Goal: Task Accomplishment & Management: Manage account settings

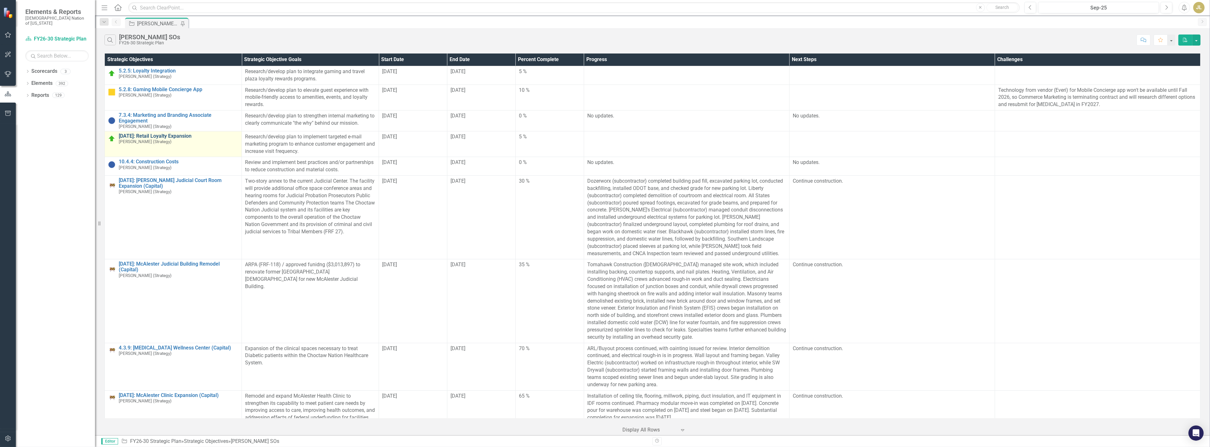
click at [175, 135] on link "[DATE]: Retail Loyalty Expansion" at bounding box center [179, 136] width 120 height 6
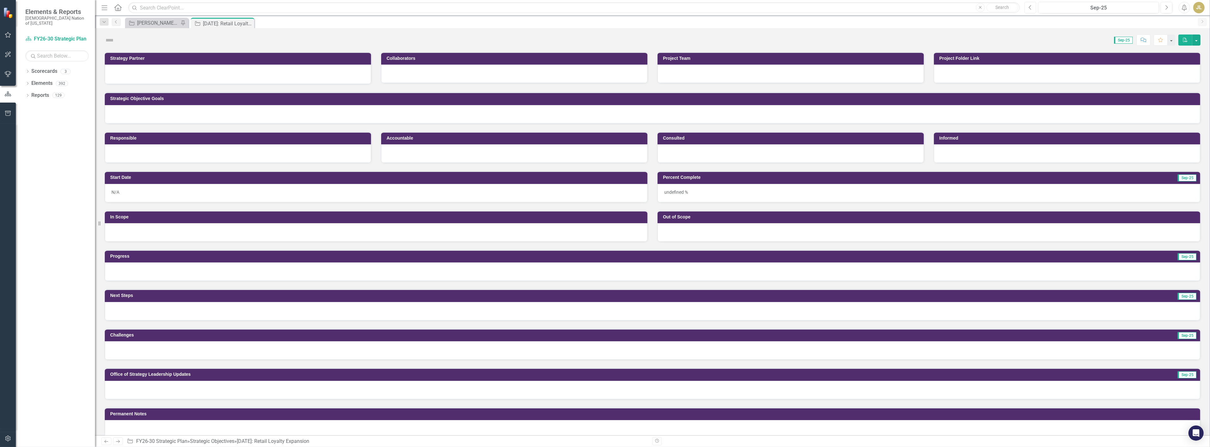
click at [1029, 13] on button "Previous" at bounding box center [1031, 7] width 12 height 11
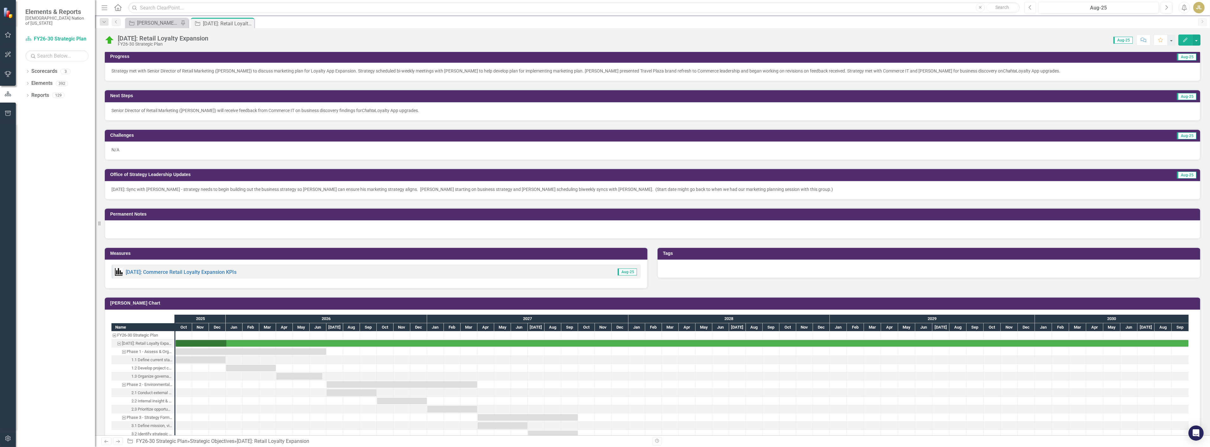
scroll to position [176, 0]
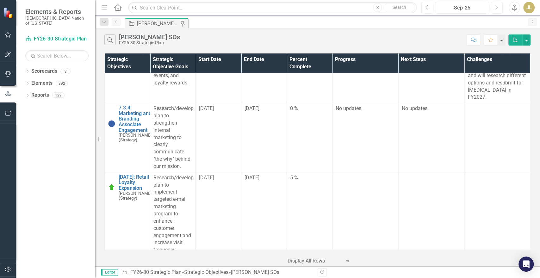
scroll to position [94, 0]
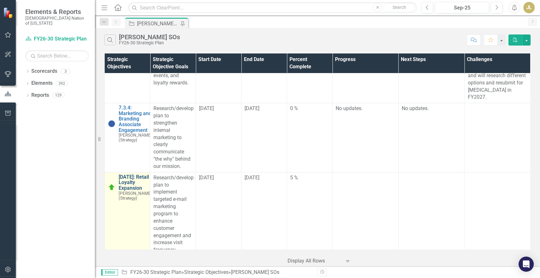
click at [127, 185] on link "[DATE]: Retail Loyalty Expansion" at bounding box center [135, 182] width 33 height 17
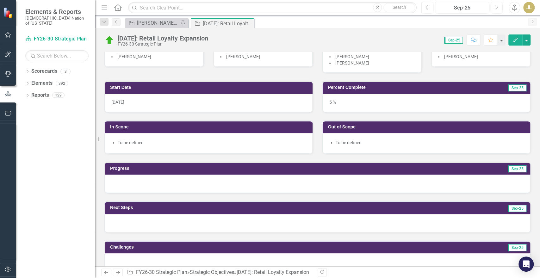
scroll to position [88, 0]
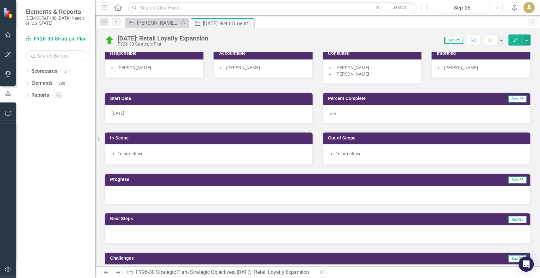
click at [429, 8] on icon "Previous" at bounding box center [427, 8] width 3 height 6
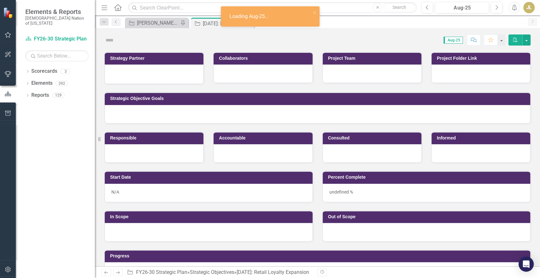
click at [500, 14] on div "Menu Home Search Close Search Previous Aug-25 Next Alerts JL User Edit Profile …" at bounding box center [317, 8] width 445 height 16
click at [498, 9] on icon "Next" at bounding box center [496, 8] width 3 height 6
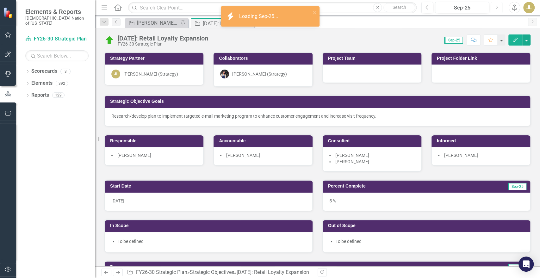
scroll to position [14, 0]
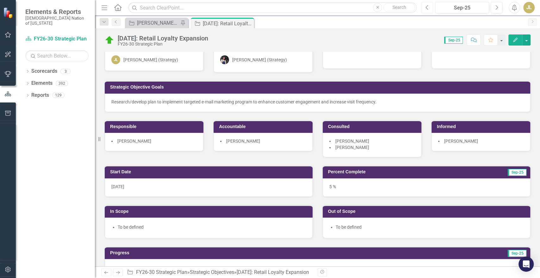
click at [427, 12] on button "Previous" at bounding box center [428, 7] width 12 height 11
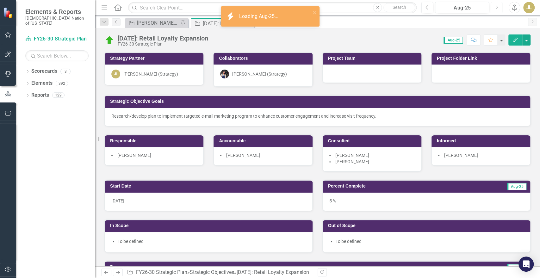
click at [497, 8] on icon "Next" at bounding box center [496, 8] width 3 height 6
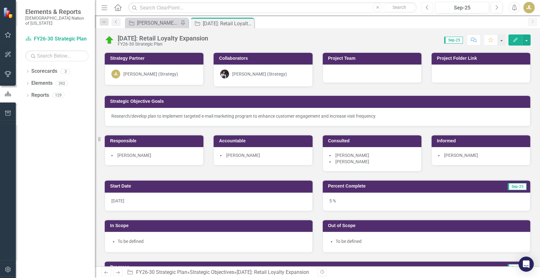
click at [427, 7] on icon "Previous" at bounding box center [427, 8] width 3 height 6
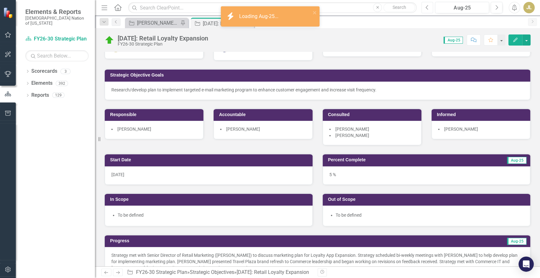
scroll to position [32, 0]
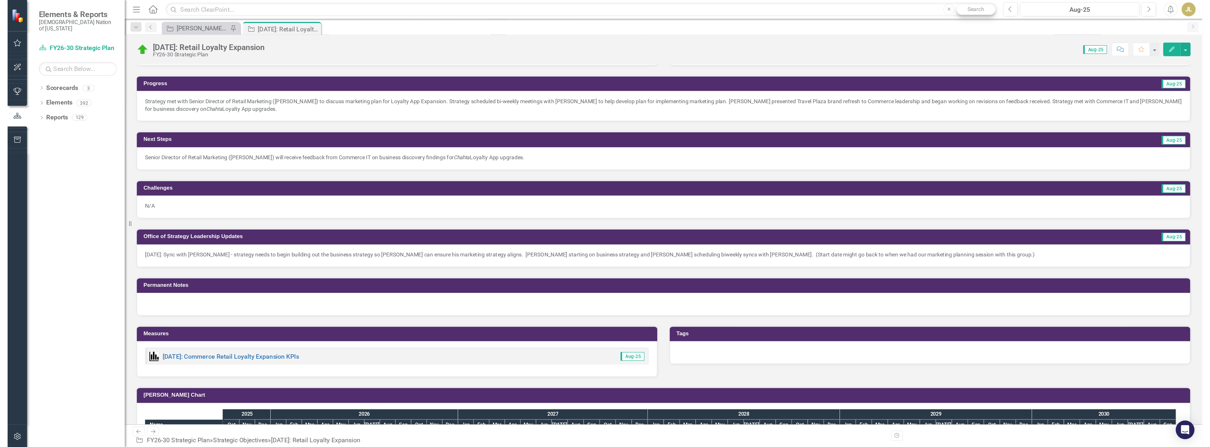
scroll to position [200, 0]
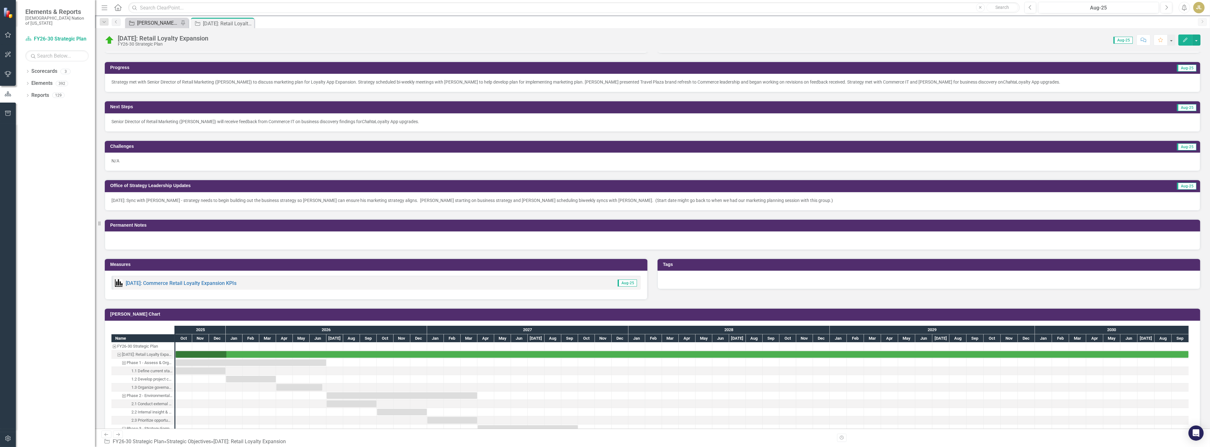
click at [163, 24] on div "[PERSON_NAME] SOs" at bounding box center [158, 23] width 42 height 8
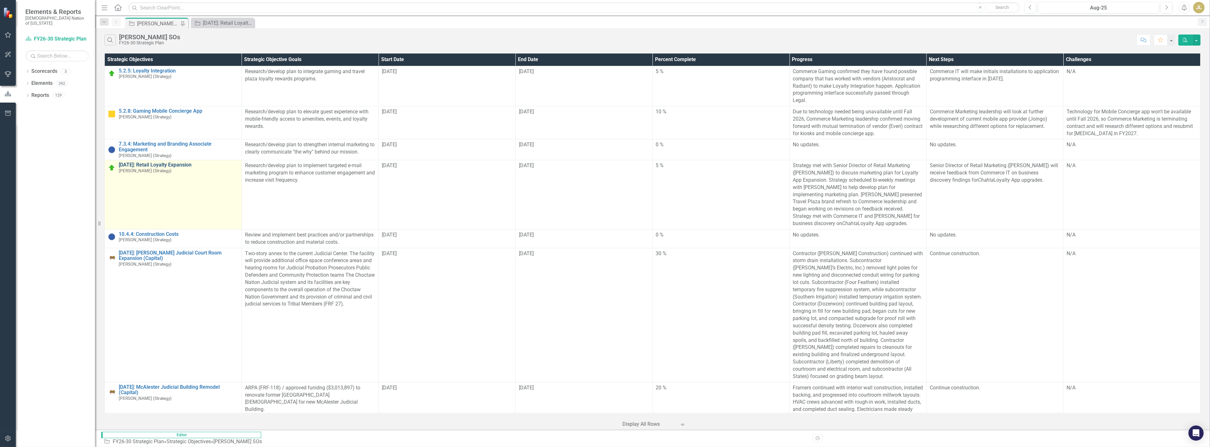
click at [172, 162] on link "[DATE]: Retail Loyalty Expansion" at bounding box center [179, 165] width 120 height 6
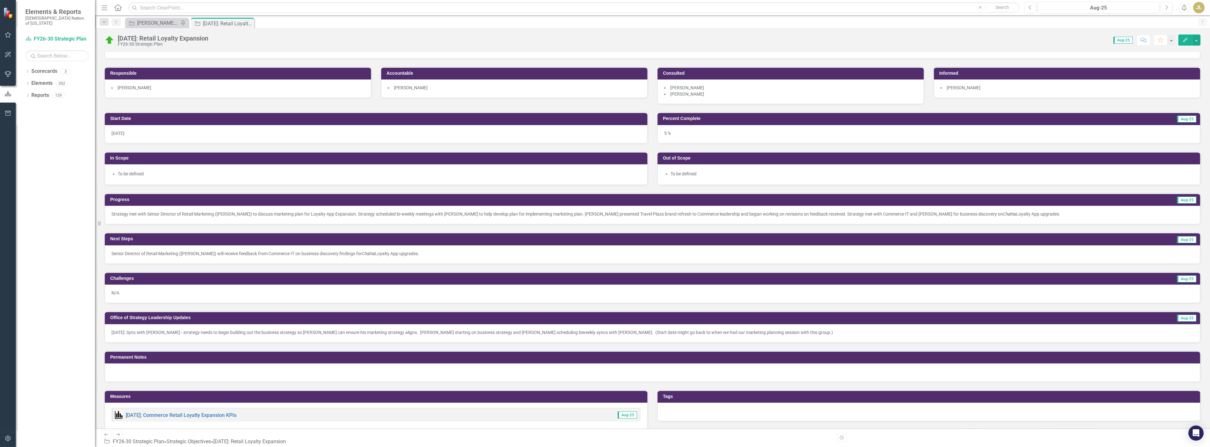
scroll to position [70, 0]
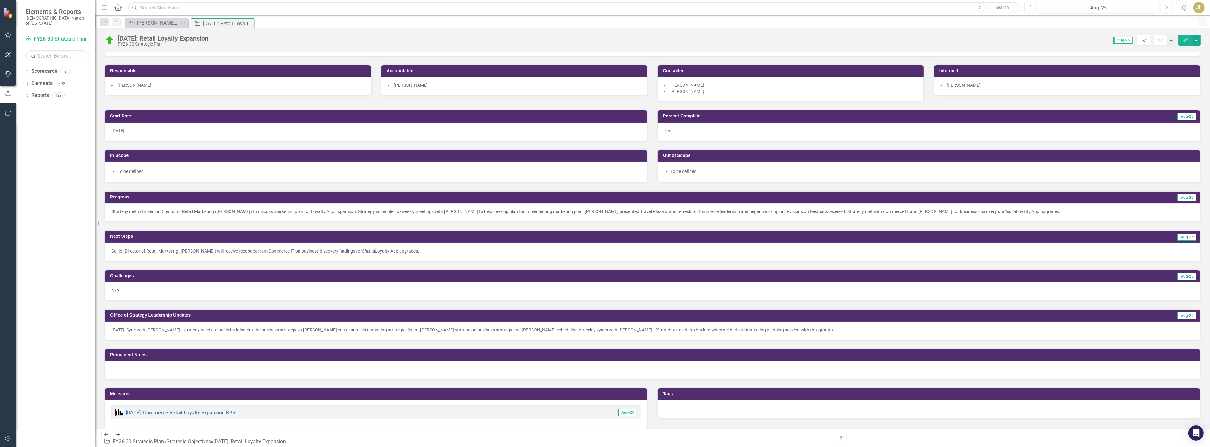
click at [488, 213] on p "Strategy met with Senior Director of Retail Marketing (Marshall Wright) to disc…" at bounding box center [652, 211] width 1082 height 6
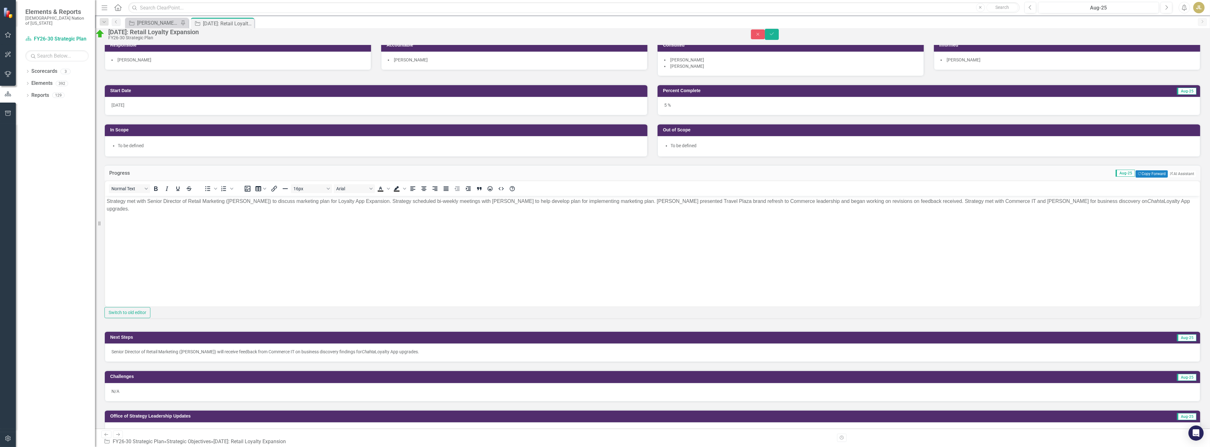
scroll to position [105, 0]
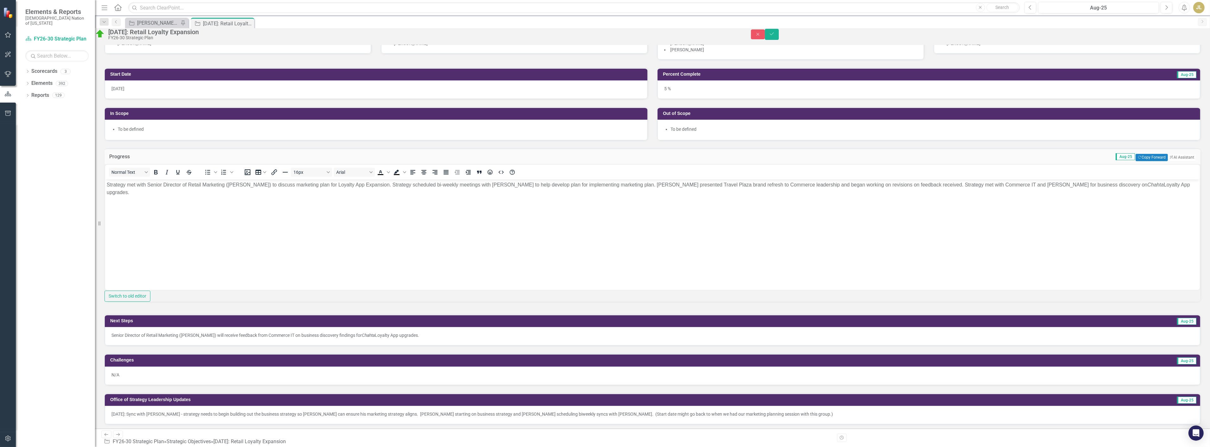
click at [430, 186] on p "Strategy met with Senior Director of Retail Marketing (Marshall Wright) to disc…" at bounding box center [652, 188] width 1092 height 15
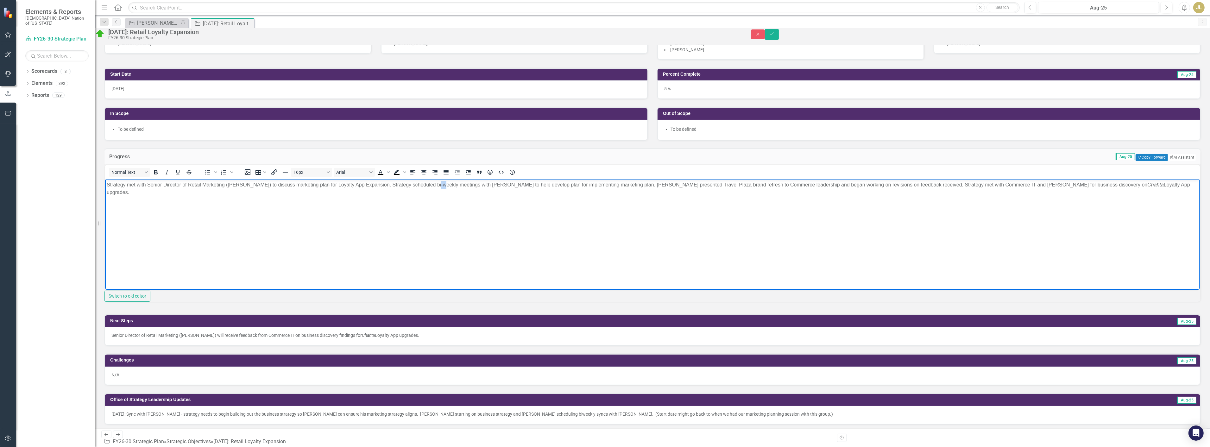
click at [430, 186] on p "Strategy met with Senior Director of Retail Marketing (Marshall Wright) to disc…" at bounding box center [652, 188] width 1092 height 15
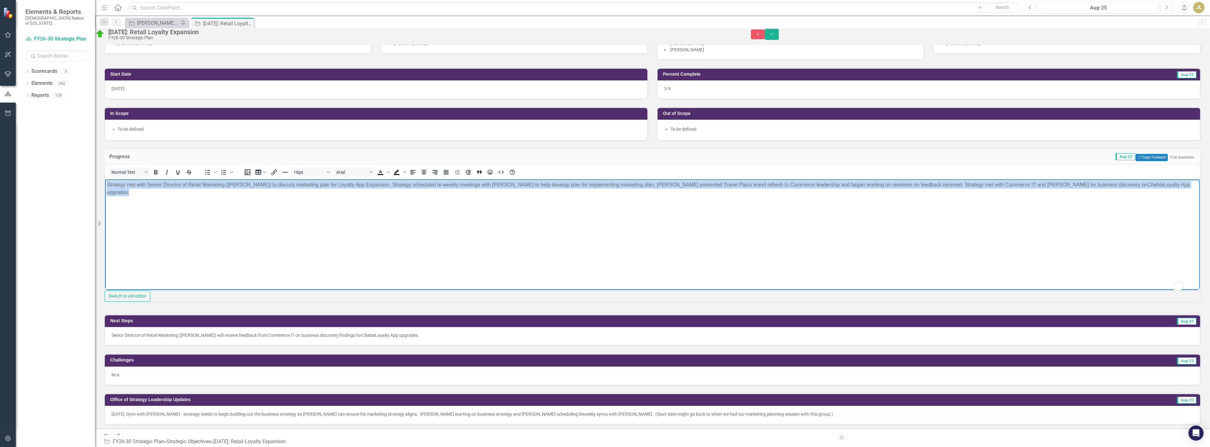
copy p "Strategy met with Senior Director of Retail Marketing (Marshall Wright) to disc…"
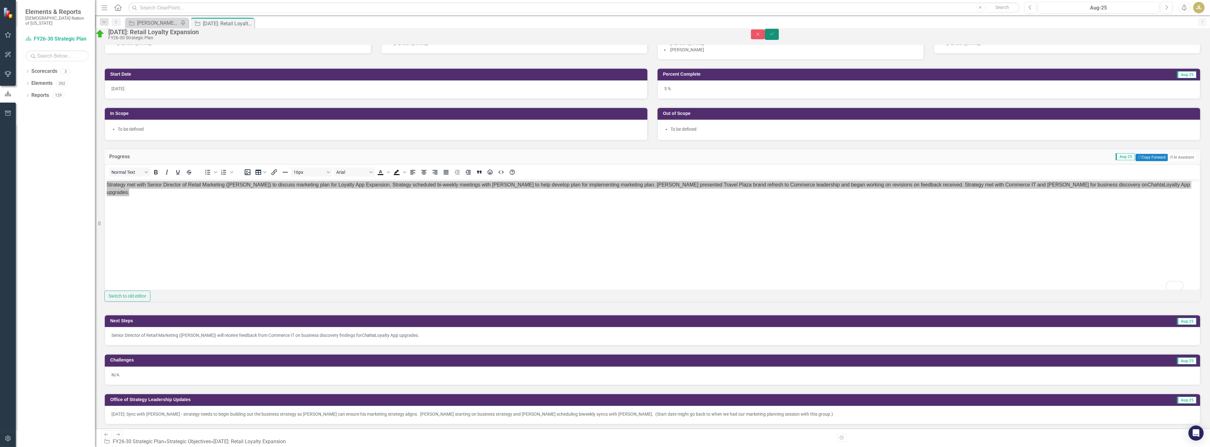
click at [540, 39] on button "Save" at bounding box center [772, 34] width 14 height 11
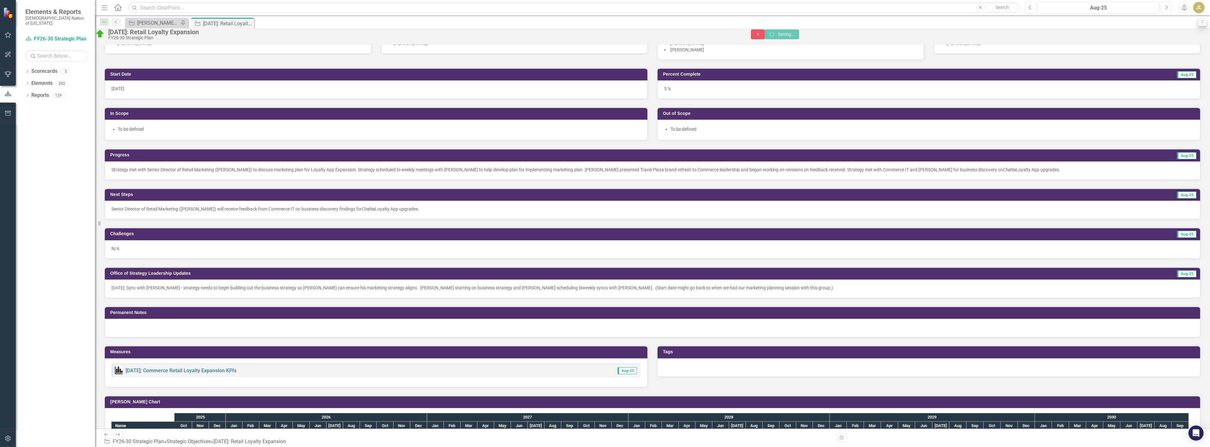
click at [540, 8] on button "Next" at bounding box center [1167, 7] width 12 height 11
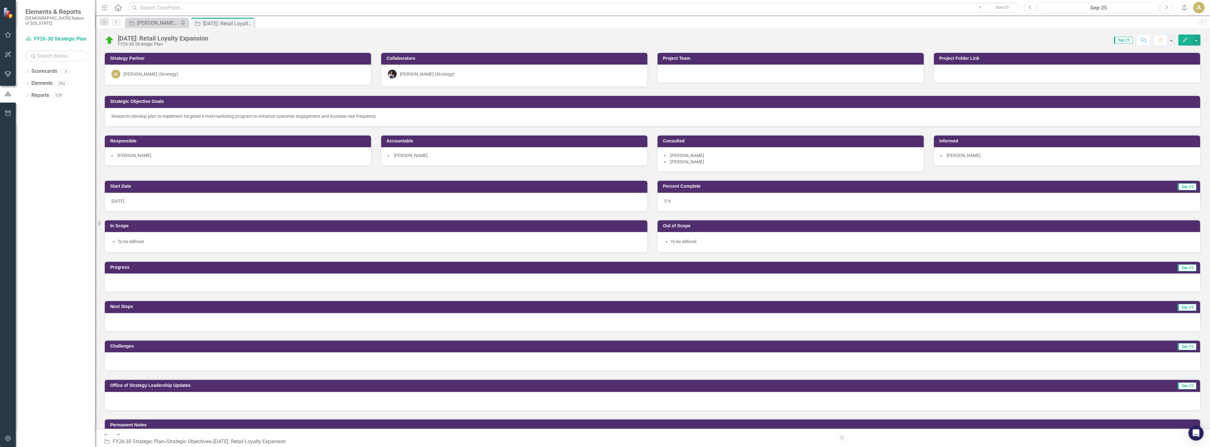
click at [176, 278] on div at bounding box center [652, 283] width 1095 height 18
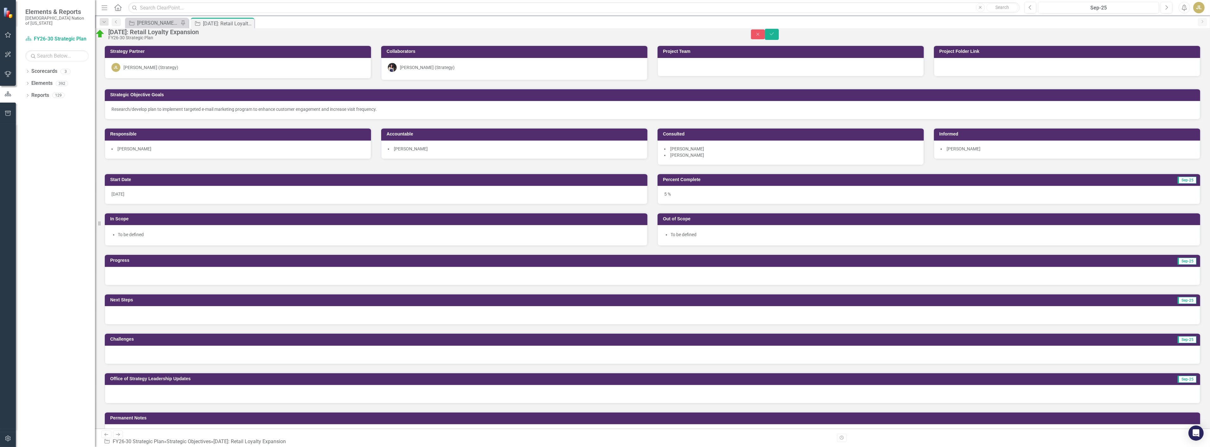
click at [172, 278] on div at bounding box center [652, 276] width 1095 height 18
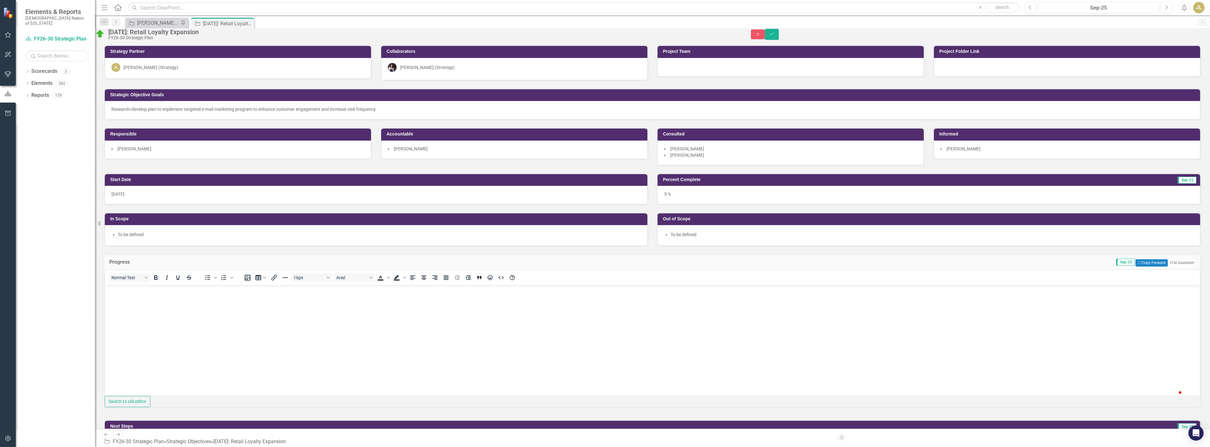
click at [181, 278] on body "To enrich screen reader interactions, please activate Accessibility in Grammarl…" at bounding box center [652, 332] width 1095 height 95
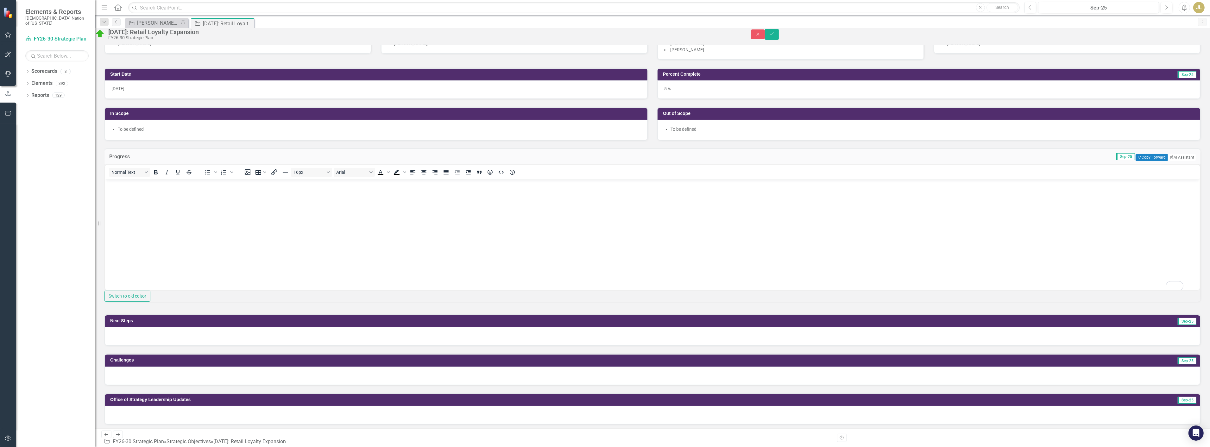
click at [194, 227] on body "To enrich screen reader interactions, please activate Accessibility in Grammarl…" at bounding box center [652, 226] width 1095 height 95
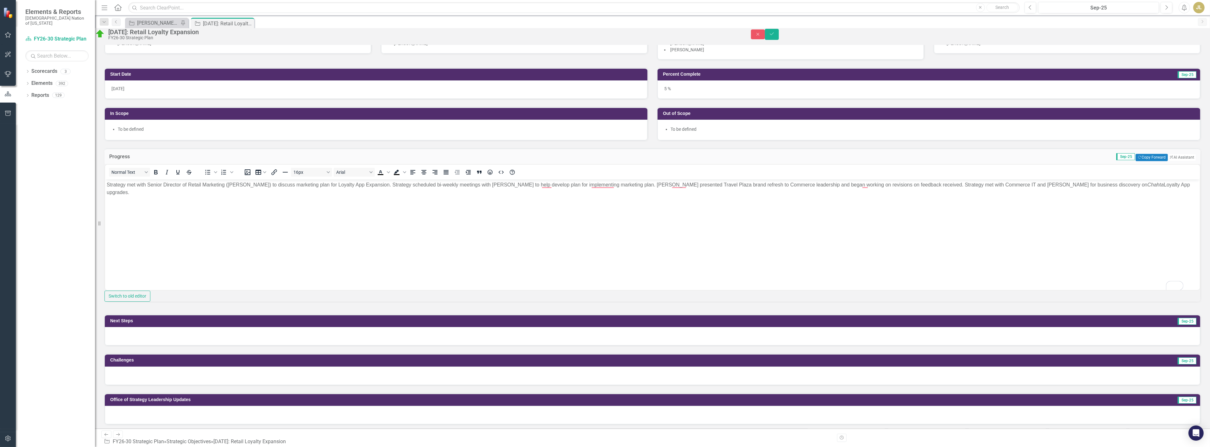
click at [414, 189] on body "Strategy met with Senior Director of Retail Marketing (Marshall Wright) to disc…" at bounding box center [652, 226] width 1095 height 95
drag, startPoint x: 387, startPoint y: 184, endPoint x: 626, endPoint y: 184, distance: 239.7
click at [540, 184] on p "Strategy met with Senior Director of Retail Marketing (Marshall Wright) to disc…" at bounding box center [652, 188] width 1092 height 15
drag, startPoint x: 386, startPoint y: 184, endPoint x: 103, endPoint y: 186, distance: 282.4
click at [105, 186] on html "Strategy met with Senior Director of Retail Marketing (Marshall Wright) to disc…" at bounding box center [652, 226] width 1095 height 95
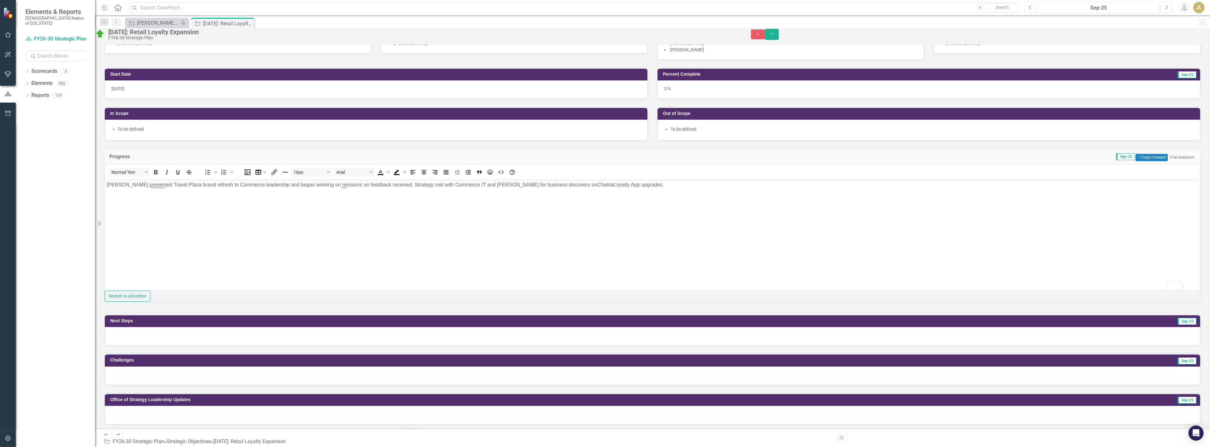
click at [186, 187] on p "Marshall presented Travel Plaza brand refresh to Commerce leadership and began …" at bounding box center [652, 185] width 1092 height 8
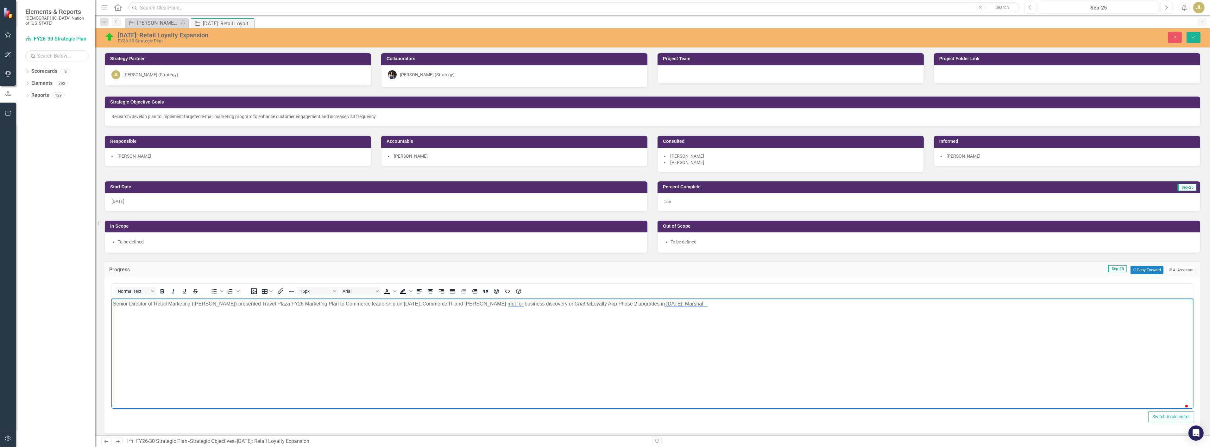
scroll to position [105, 0]
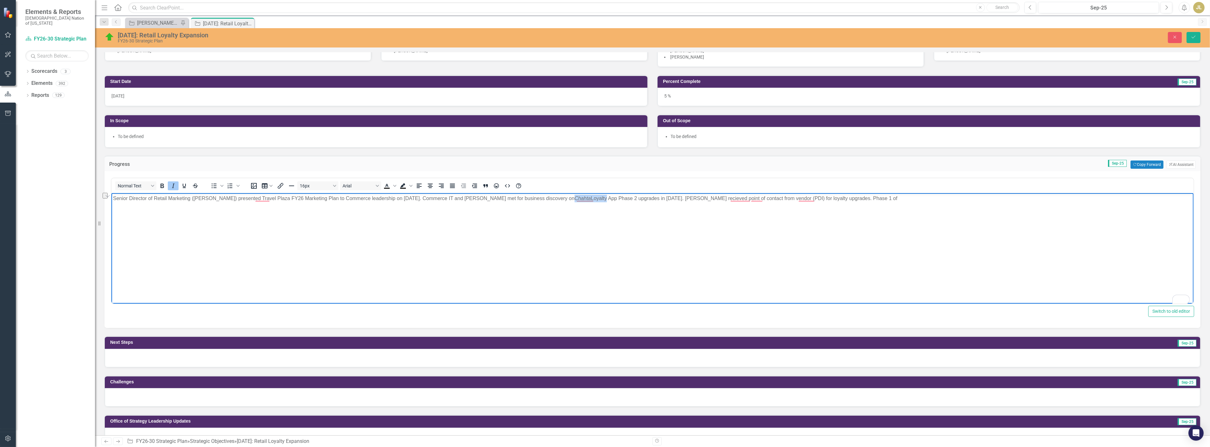
drag, startPoint x: 577, startPoint y: 199, endPoint x: 610, endPoint y: 200, distance: 33.3
click at [610, 200] on p "Senior Director of Retail Marketing (Marshall Wright) presented Travel Plaza FY…" at bounding box center [652, 199] width 1079 height 8
copy p "Chahta Loyalty"
click at [951, 202] on body "Senior Director of Retail Marketing (Marshall Wright) presented Travel Plaza FY…" at bounding box center [652, 240] width 1082 height 95
drag, startPoint x: 875, startPoint y: 199, endPoint x: 1030, endPoint y: 202, distance: 154.9
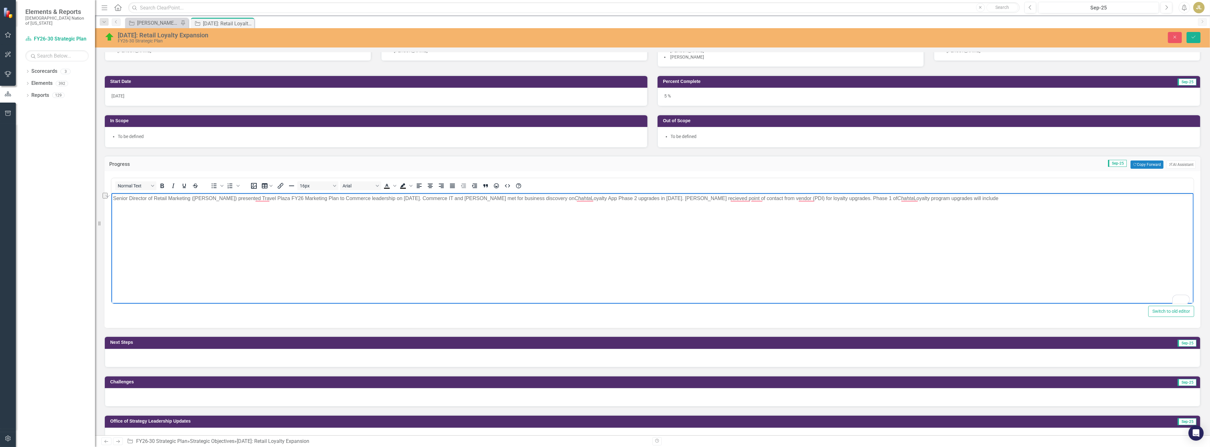
click at [1030, 202] on p "Senior Director of Retail Marketing (Marshall Wright) presented Travel Plaza FY…" at bounding box center [652, 199] width 1079 height 8
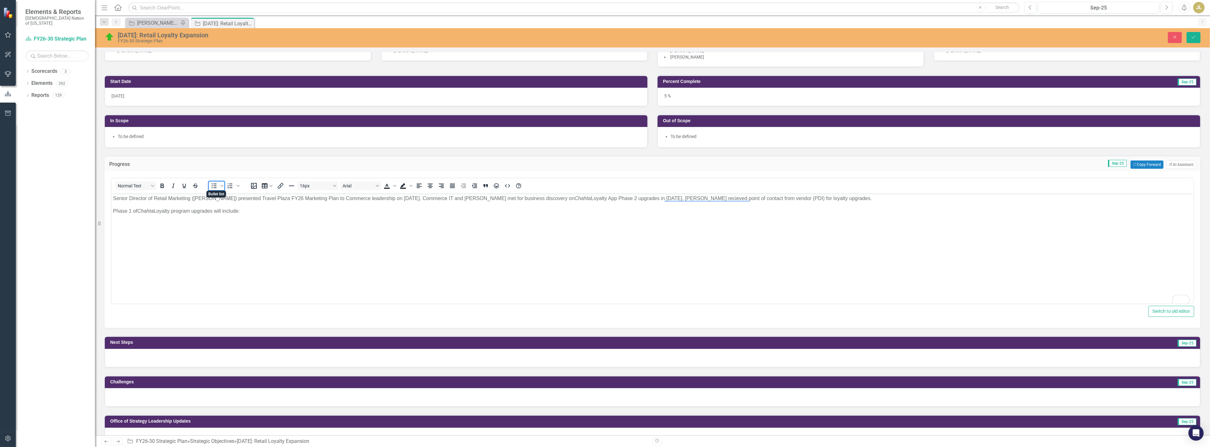
click at [213, 184] on icon "Bullet list" at bounding box center [214, 186] width 8 height 8
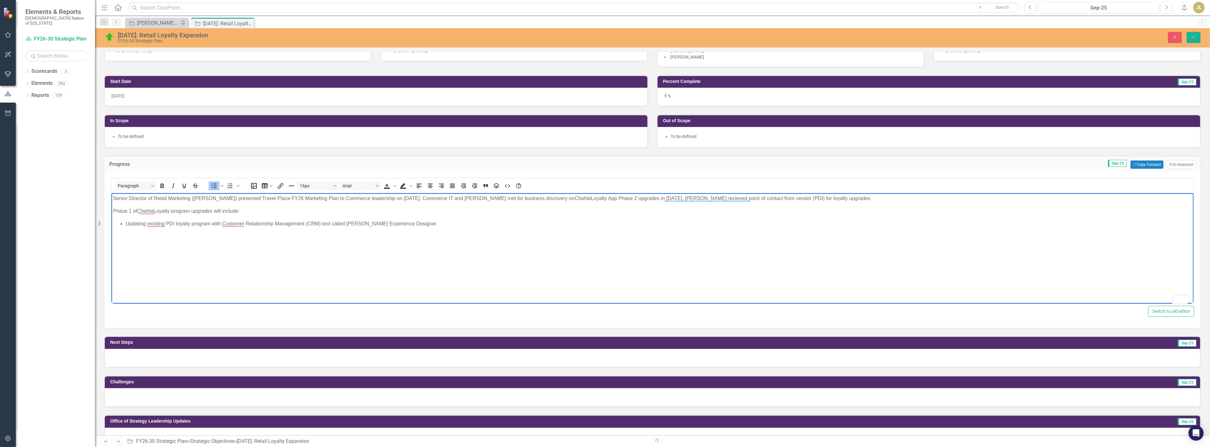
click at [357, 223] on li "Updating existing PDI loyalty program with Customer Relationship Management (CR…" at bounding box center [658, 224] width 1066 height 8
click at [426, 229] on body "Senior Director of Retail Marketing (Marshall Wright) presented Travel Plaza FY…" at bounding box center [652, 240] width 1082 height 95
drag, startPoint x: 199, startPoint y: 231, endPoint x: 125, endPoint y: 230, distance: 73.8
click at [125, 230] on li "Restructoring loyalty platform on backend" at bounding box center [658, 232] width 1066 height 8
drag, startPoint x: 198, startPoint y: 230, endPoint x: 125, endPoint y: 232, distance: 73.1
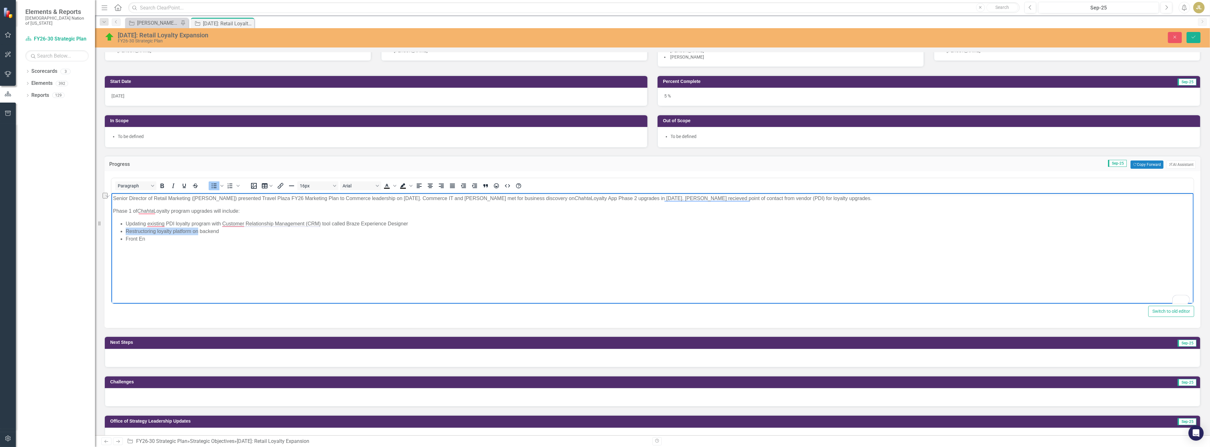
click at [125, 232] on li "Restructoring loyalty platform on backend" at bounding box center [658, 232] width 1066 height 8
click at [194, 236] on li "Front En" at bounding box center [658, 239] width 1066 height 8
click at [127, 233] on li "backend" at bounding box center [658, 232] width 1066 height 8
click at [173, 231] on li "Backend - Restructoring loyalty platform" at bounding box center [658, 232] width 1066 height 8
click at [172, 231] on li "Backend - Restructoring loyalty platform" at bounding box center [658, 232] width 1066 height 8
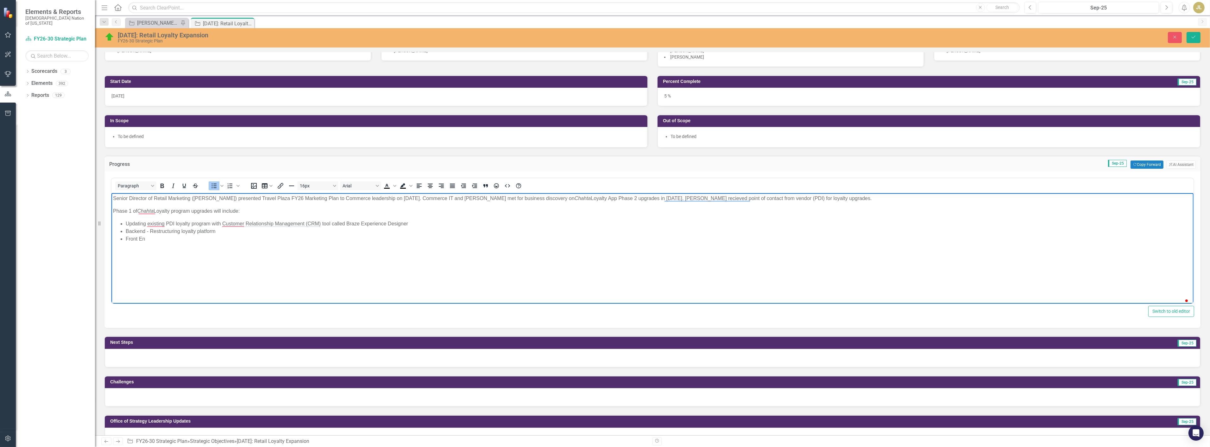
click at [191, 235] on li "Backend - Restructuring loyalty platform" at bounding box center [658, 232] width 1066 height 8
click at [144, 236] on li "Front En" at bounding box center [658, 239] width 1066 height 8
click at [137, 232] on li "Backend - Restructuring loyalty platform" at bounding box center [658, 232] width 1066 height 8
click at [145, 239] on li "Front En" at bounding box center [658, 239] width 1066 height 8
drag, startPoint x: 369, startPoint y: 251, endPoint x: 357, endPoint y: 267, distance: 20.5
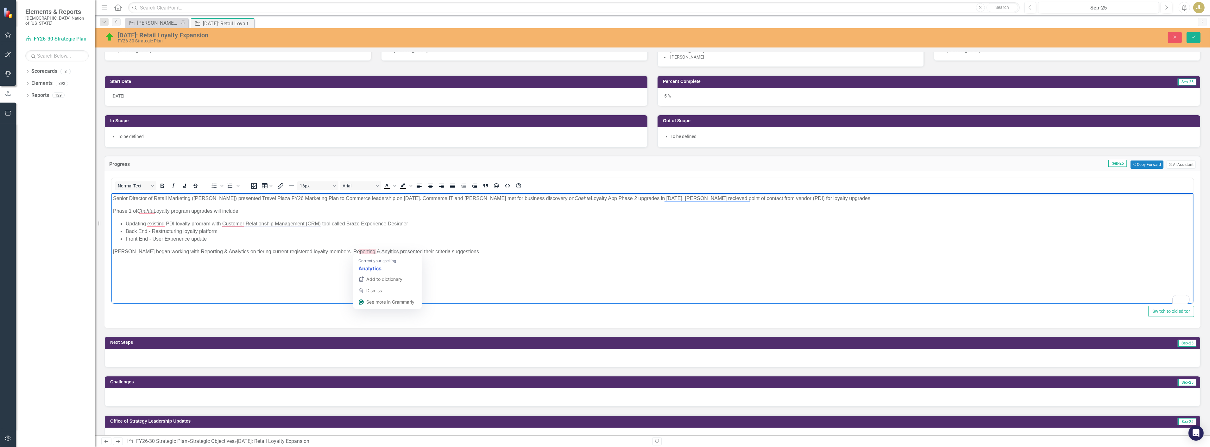
click at [340, 274] on body "Senior Director of Retail Marketing (Marshall Wright) presented Travel Plaza FY…" at bounding box center [652, 240] width 1082 height 95
click at [371, 253] on p "Marshall began working with Reporting & Analytics on tiering current registered…" at bounding box center [652, 252] width 1079 height 8
click at [366, 253] on p "Marshall began working with Reporting & Analytics on tiering current registered…" at bounding box center [652, 252] width 1079 height 8
click at [459, 252] on p "Marshall began working with Reporting & Analytics on tiering current registered…" at bounding box center [652, 252] width 1079 height 8
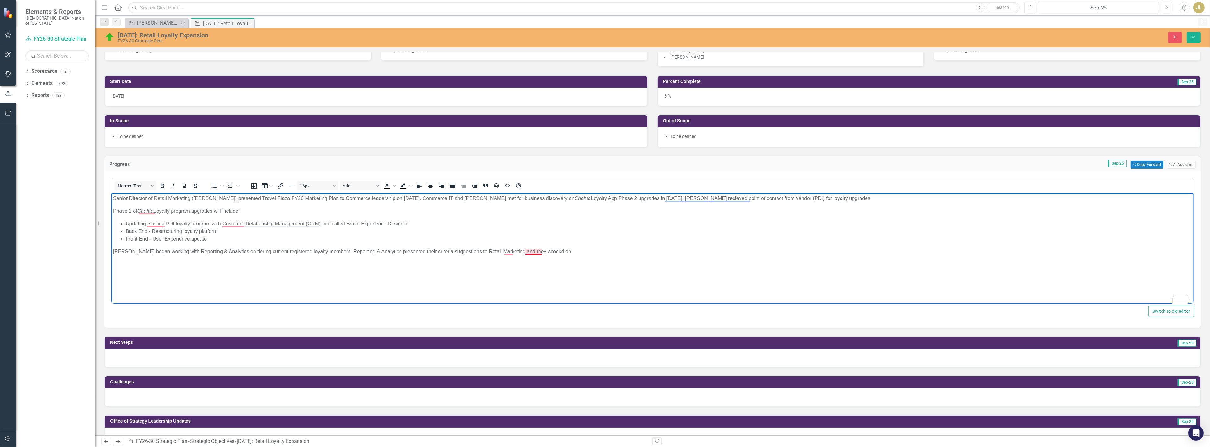
click at [533, 250] on p "Marshall began working with Reporting & Analytics on tiering current registered…" at bounding box center [652, 252] width 1079 height 8
click at [571, 254] on p "Marshall began working with Reporting & Analytics on tiering current registered…" at bounding box center [652, 252] width 1079 height 8
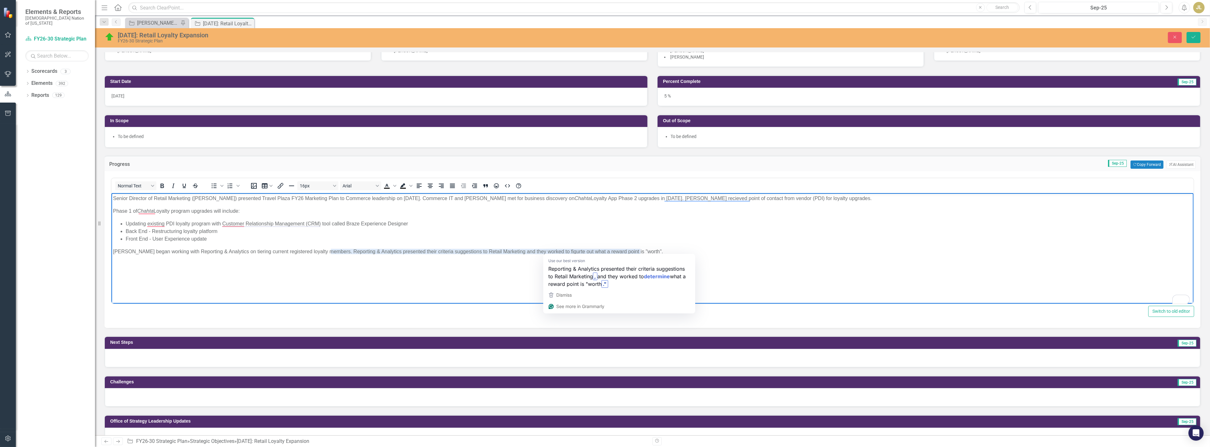
click at [562, 252] on p "Marshall began working with Reporting & Analytics on tiering current registered…" at bounding box center [652, 252] width 1079 height 8
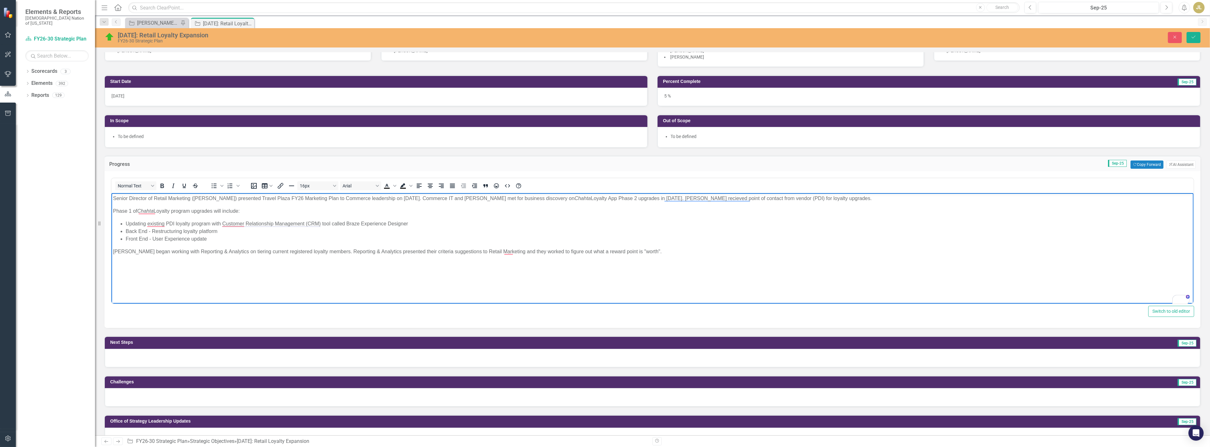
click at [644, 251] on p "Marshall began working with Reporting & Analytics on tiering current registered…" at bounding box center [652, 252] width 1079 height 8
click at [203, 353] on div at bounding box center [652, 358] width 1095 height 18
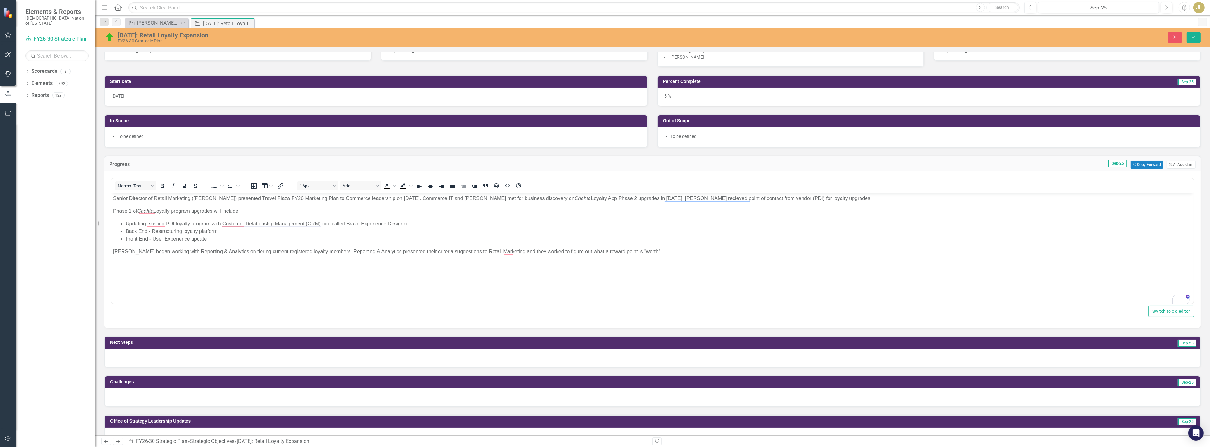
click at [203, 353] on div at bounding box center [652, 358] width 1095 height 18
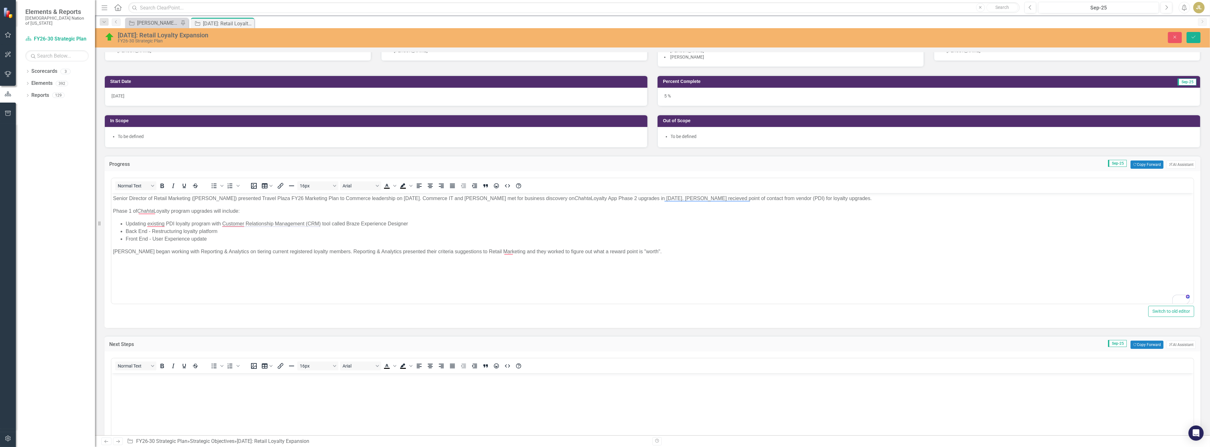
scroll to position [0, 0]
click at [166, 389] on body "Rich Text Area. Press ALT-0 for help." at bounding box center [652, 420] width 1082 height 95
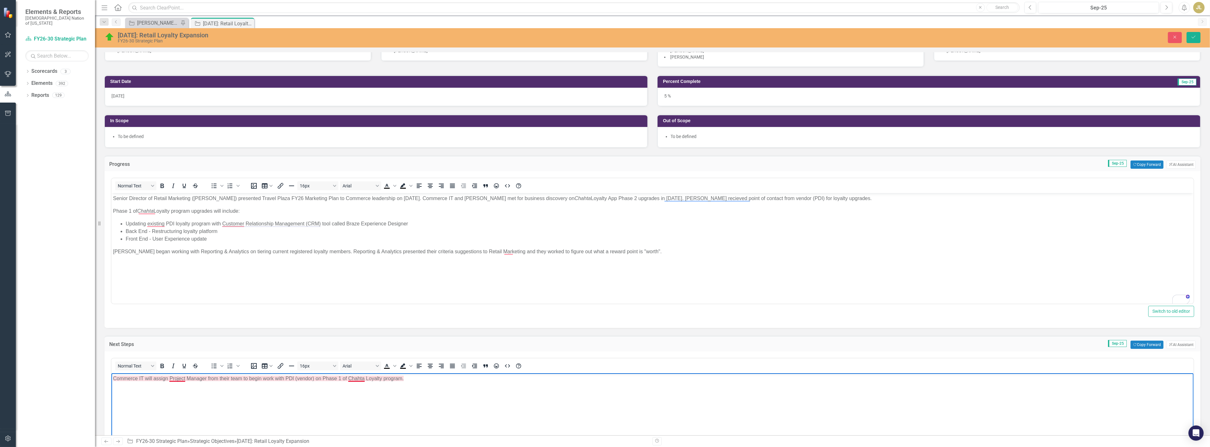
click at [356, 378] on p "Commerce IT will assign Project Manager from their team to begin work with PDI …" at bounding box center [652, 379] width 1079 height 8
click at [355, 378] on p "Commerce IT will assign Project Manager from their team to begin work with PDI …" at bounding box center [652, 379] width 1079 height 8
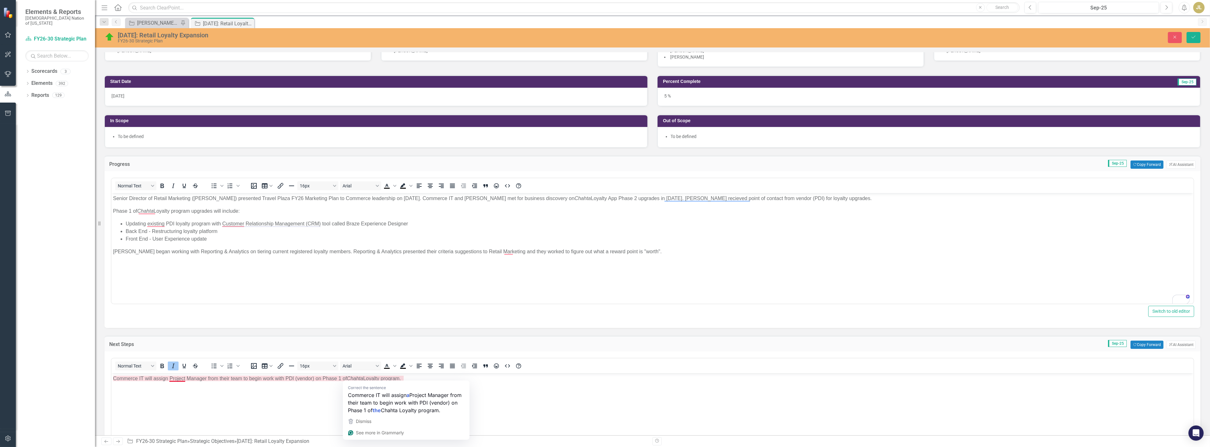
click at [617, 436] on div "Previous Next Strategic Objective FY26-30 Strategic Plan » Strategic Objectives…" at bounding box center [652, 441] width 1115 height 12
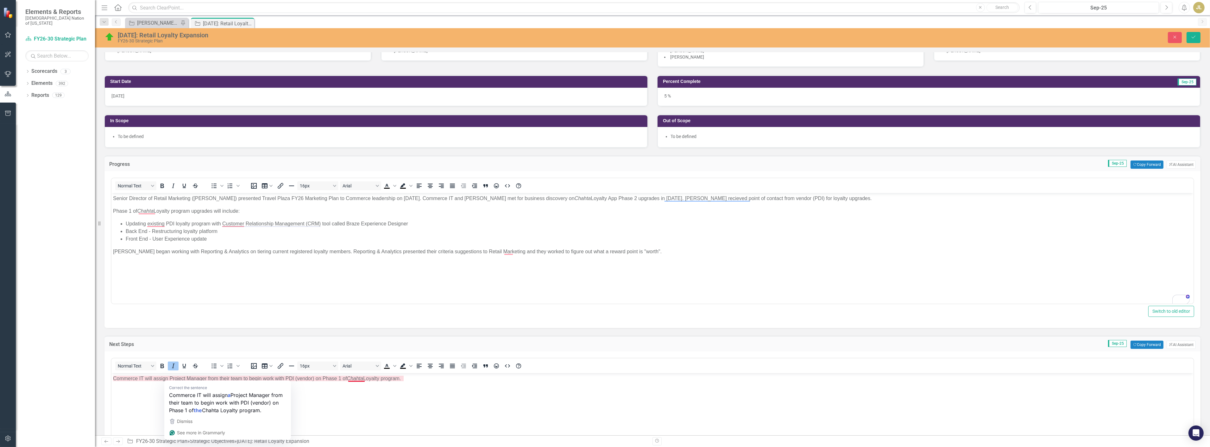
click at [442, 380] on p "Commerce IT will assign Project Manager from their team to begin work with PDI …" at bounding box center [652, 379] width 1079 height 8
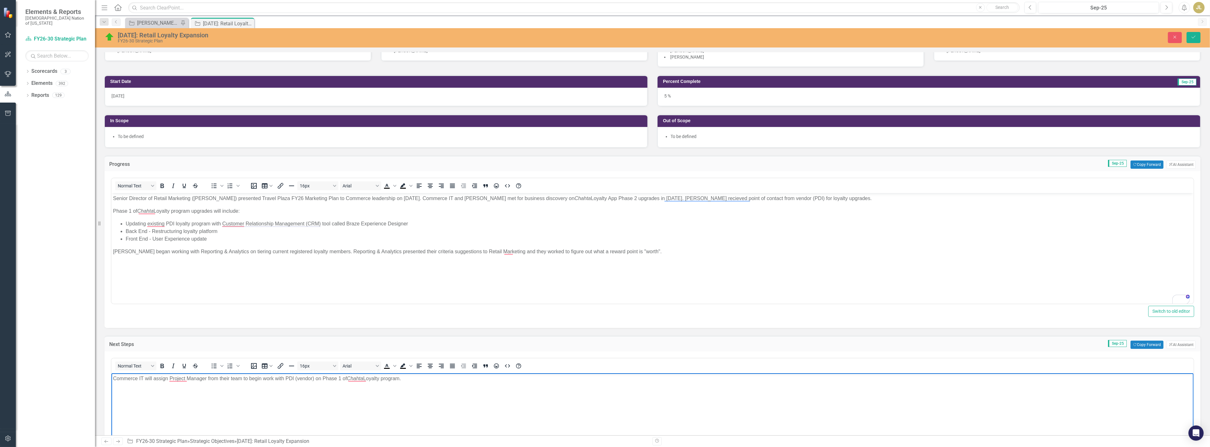
click at [113, 199] on p "Senior Director of Retail Marketing (Marshall Wright) presented Travel Plaza FY…" at bounding box center [652, 199] width 1079 height 8
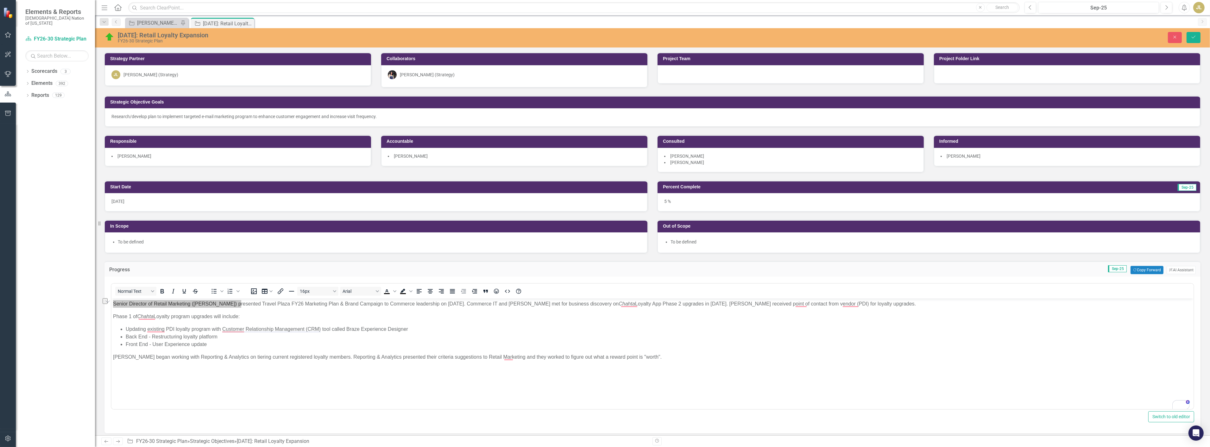
scroll to position [176, 0]
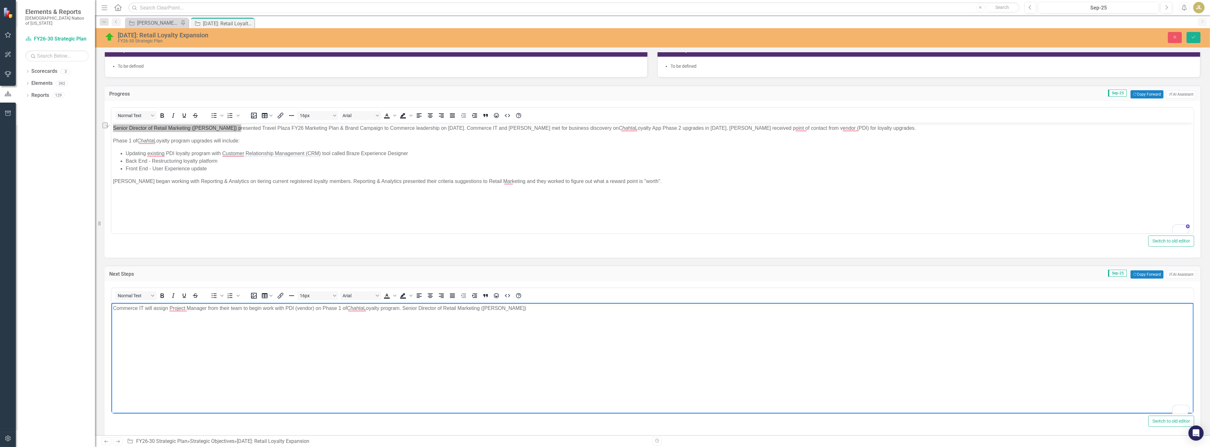
click at [545, 313] on body "Commerce IT will assign Project Manager from their team to begin work with PDI …" at bounding box center [652, 350] width 1082 height 95
click at [525, 182] on p "[PERSON_NAME] began working with Reporting & Analytics on tiering current regis…" at bounding box center [652, 182] width 1079 height 8
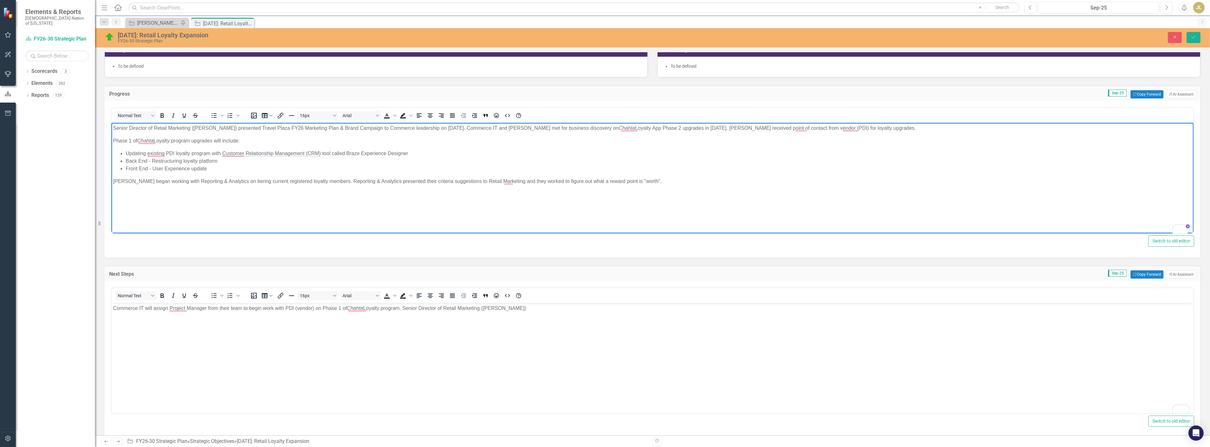
click at [578, 179] on p "[PERSON_NAME] began working with Reporting & Analytics on tiering current regis…" at bounding box center [652, 182] width 1079 height 8
click at [613, 180] on p "[PERSON_NAME] began working with Reporting & Analytics on tiering current regis…" at bounding box center [652, 182] width 1079 height 8
click at [645, 180] on p "[PERSON_NAME] began working with Reporting & Analytics on tiering current regis…" at bounding box center [652, 182] width 1079 height 8
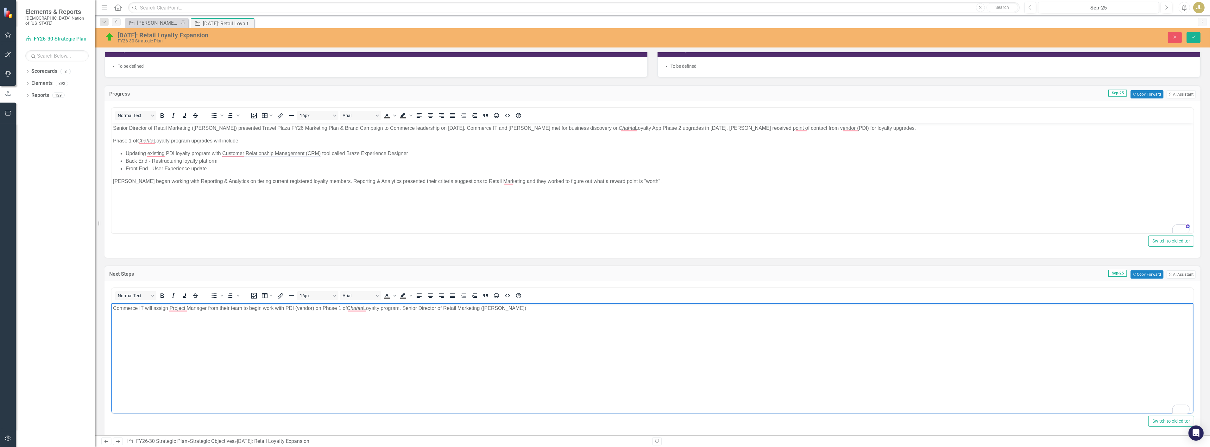
click at [157, 309] on p "Commerce IT will assign Project Manager from their team to begin work with PDI …" at bounding box center [652, 309] width 1079 height 8
click at [173, 308] on p "Commerce IT will assign Project Manager from their team to begin work with PDI …" at bounding box center [652, 309] width 1079 height 8
click at [113, 311] on p "Commerce IT will assign Project Manager from their team to begin work with PDI …" at bounding box center [652, 309] width 1079 height 8
click at [778, 127] on p "Senior Director of Retail Marketing ([PERSON_NAME]) presented Travel Plaza FY26…" at bounding box center [652, 128] width 1079 height 8
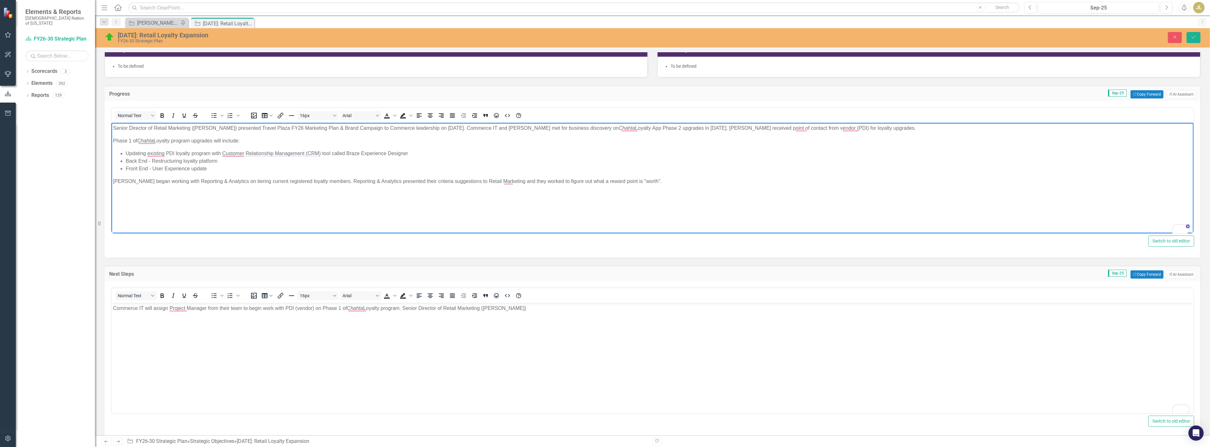
click at [569, 314] on body "Commerce IT will assign Project Manager from their team to begin work with PDI …" at bounding box center [652, 350] width 1082 height 95
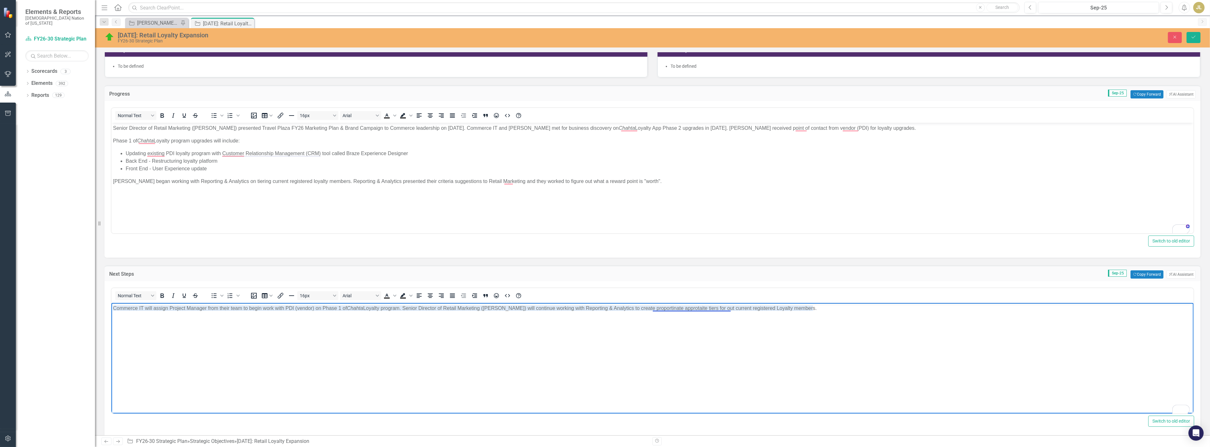
click at [664, 308] on p "Commerce IT will assign Project Manager from their team to begin work with PDI …" at bounding box center [652, 309] width 1079 height 8
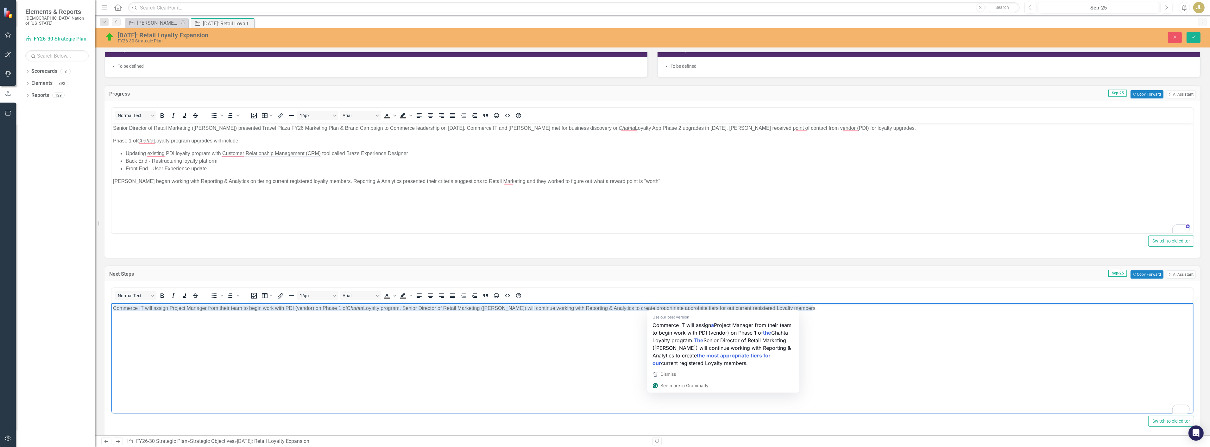
click at [672, 310] on p "Commerce IT will assign Project Manager from their team to begin work with PDI …" at bounding box center [652, 309] width 1079 height 8
click at [689, 308] on p "Commerce IT will assign Project Manager from their team to begin work with PDI …" at bounding box center [652, 309] width 1079 height 8
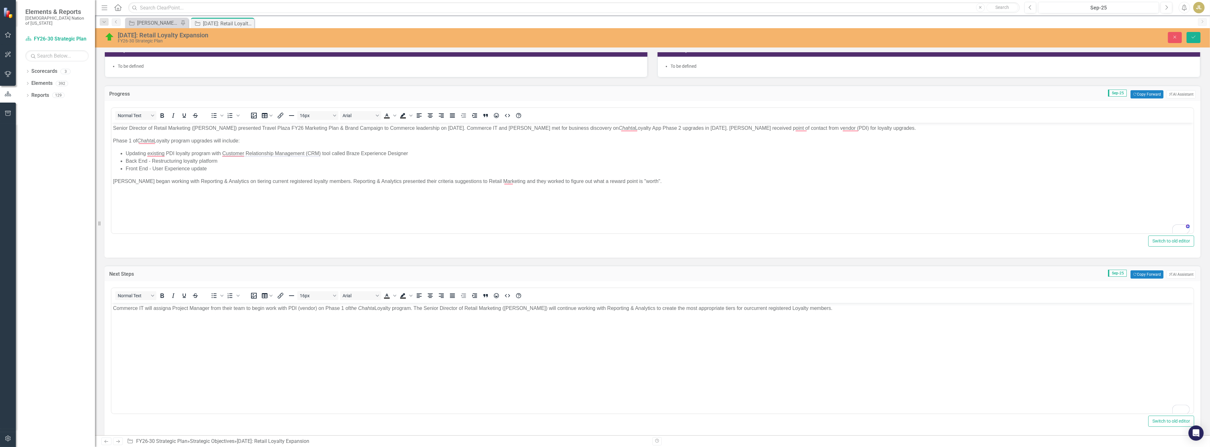
click at [426, 311] on p "Commerce IT will assign a Project Manager from their team to begin work with PD…" at bounding box center [652, 309] width 1079 height 8
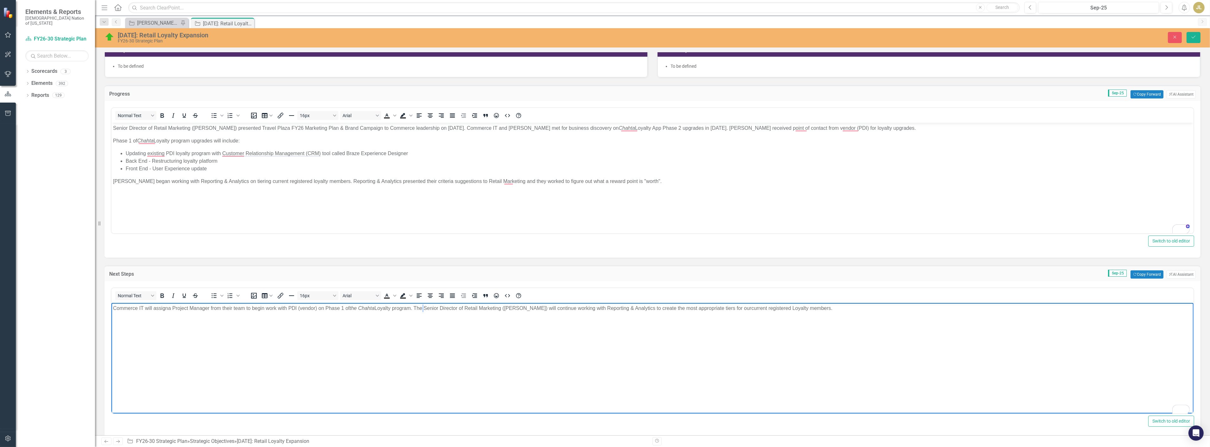
click at [426, 311] on p "Commerce IT will assign a Project Manager from their team to begin work with PD…" at bounding box center [652, 309] width 1079 height 8
click at [422, 309] on span "a Project Manager from their team to begin work with PDI (vendor) on Phase 1 of…" at bounding box center [459, 308] width 583 height 5
click at [172, 308] on span "a Project Manager from their team to begin work with PDI (vendor) on Phase 1 of…" at bounding box center [454, 308] width 573 height 5
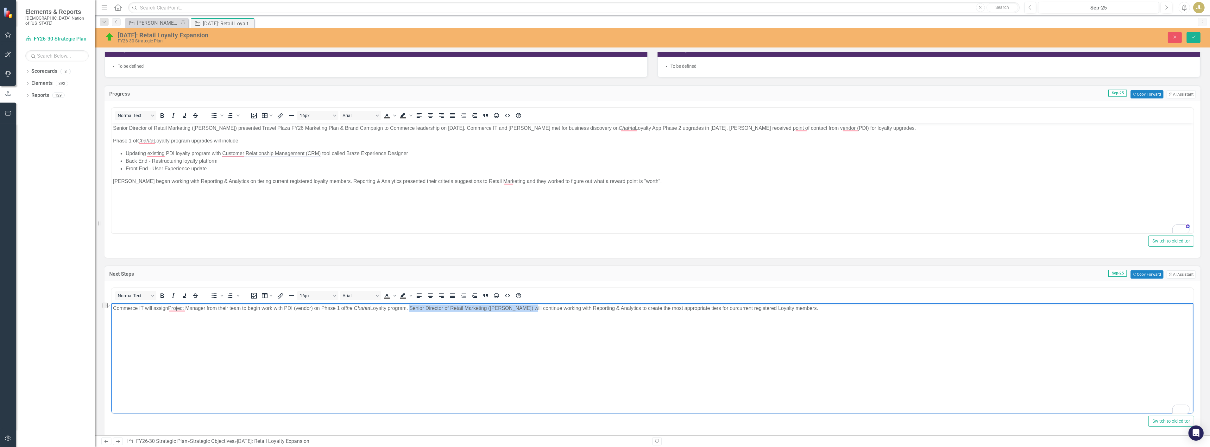
drag, startPoint x: 531, startPoint y: 310, endPoint x: 414, endPoint y: 311, distance: 116.8
click at [414, 311] on p "Commerce IT will assign Project Manager from their team to begin work with PDI …" at bounding box center [652, 309] width 1079 height 8
copy span "Senior Director of Retail Marketing (Marshall Wright)"
click at [283, 307] on span "Project Manager from their team to begin work with PDI (vendor) on Phase 1 of t…" at bounding box center [452, 308] width 569 height 5
drag, startPoint x: 542, startPoint y: 307, endPoint x: 659, endPoint y: 309, distance: 117.5
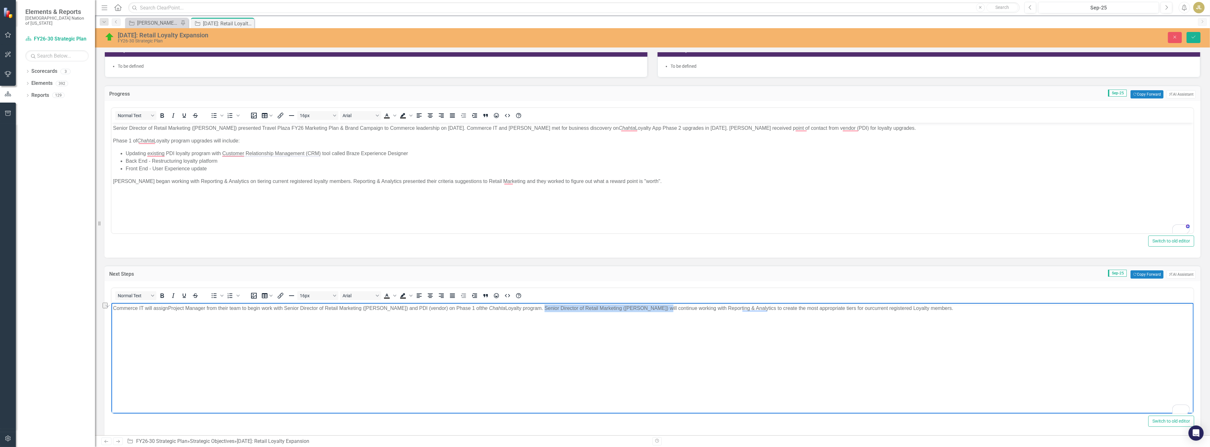
click at [659, 309] on span "Project Manager from their team to begin work with Senior Director of Retail Ma…" at bounding box center [520, 308] width 704 height 5
click at [612, 309] on span "Project Manager from their team to begin work with Senior Director of Retail Ma…" at bounding box center [479, 308] width 622 height 5
click at [679, 308] on span "Project Manager from their team to begin work with Senior Director of Retail Ma…" at bounding box center [479, 308] width 622 height 5
click at [698, 308] on span "Project Manager from their team to begin work with Senior Director of Retail Ma…" at bounding box center [479, 308] width 622 height 5
click at [745, 309] on span "Project Manager from their team to begin work with Senior Director of Retail Ma…" at bounding box center [479, 308] width 622 height 5
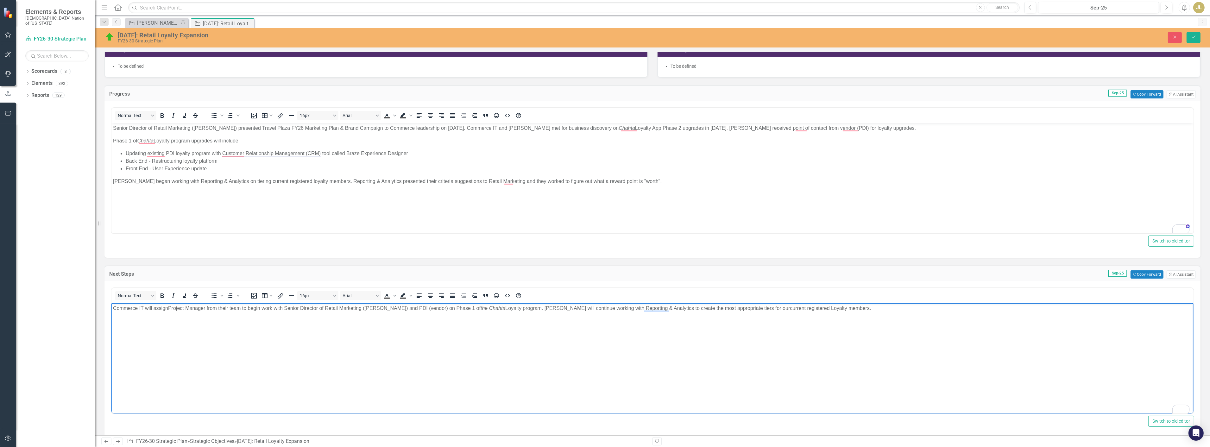
click at [717, 310] on span "Project Manager from their team to begin work with Senior Director of Retail Ma…" at bounding box center [479, 308] width 622 height 5
click at [743, 310] on span "Project Manager from their team to begin work with Senior Director of Retail Ma…" at bounding box center [479, 308] width 622 height 5
click at [757, 309] on span "Project Manager from their team to begin work with Senior Director of Retail Ma…" at bounding box center [479, 308] width 622 height 5
click at [851, 310] on p "Commerce IT will assign Project Manager from their team to begin work with Seni…" at bounding box center [652, 309] width 1079 height 8
click at [868, 310] on p "Commerce IT will assign Project Manager from their team to begin work with Seni…" at bounding box center [652, 309] width 1079 height 8
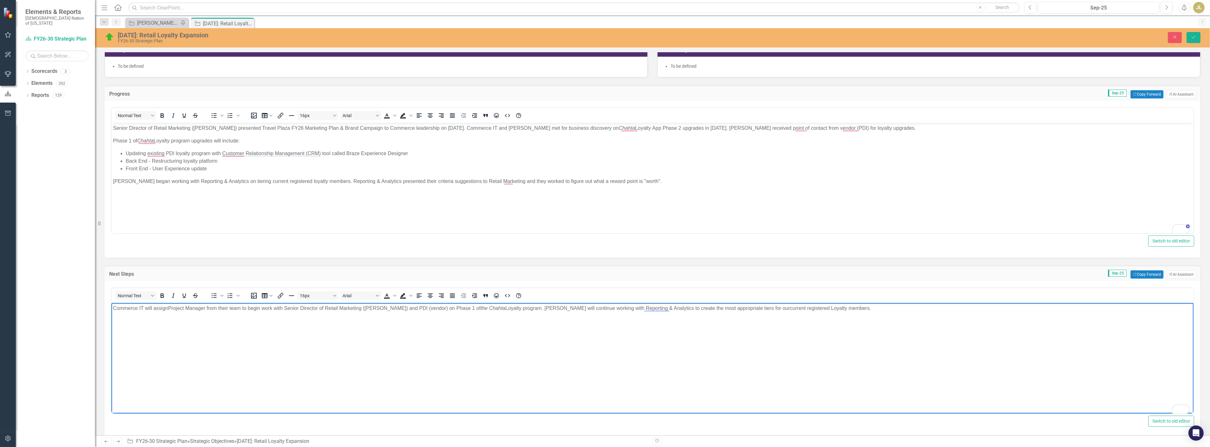
click at [694, 308] on span "Project Manager from their team to begin work with Senior Director of Retail Ma…" at bounding box center [479, 308] width 622 height 5
click at [851, 312] on p "Commerce IT will assign Project Manager from their team to begin work with Seni…" at bounding box center [652, 309] width 1079 height 8
click at [666, 313] on body "Commerce IT will assign Project Manager from their team to begin work with Seni…" at bounding box center [652, 350] width 1082 height 95
click at [675, 308] on span "Project Manager from their team to begin work with Senior Director of Retail Ma…" at bounding box center [475, 308] width 614 height 5
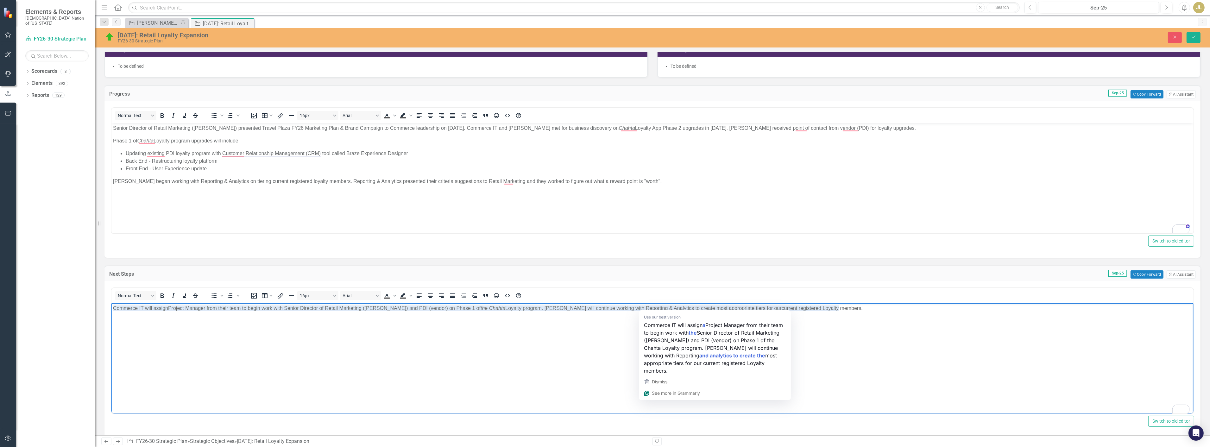
click at [983, 311] on p "Commerce IT will assign Project Manager from their team to begin work with Seni…" at bounding box center [652, 309] width 1079 height 8
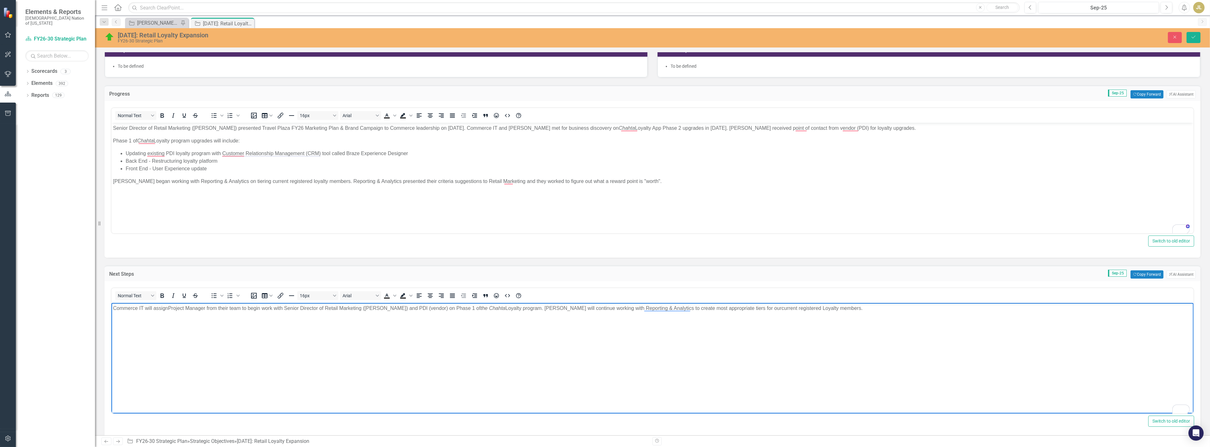
click at [865, 316] on body "Commerce IT will assign Project Manager from their team to begin work with Seni…" at bounding box center [652, 350] width 1082 height 95
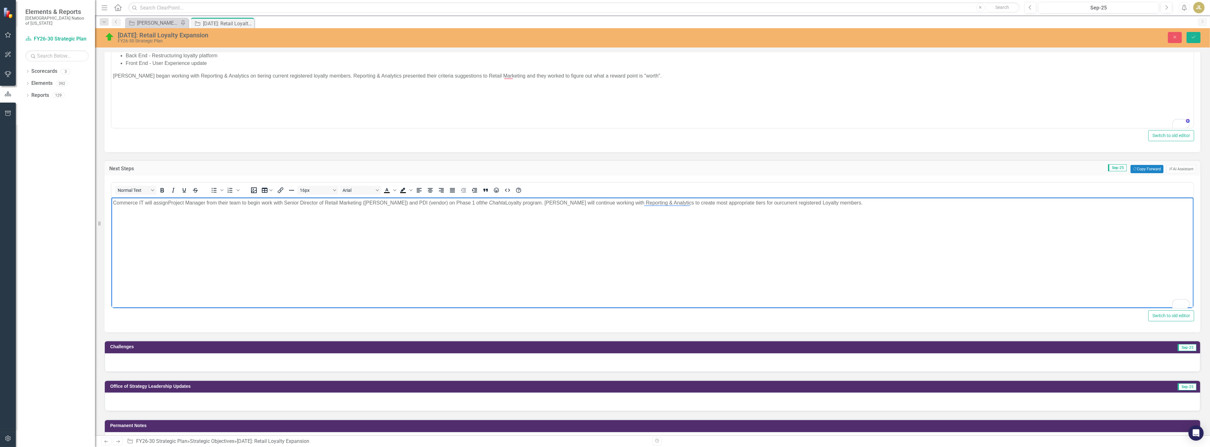
click at [180, 399] on div at bounding box center [652, 402] width 1095 height 18
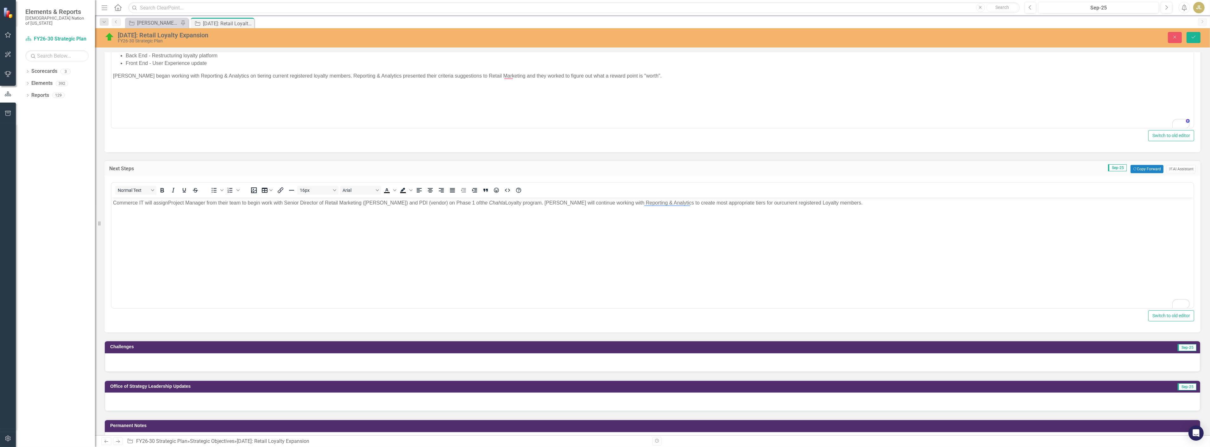
click at [180, 399] on div at bounding box center [652, 402] width 1095 height 18
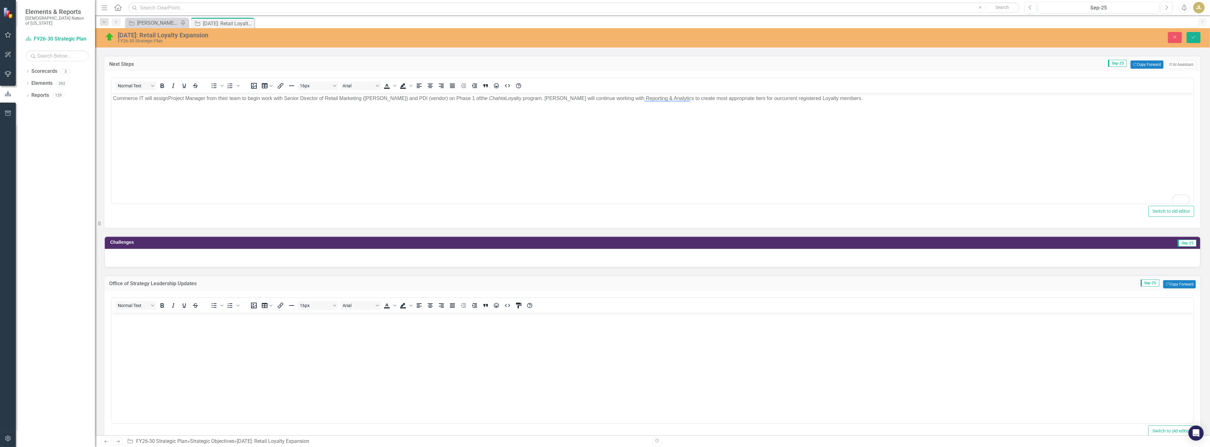
scroll to position [387, 0]
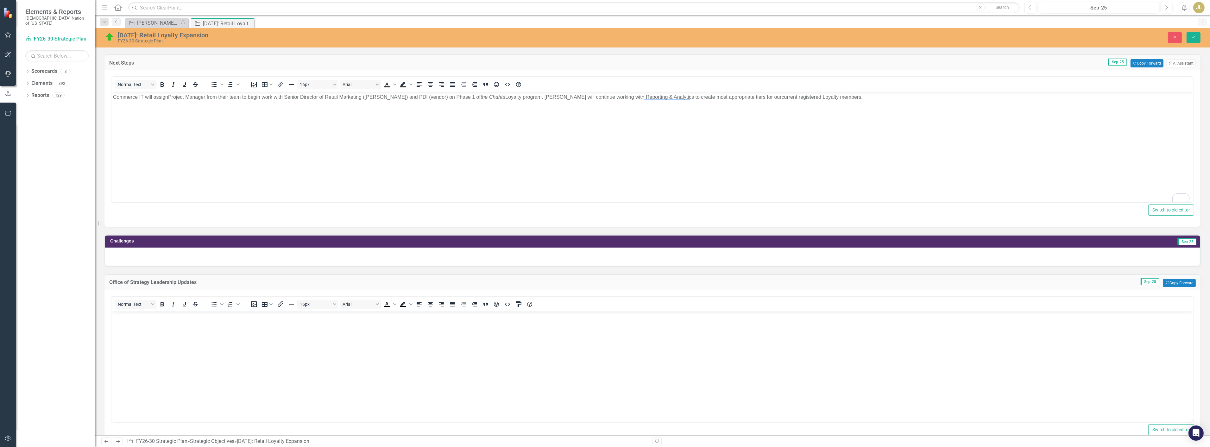
click at [178, 355] on body "Rich Text Area. Press ALT-0 for help." at bounding box center [652, 358] width 1082 height 95
click at [1192, 36] on icon "Save" at bounding box center [1194, 37] width 6 height 4
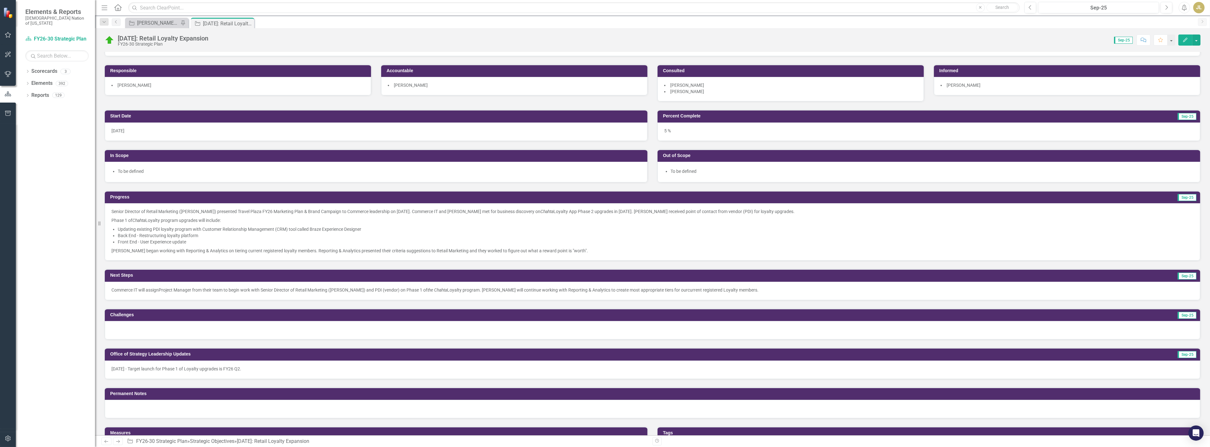
scroll to position [35, 0]
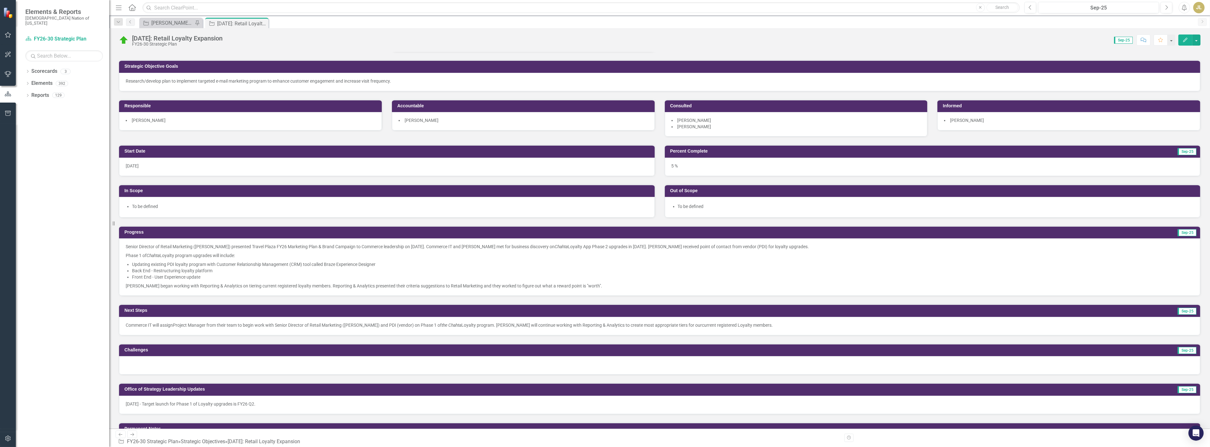
drag, startPoint x: 100, startPoint y: 223, endPoint x: 109, endPoint y: 223, distance: 9.2
click at [109, 223] on div "Resize" at bounding box center [111, 223] width 5 height 447
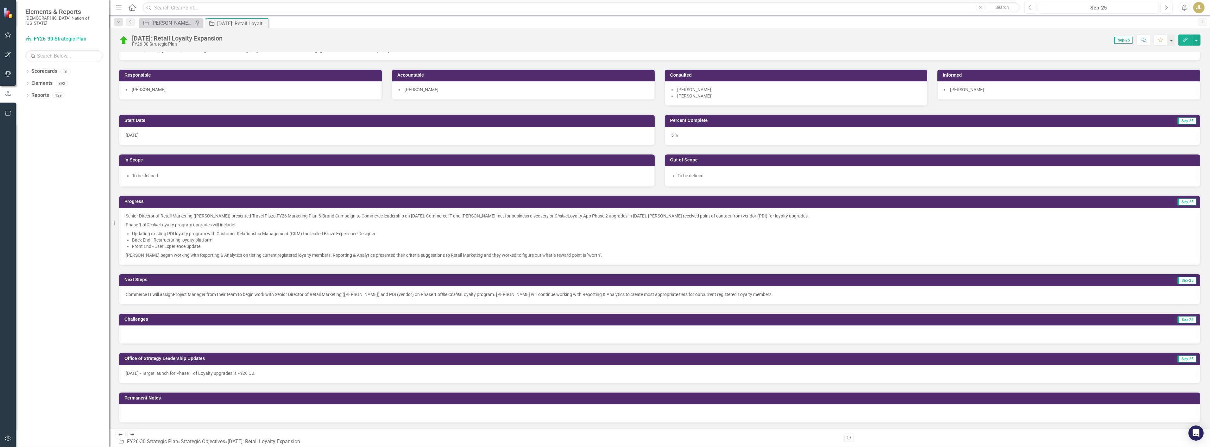
scroll to position [105, 0]
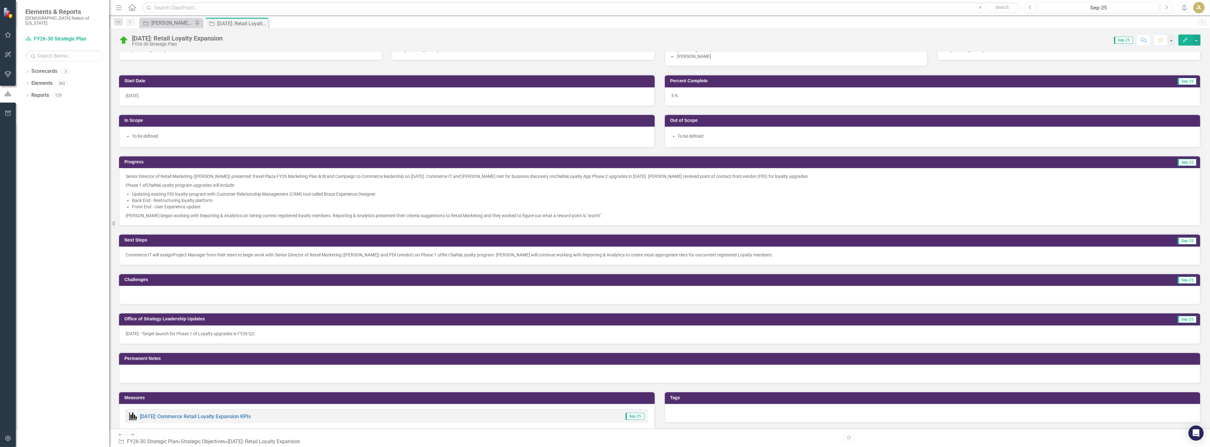
click at [602, 214] on p "Marshall began working with Reporting & Analytics on tiering current registered…" at bounding box center [660, 215] width 1068 height 8
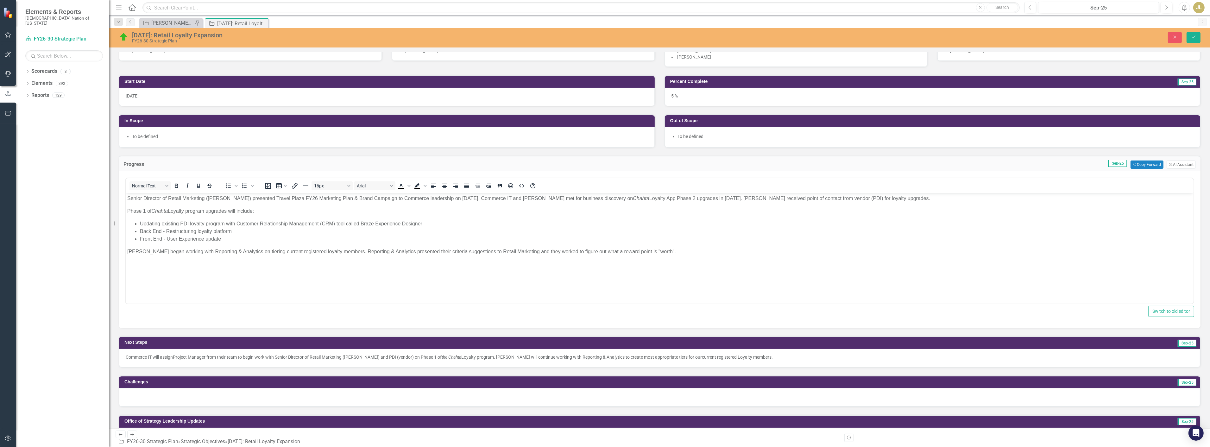
scroll to position [0, 0]
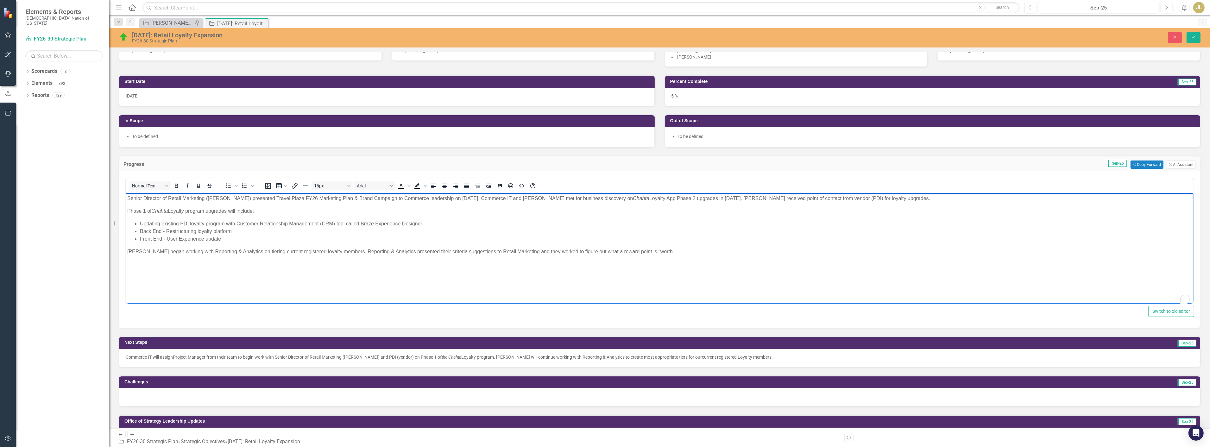
click at [139, 265] on body "Senior Director of Retail Marketing (Marshall Wright) presented Travel Plaza FY…" at bounding box center [659, 240] width 1068 height 95
click at [752, 259] on body "Senior Director of Retail Marketing (Marshall Wright) presented Travel Plaza FY…" at bounding box center [659, 240] width 1068 height 95
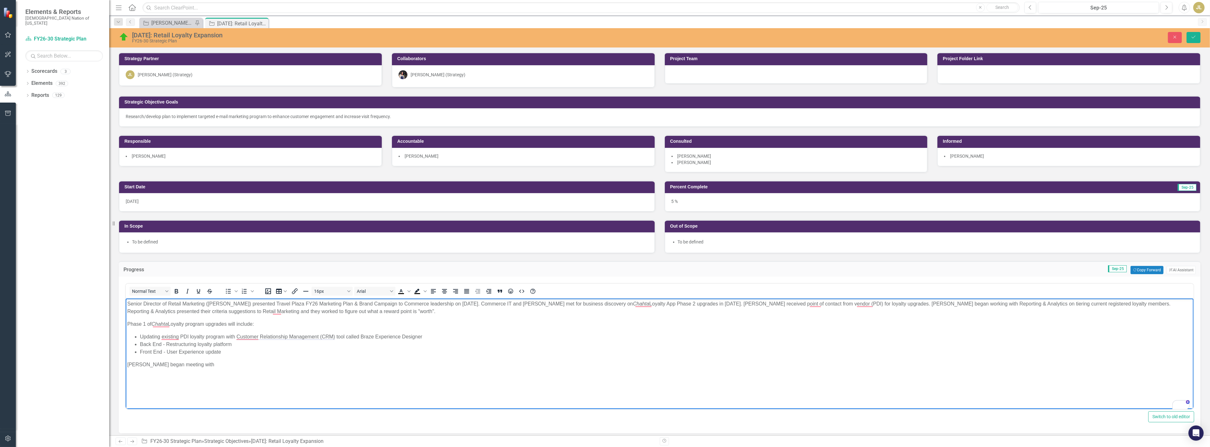
scroll to position [105, 0]
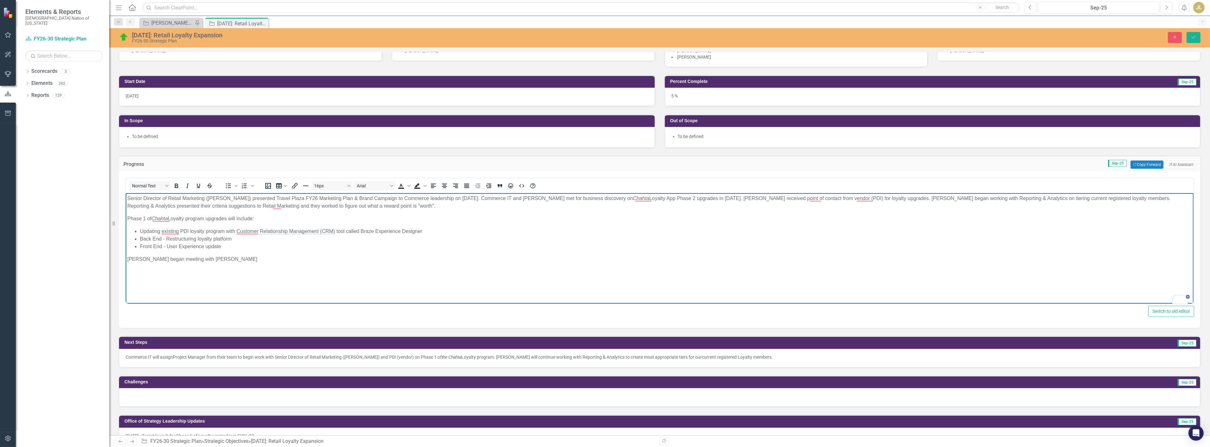
click at [204, 259] on p "[PERSON_NAME] began meeting with [PERSON_NAME]" at bounding box center [659, 260] width 1065 height 8
click at [229, 257] on p "[PERSON_NAME] began meeting with [PERSON_NAME]" at bounding box center [659, 260] width 1065 height 8
click at [245, 257] on p "[PERSON_NAME] began meeting with Chahta Foundation on charity campaign, aimed a…" at bounding box center [659, 260] width 1065 height 8
click at [300, 252] on body "Senior Director of Retail Marketing ([PERSON_NAME]) presented Travel Plaza FY26…" at bounding box center [659, 240] width 1068 height 95
click at [268, 258] on p "[PERSON_NAME] began meeting with Chahta Foundation on charity campaign, aimed a…" at bounding box center [659, 260] width 1065 height 8
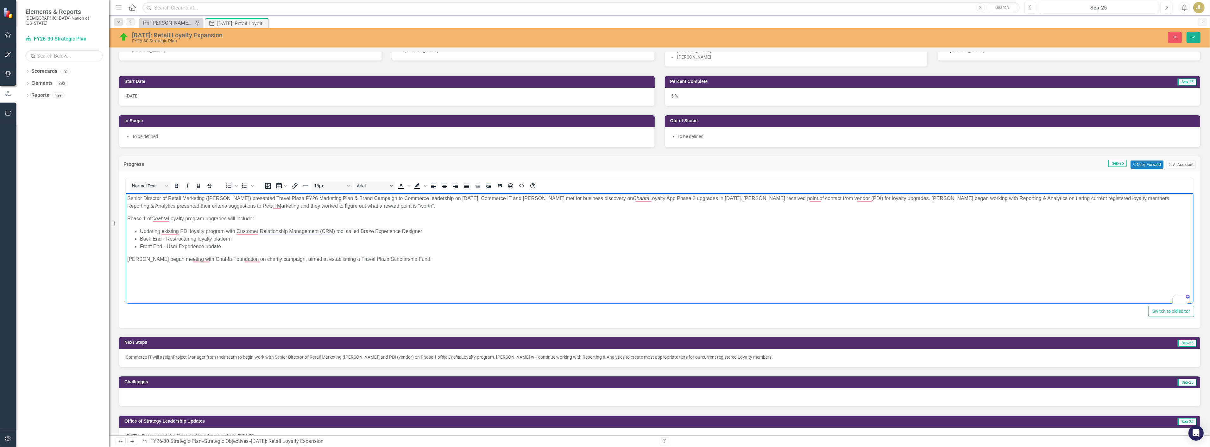
click at [244, 259] on p "[PERSON_NAME] began meeting with Chahta Foundation on charity campaign, aimed a…" at bounding box center [659, 260] width 1065 height 8
click at [158, 257] on p "[PERSON_NAME] began meeting with Chahta Foundation on charity campaign, aimed a…" at bounding box center [659, 260] width 1065 height 8
click at [205, 257] on p "[PERSON_NAME] began meeting with Chahta Foundation on charity campaign, aimed a…" at bounding box center [659, 260] width 1065 height 8
click at [245, 257] on p "[PERSON_NAME] began meeting with Chahta Foundation on charity campaign, aimed a…" at bounding box center [659, 260] width 1065 height 8
click at [202, 258] on p "[PERSON_NAME] began meeting with Chahta Foundation on charity campaign, aimed a…" at bounding box center [659, 260] width 1065 height 8
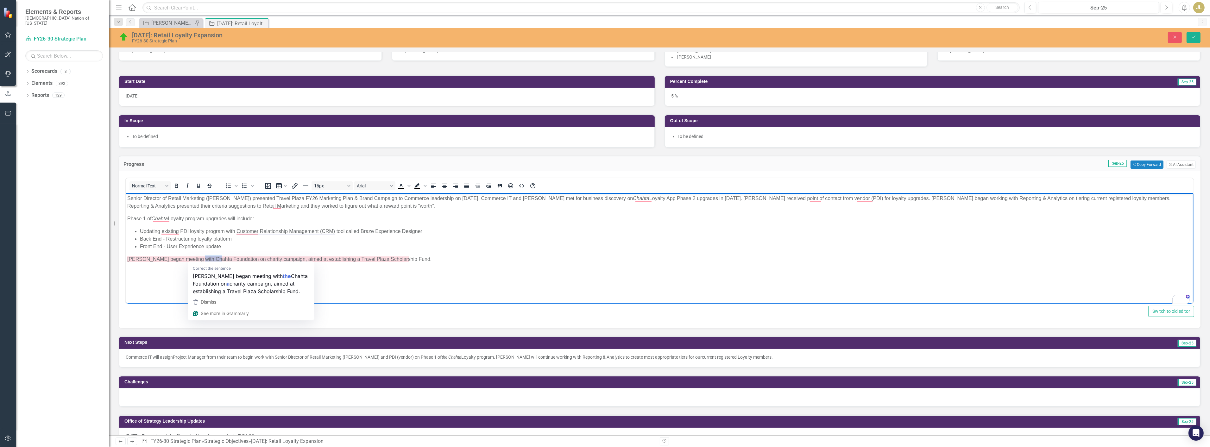
click at [202, 258] on p "[PERSON_NAME] began meeting with Chahta Foundation on charity campaign, aimed a…" at bounding box center [659, 260] width 1065 height 8
click at [322, 245] on li "Front End - User Experience update" at bounding box center [666, 247] width 1052 height 8
click at [396, 261] on p "[PERSON_NAME] began meeting with Chahta Foundation on charity campaign, aimed a…" at bounding box center [659, 260] width 1065 height 8
click at [422, 258] on p "[PERSON_NAME] began meeting with Chahta Foundation on charity campaign, aimed a…" at bounding box center [659, 260] width 1065 height 8
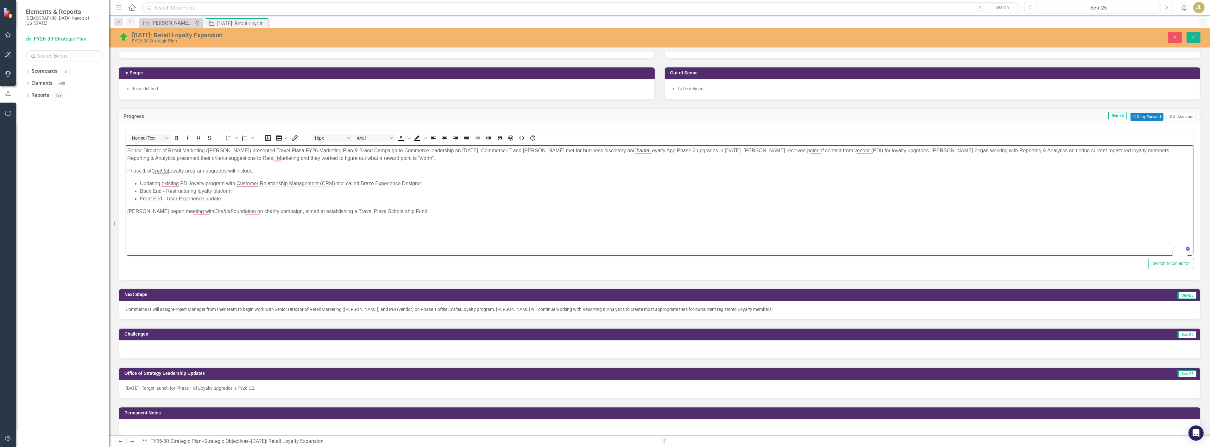
scroll to position [176, 0]
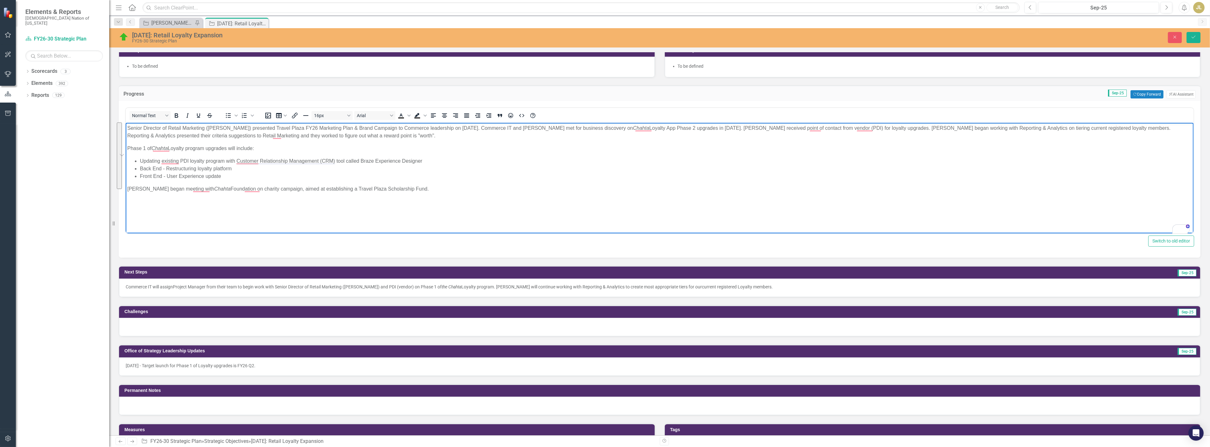
drag, startPoint x: 451, startPoint y: 193, endPoint x: 109, endPoint y: 119, distance: 350.4
click at [125, 123] on html "Senior Director of Retail Marketing ([PERSON_NAME]) presented Travel Plaza FY26…" at bounding box center [659, 170] width 1068 height 95
click at [296, 212] on body "Senior Director of Retail Marketing ([PERSON_NAME]) presented Travel Plaza FY26…" at bounding box center [659, 170] width 1068 height 95
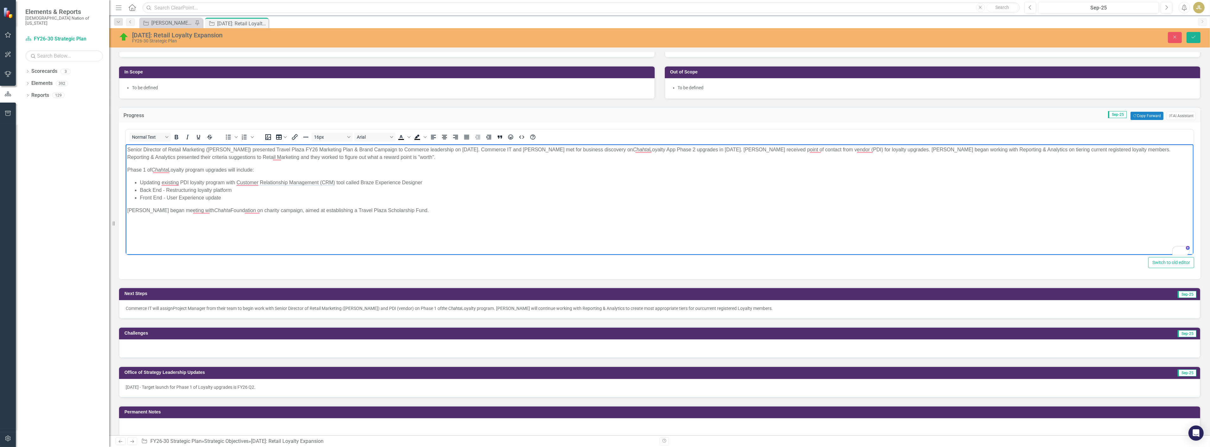
scroll to position [105, 0]
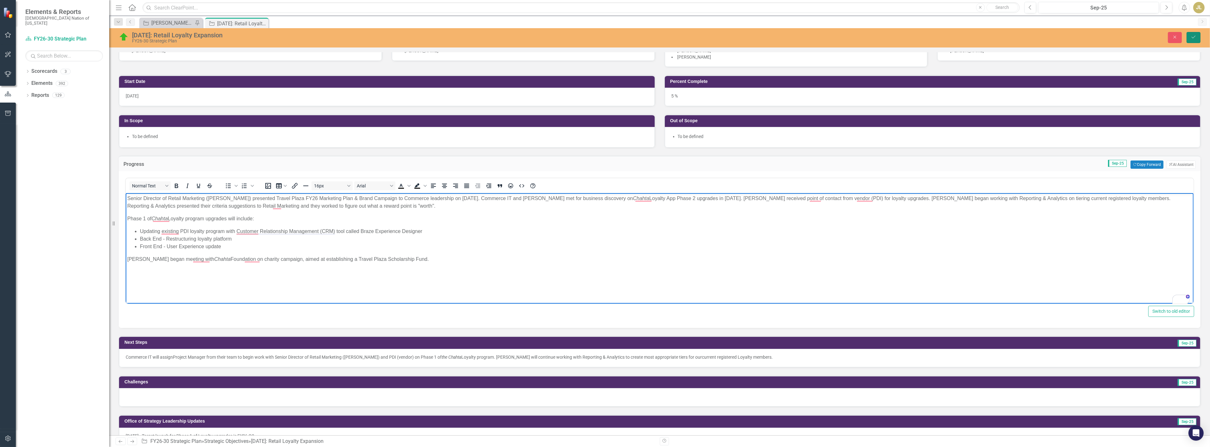
click at [1192, 34] on button "Save" at bounding box center [1194, 37] width 14 height 11
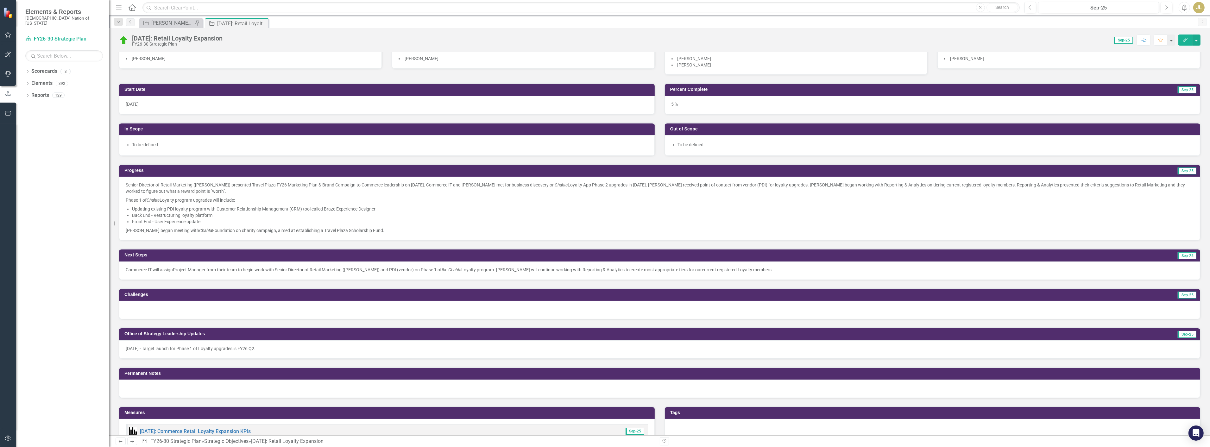
scroll to position [0, 0]
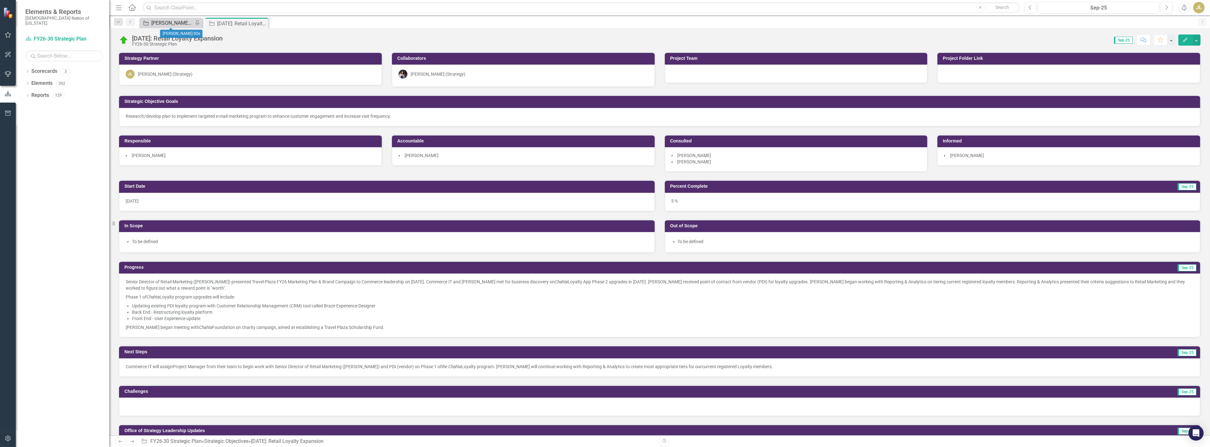
click at [151, 23] on div "[PERSON_NAME] SOs" at bounding box center [172, 23] width 42 height 8
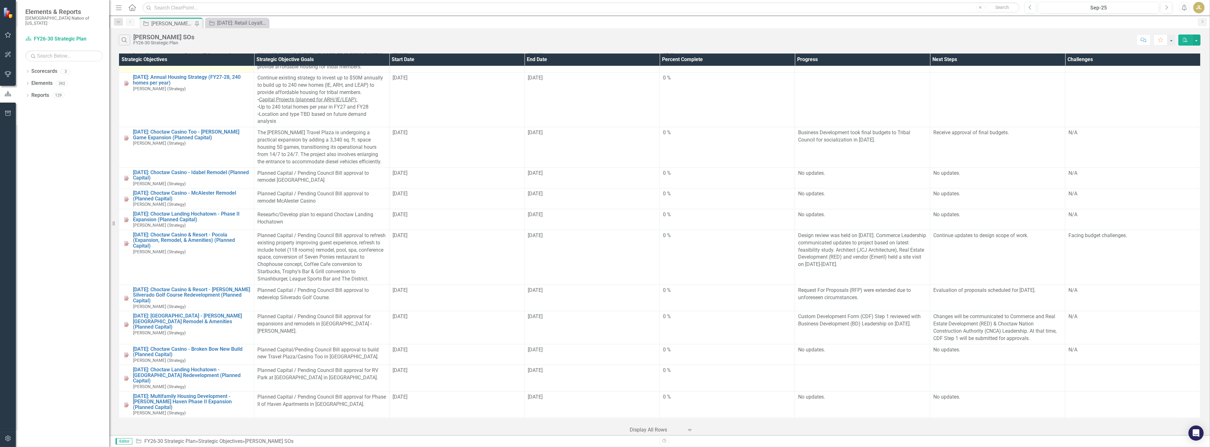
scroll to position [844, 0]
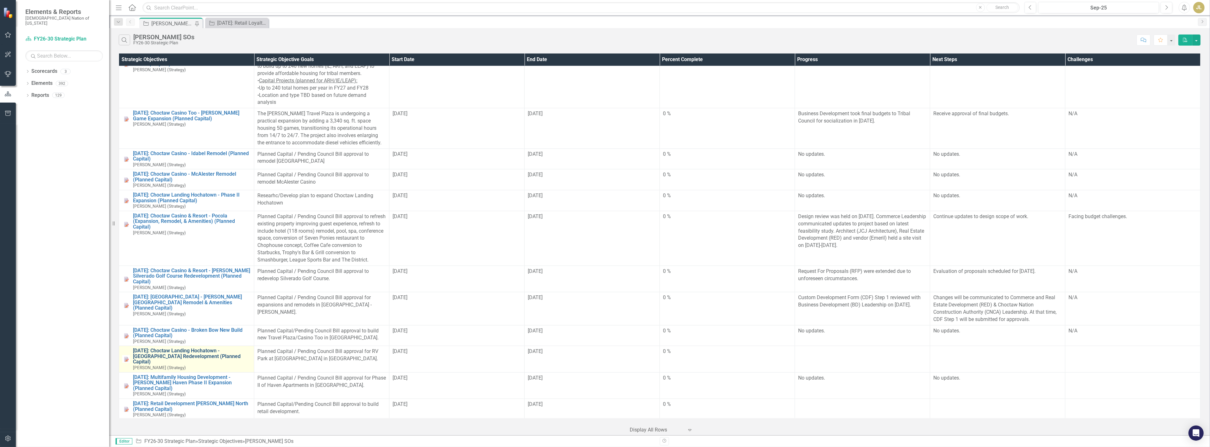
click at [220, 348] on link "[DATE]: Choctaw Landing Hochatown - [GEOGRAPHIC_DATA] Redevelopment (Planned Ca…" at bounding box center [192, 356] width 118 height 17
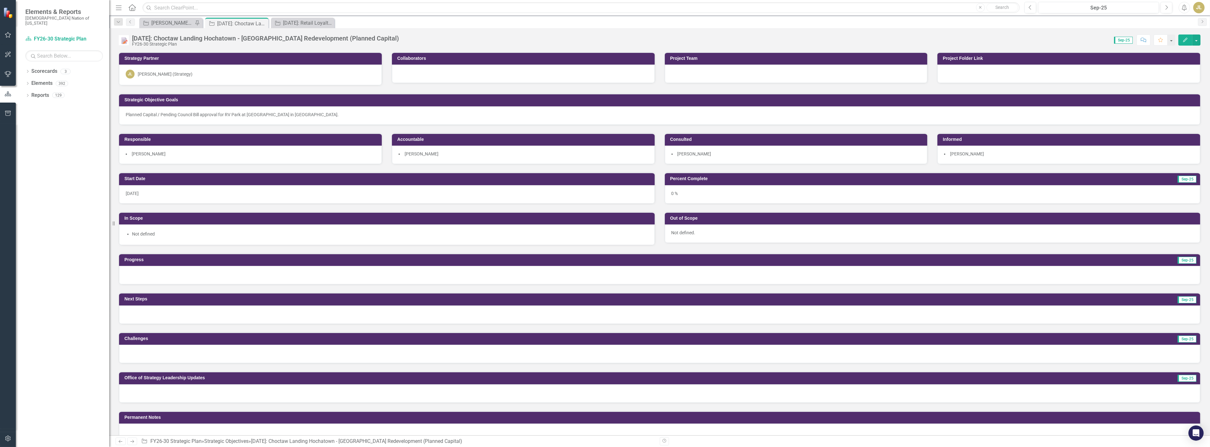
click at [1071, 274] on div at bounding box center [659, 275] width 1081 height 18
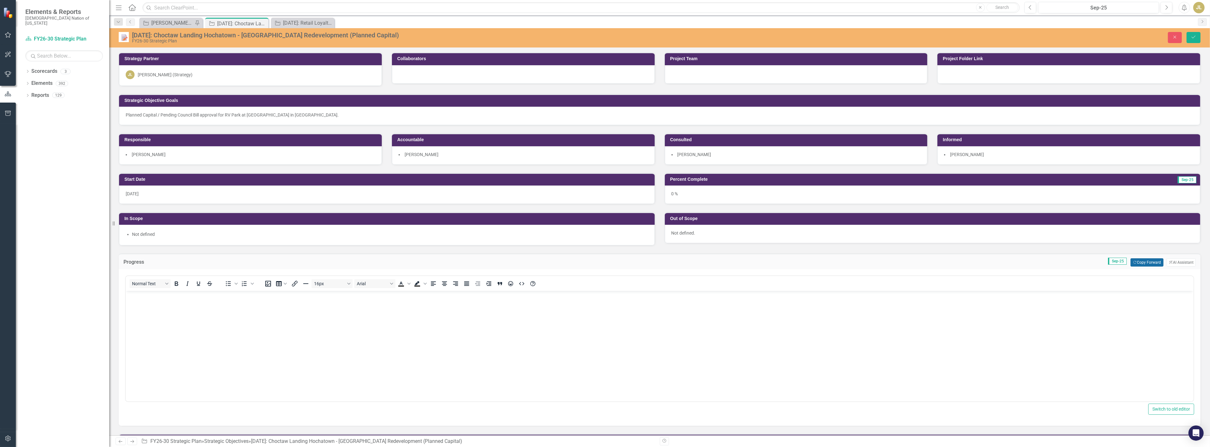
click at [1134, 260] on button "Copy Forward Copy Forward" at bounding box center [1147, 262] width 33 height 8
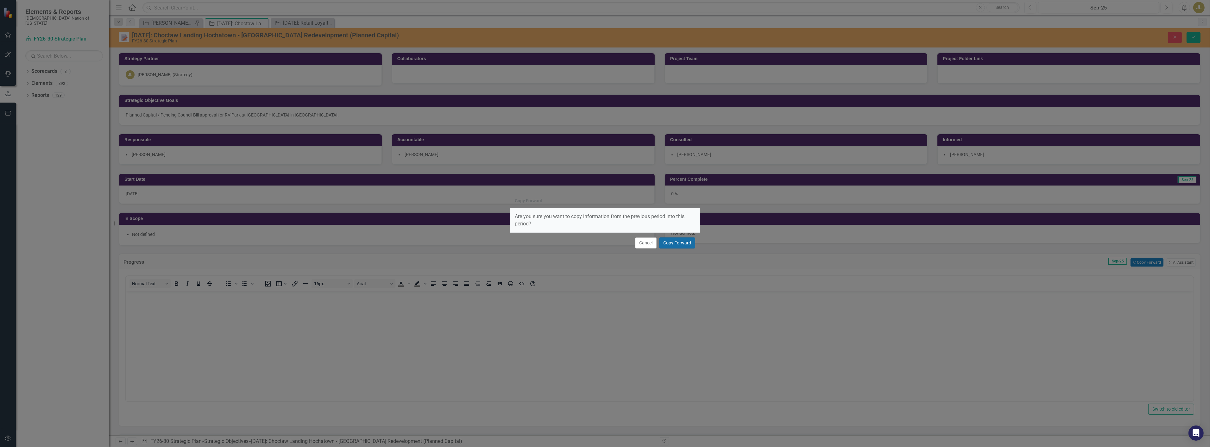
click at [664, 244] on button "Copy Forward" at bounding box center [677, 242] width 36 height 11
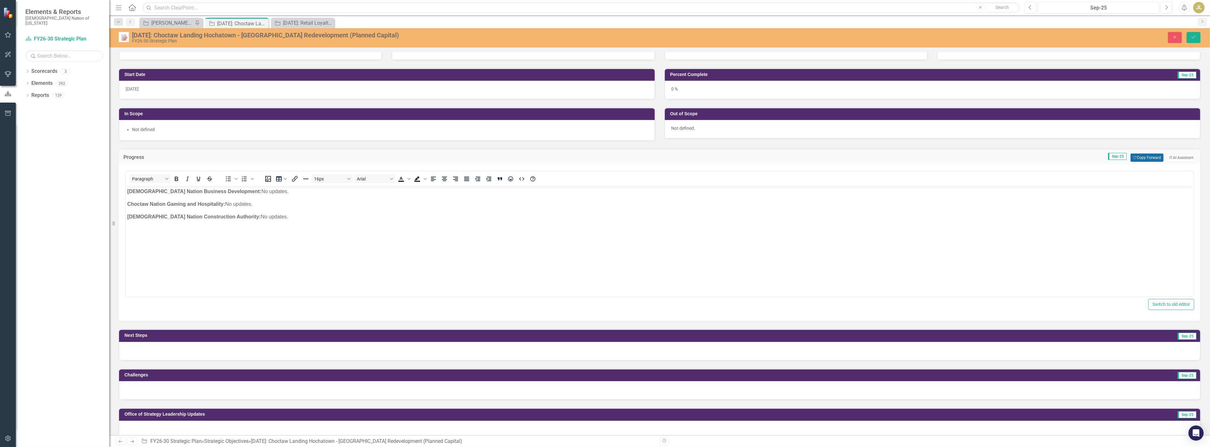
scroll to position [141, 0]
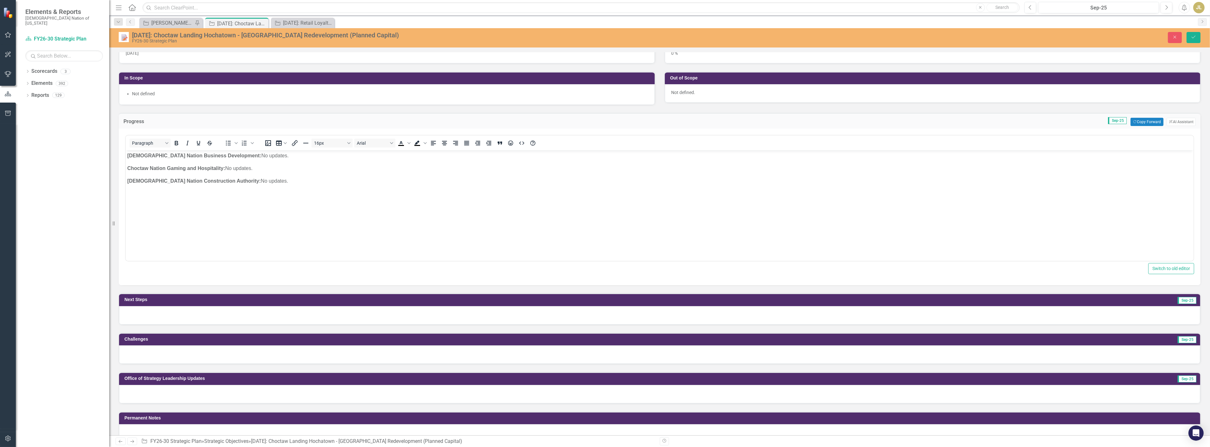
click at [1015, 312] on div at bounding box center [659, 315] width 1081 height 18
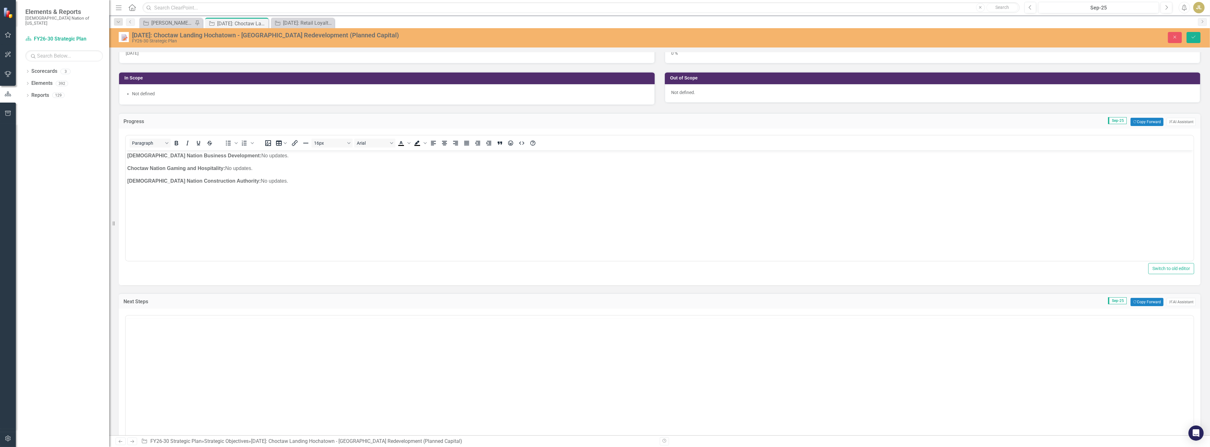
scroll to position [0, 0]
click at [1137, 301] on button "Copy Forward Copy Forward" at bounding box center [1147, 302] width 33 height 8
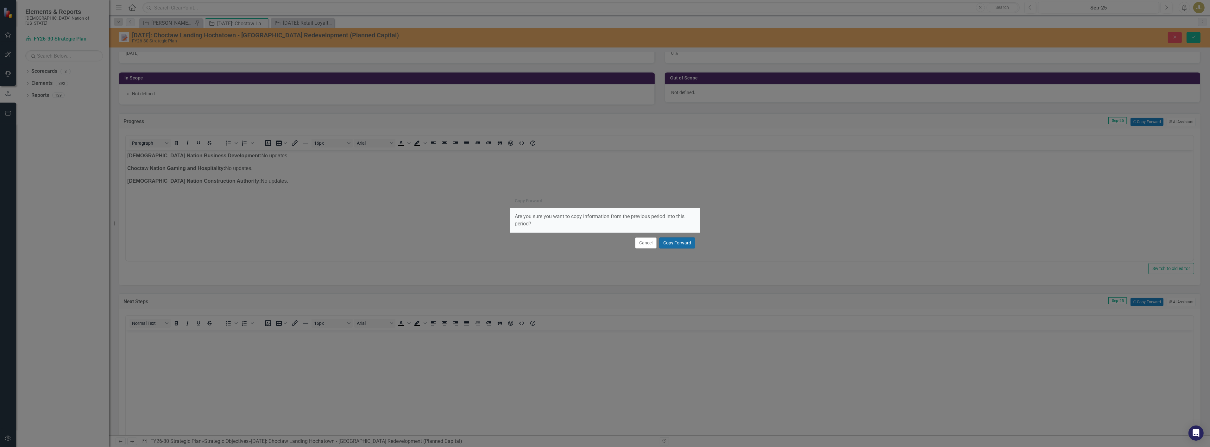
click at [689, 241] on button "Copy Forward" at bounding box center [677, 242] width 36 height 11
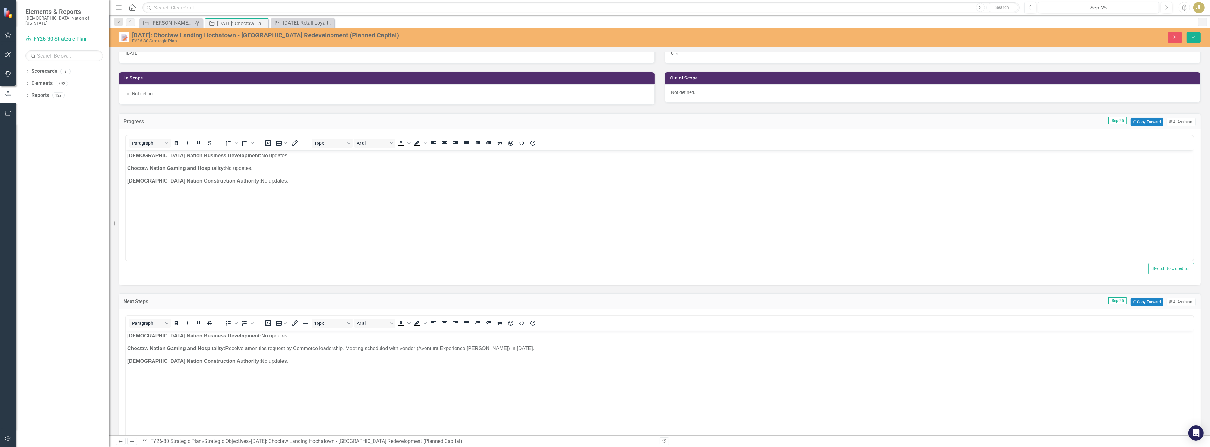
click at [1185, 37] on div "Close Save" at bounding box center [980, 37] width 449 height 11
click at [1187, 37] on button "Save" at bounding box center [1194, 37] width 14 height 11
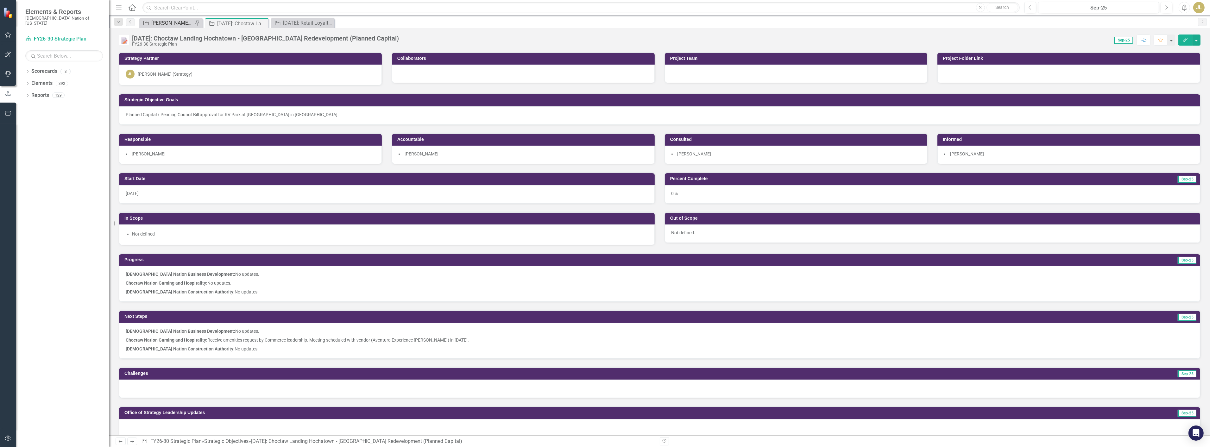
click at [178, 24] on div "[PERSON_NAME] SOs" at bounding box center [172, 23] width 42 height 8
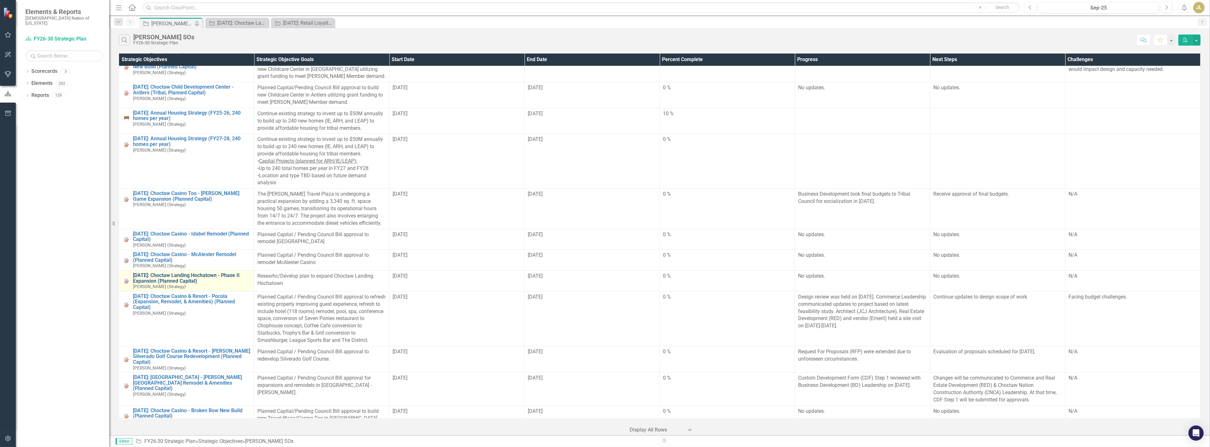
scroll to position [774, 0]
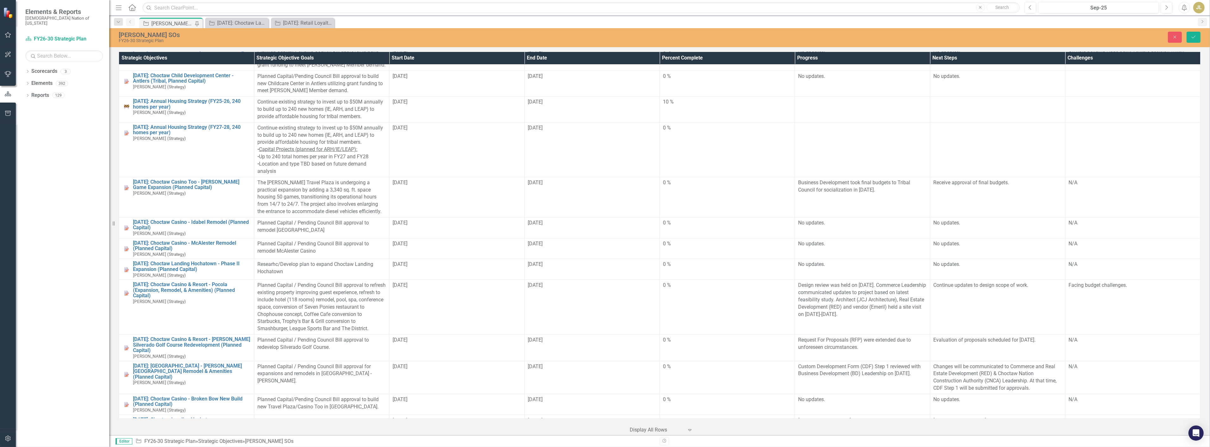
drag, startPoint x: 899, startPoint y: 533, endPoint x: 953, endPoint y: 532, distance: 54.2
copy p "Woodbine Development"
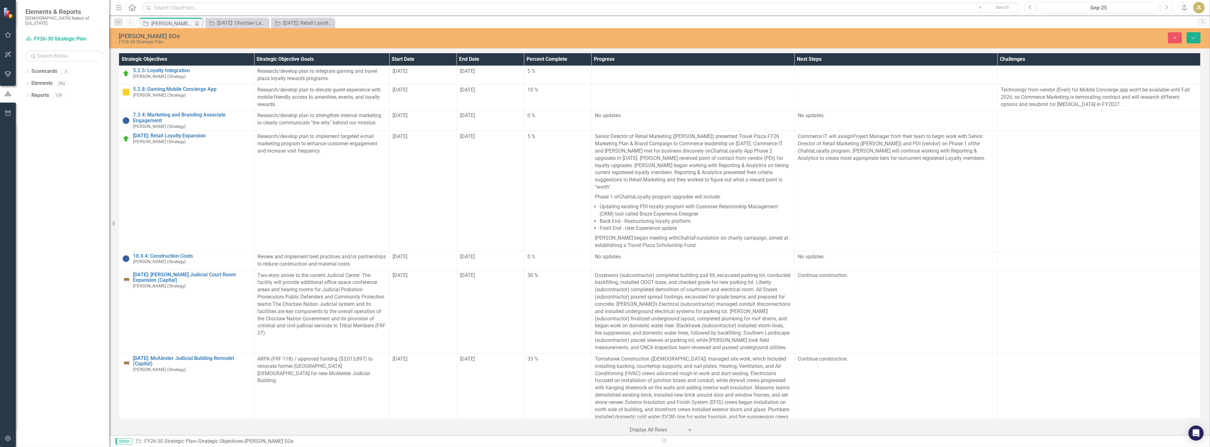
scroll to position [774, 0]
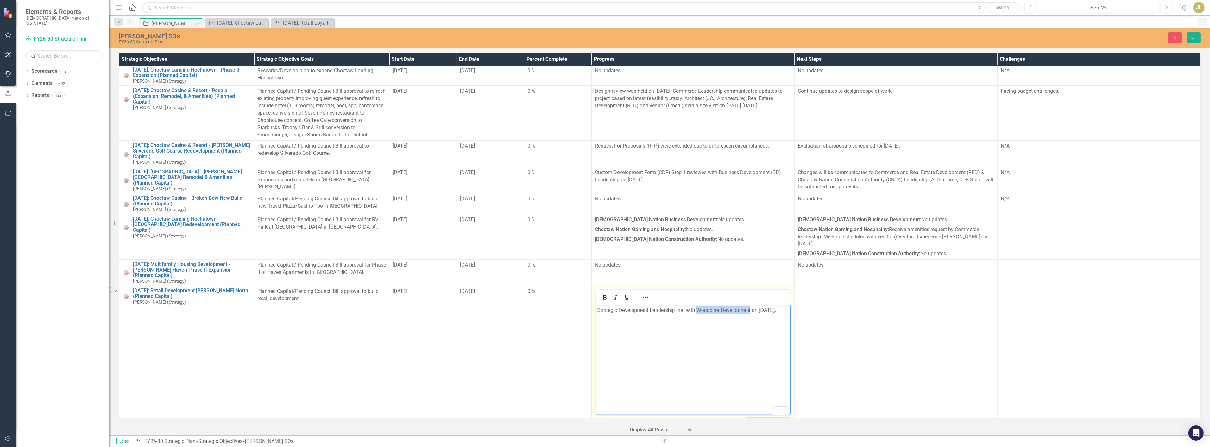
click at [698, 309] on p "Strategic Development Leadership met with Woodbine Development on [DATE]." at bounding box center [693, 310] width 192 height 8
click at [626, 318] on p "Strategic Development Leadership met with real estate developer (Woodbine Devel…" at bounding box center [693, 313] width 192 height 15
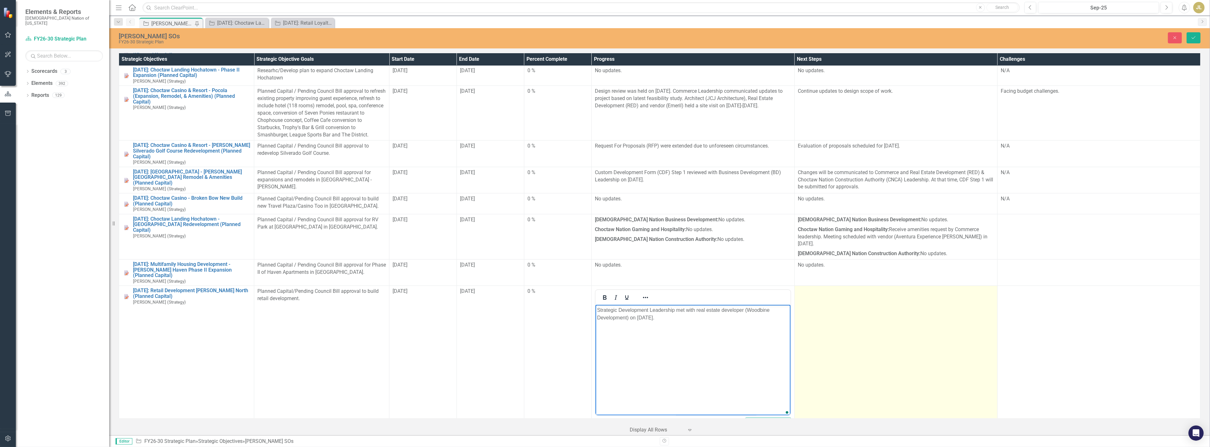
click at [891, 356] on td at bounding box center [895, 361] width 203 height 150
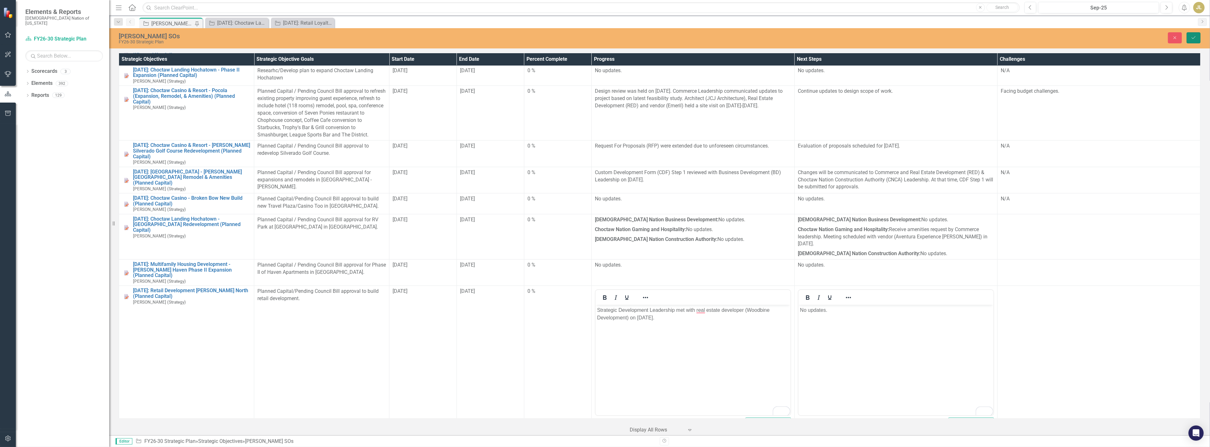
click at [1192, 42] on button "Save" at bounding box center [1194, 37] width 14 height 11
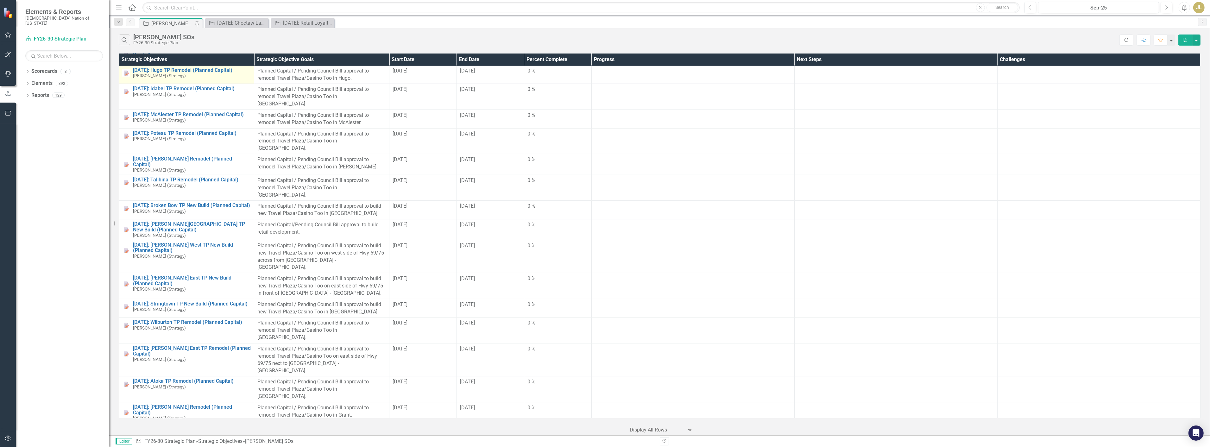
scroll to position [1020, 0]
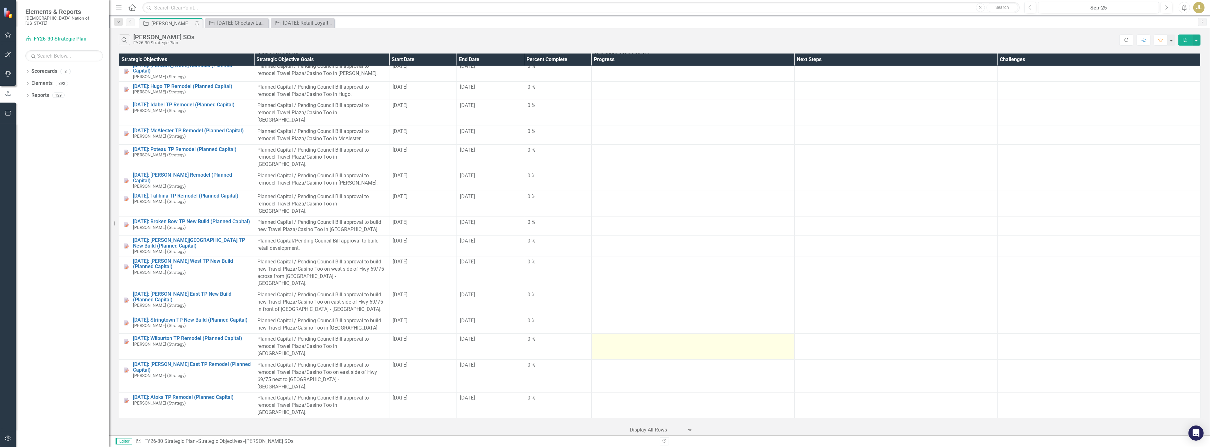
click at [654, 336] on div at bounding box center [693, 340] width 196 height 8
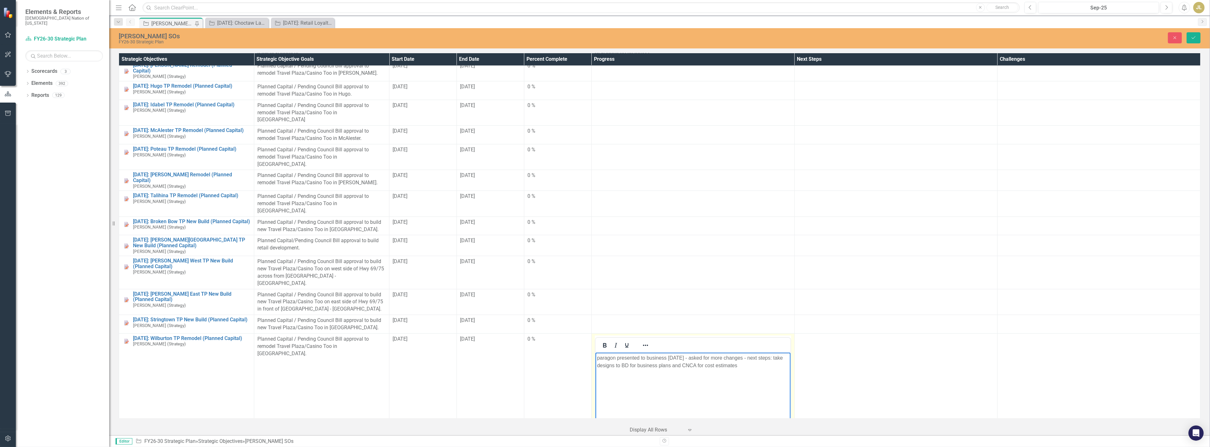
click at [597, 356] on p "paragon presented to business sept 17 - asked for more changes - next steps: ta…" at bounding box center [693, 361] width 192 height 15
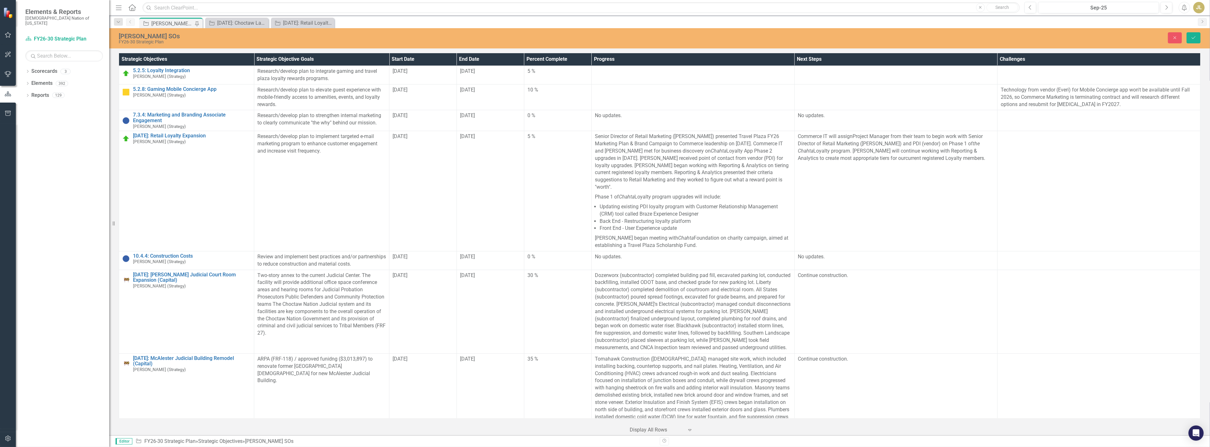
scroll to position [1020, 0]
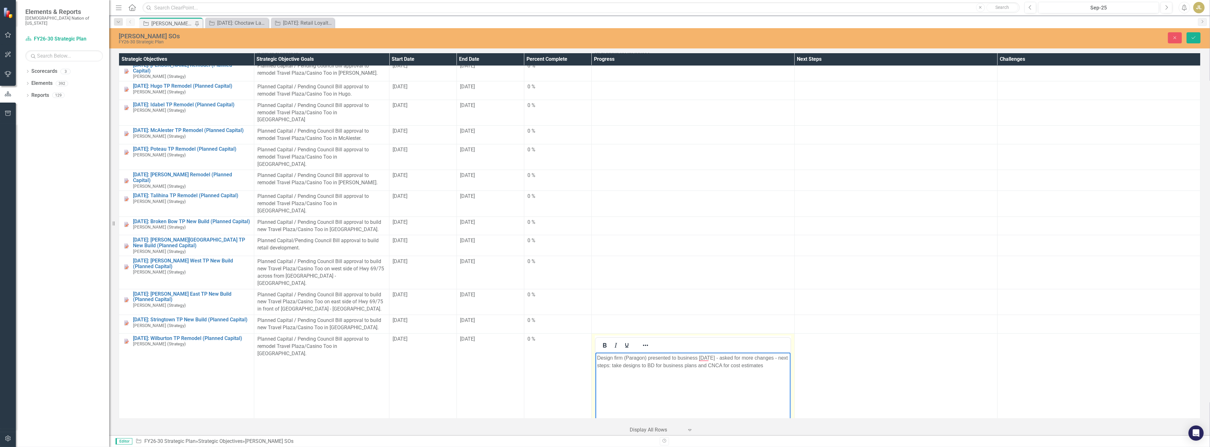
click at [645, 357] on p "Design firm (Paragon) presented to business sept 17 - asked for more changes - …" at bounding box center [693, 361] width 192 height 15
click at [693, 358] on p "Design firm (Paragon Solutions) presented to business sept 17 - asked for more …" at bounding box center [693, 365] width 192 height 23
click at [740, 358] on p "Design firm (Paragon Solutions) presented remodel designs to business sept 17 -…" at bounding box center [693, 365] width 192 height 23
click at [760, 361] on p "Design firm (Paragon Solutions) presented remodel designs to Business sept 17 -…" at bounding box center [693, 365] width 192 height 23
drag, startPoint x: 715, startPoint y: 374, endPoint x: 707, endPoint y: 366, distance: 10.8
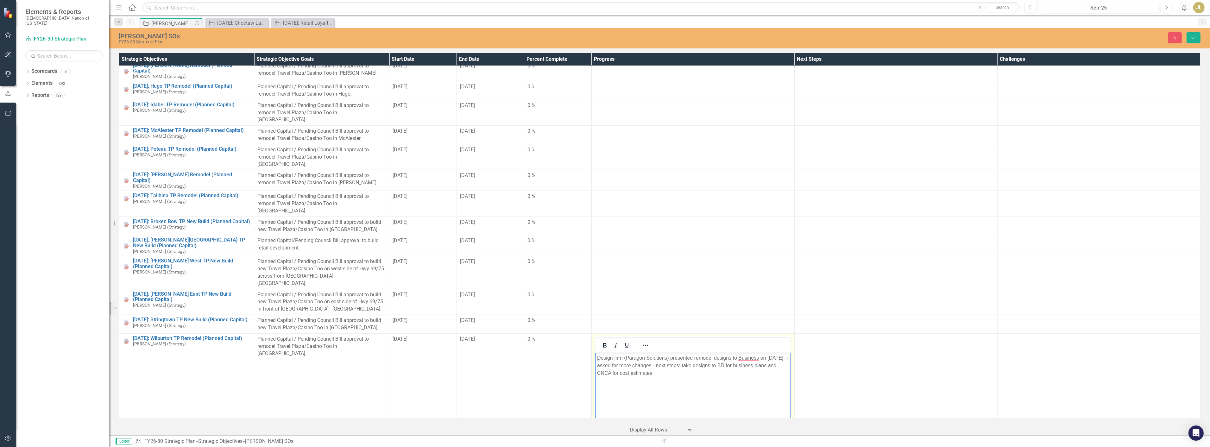
click at [707, 366] on p "Design firm (Paragon Solutions) presented remodel designs to Business on Septem…" at bounding box center [693, 365] width 192 height 23
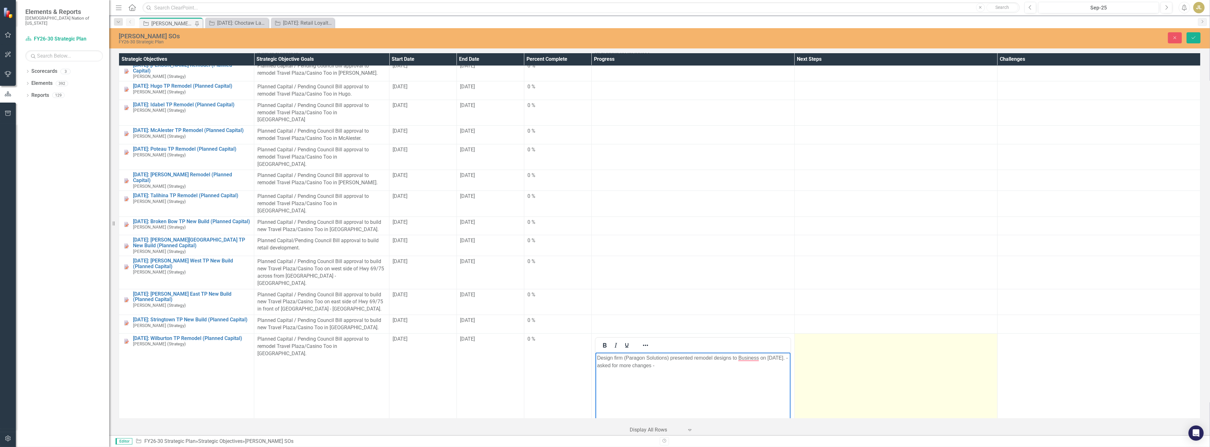
click at [856, 333] on td at bounding box center [895, 408] width 203 height 150
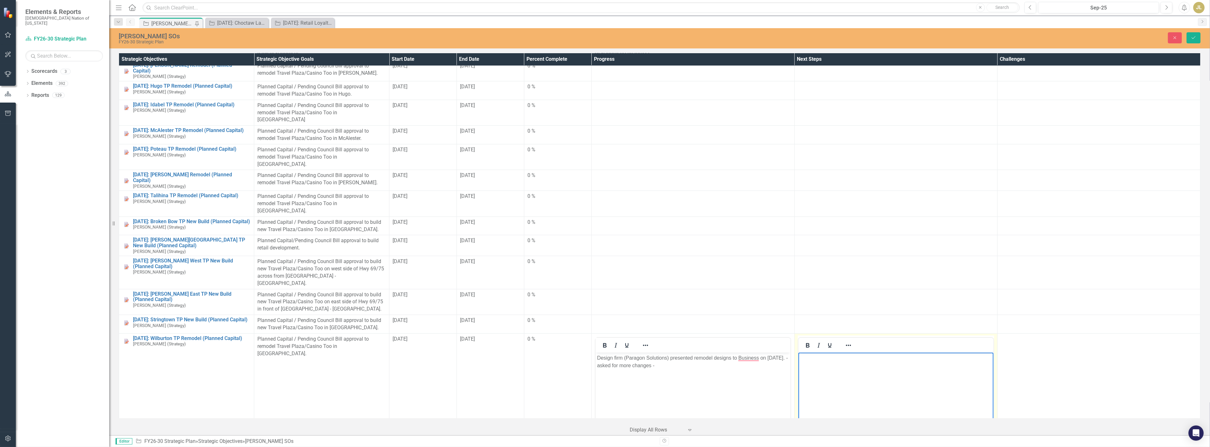
scroll to position [0, 0]
click at [723, 370] on body "Design firm (Paragon Solutions) presented remodel designs to Business on Septem…" at bounding box center [692, 399] width 195 height 95
click at [709, 364] on p "Design firm (Paragon Solutions) presented remodel designs to Business on Septem…" at bounding box center [693, 361] width 192 height 15
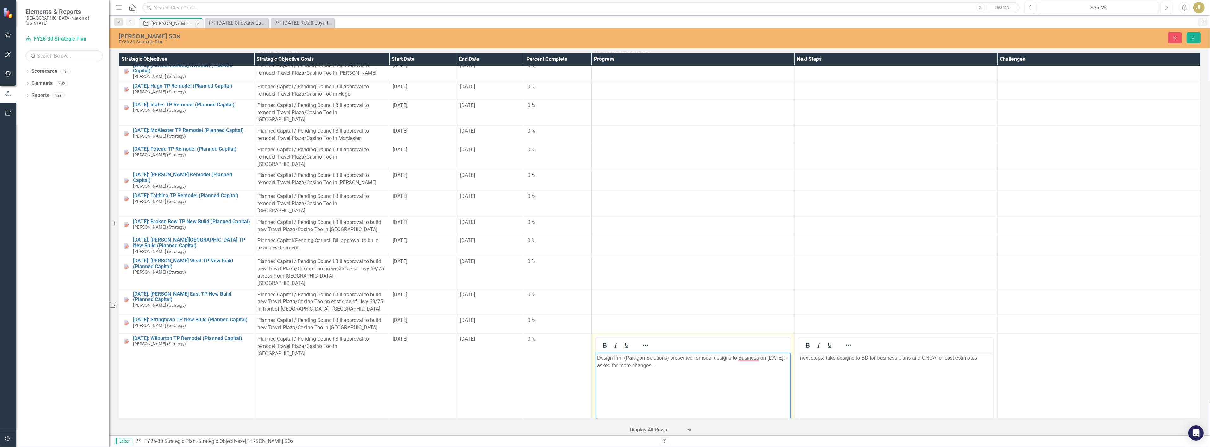
drag, startPoint x: 716, startPoint y: 367, endPoint x: 645, endPoint y: 365, distance: 70.6
click at [645, 365] on p "Design firm (Paragon Solutions) presented remodel designs to Business on Septem…" at bounding box center [693, 361] width 192 height 15
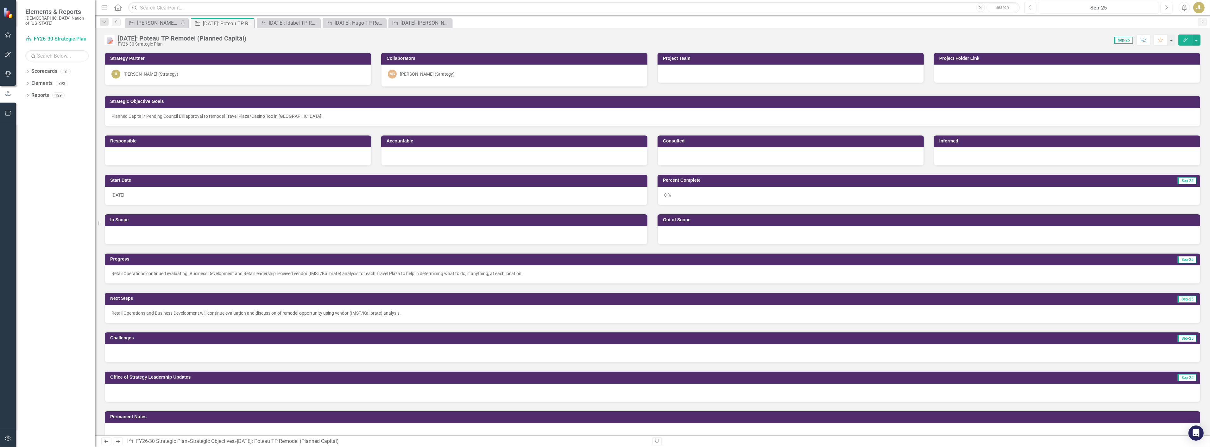
click at [148, 18] on div "Strategic Objective [PERSON_NAME] SOs Pin" at bounding box center [156, 23] width 63 height 10
click at [150, 21] on div "[PERSON_NAME] SOs" at bounding box center [158, 23] width 42 height 8
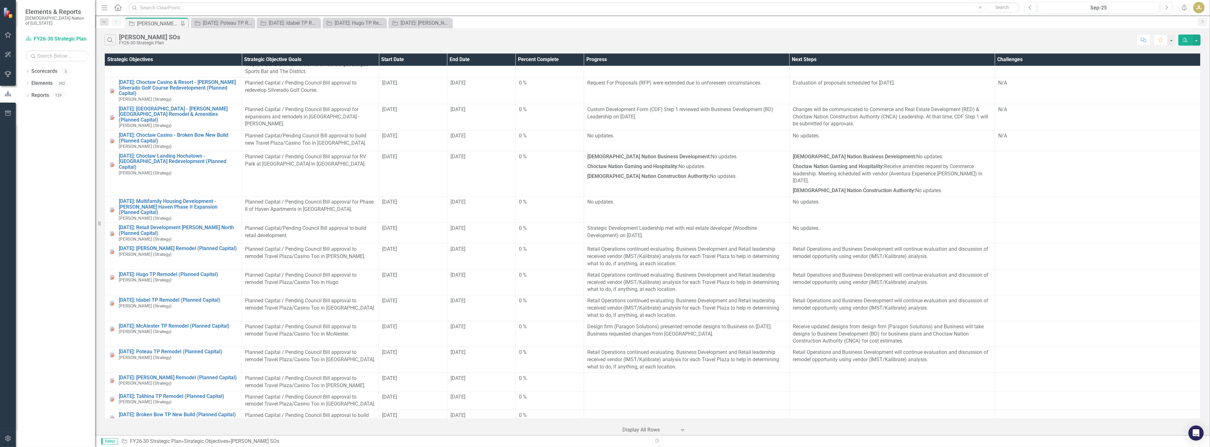
scroll to position [914, 0]
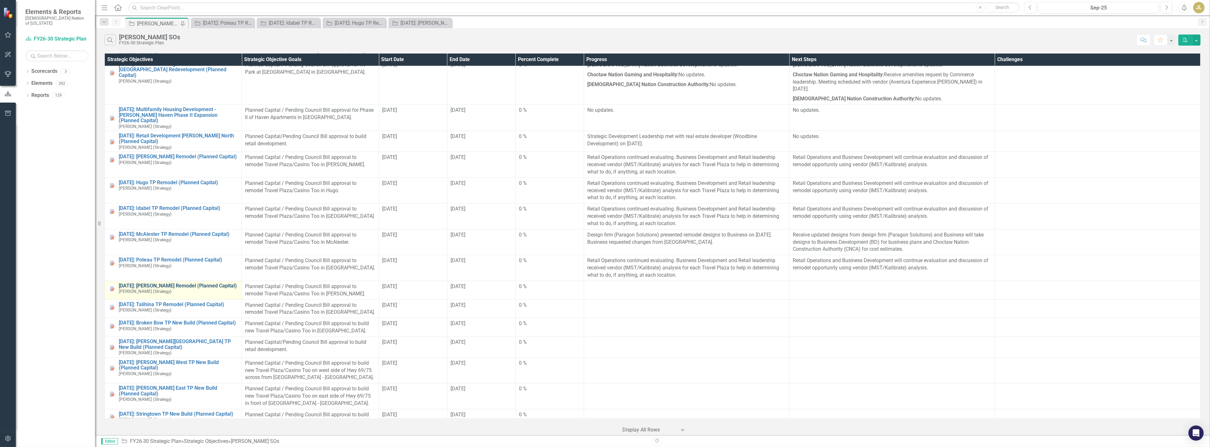
click at [217, 283] on link "[DATE]: [PERSON_NAME] Remodel (Planned Capital)" at bounding box center [179, 286] width 120 height 6
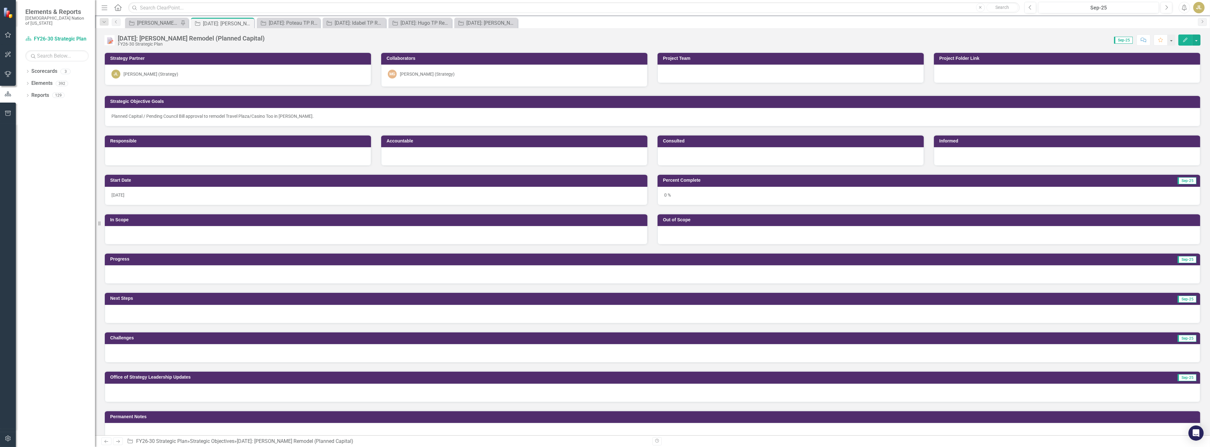
scroll to position [35, 0]
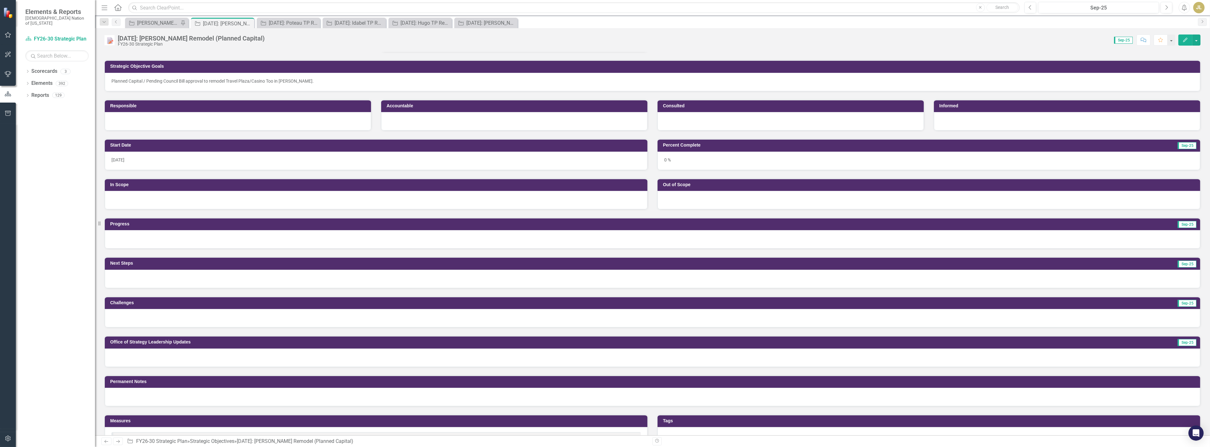
click at [156, 242] on div at bounding box center [652, 239] width 1095 height 18
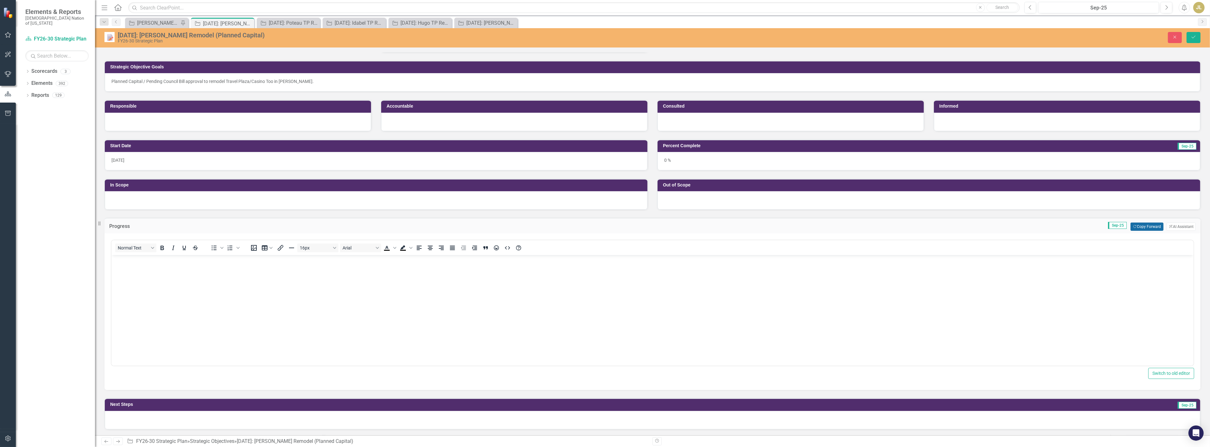
scroll to position [0, 0]
click at [1137, 224] on button "Copy Forward Copy Forward" at bounding box center [1147, 227] width 33 height 8
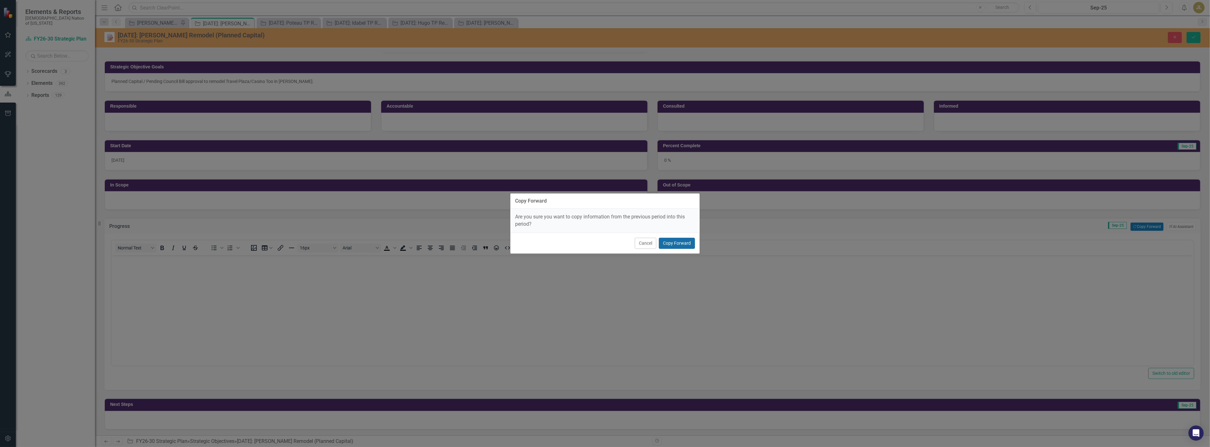
click at [679, 245] on button "Copy Forward" at bounding box center [677, 243] width 36 height 11
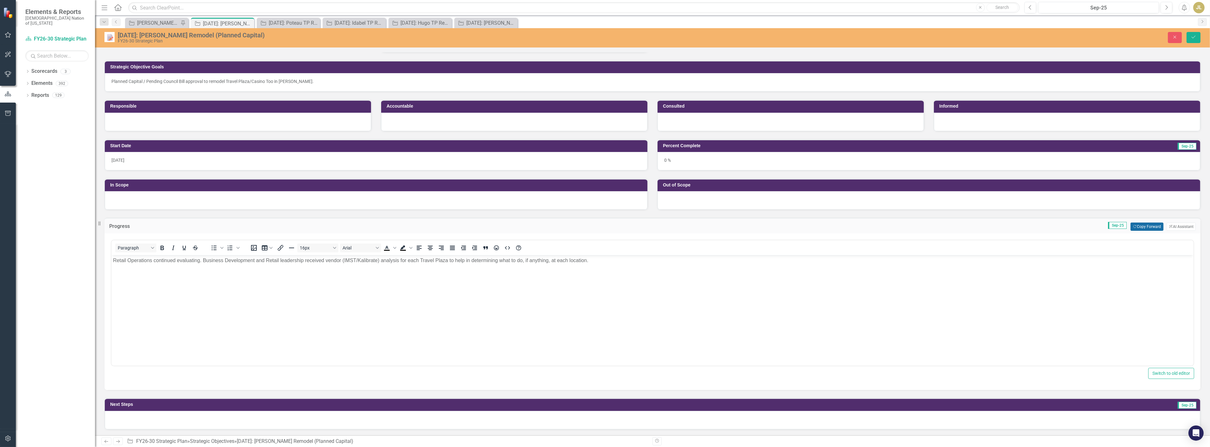
scroll to position [211, 0]
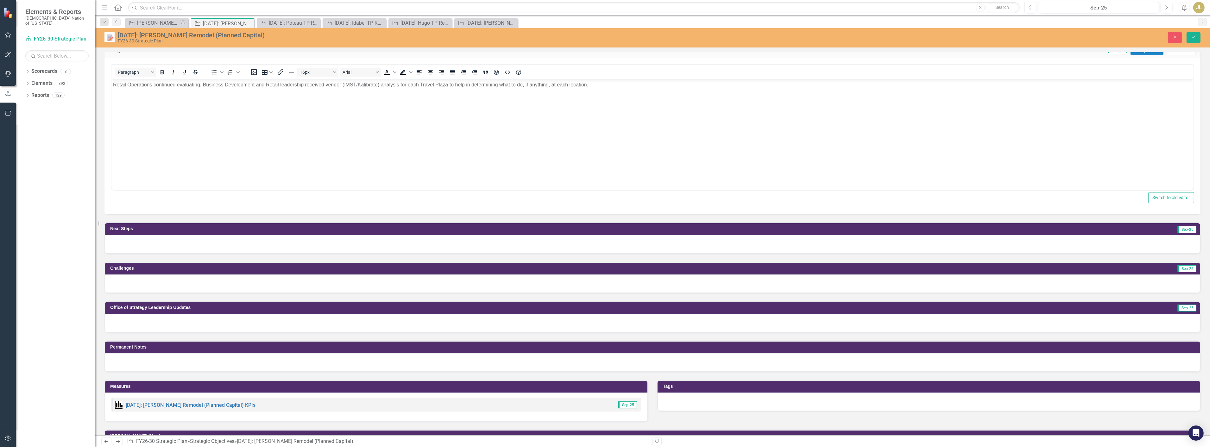
click at [676, 243] on div at bounding box center [652, 244] width 1095 height 18
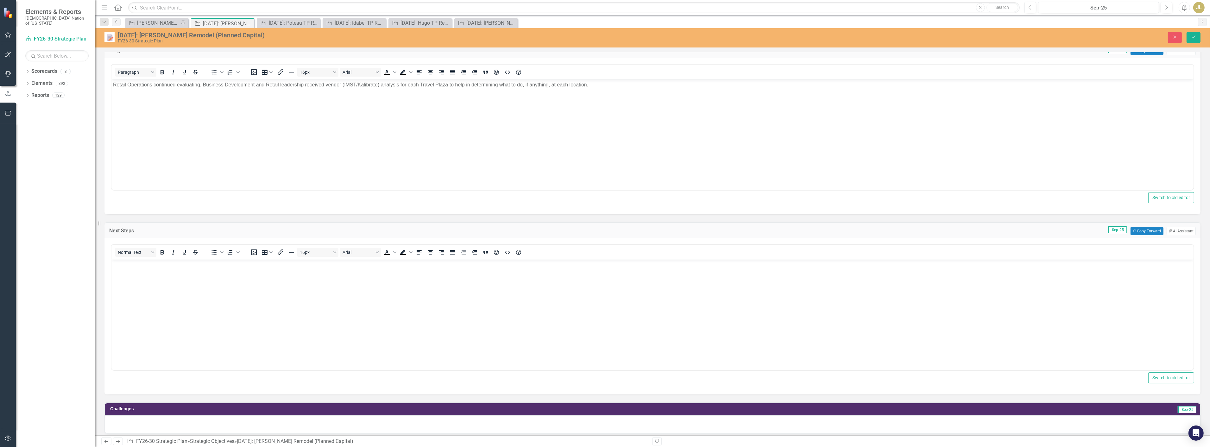
scroll to position [0, 0]
click at [1144, 227] on button "Copy Forward Copy Forward" at bounding box center [1147, 231] width 33 height 8
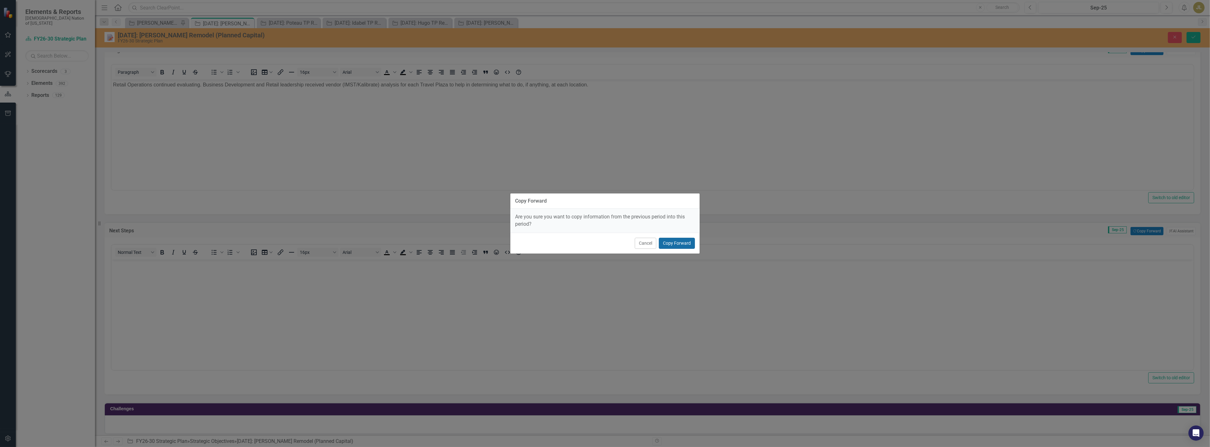
click at [676, 243] on button "Copy Forward" at bounding box center [677, 243] width 36 height 11
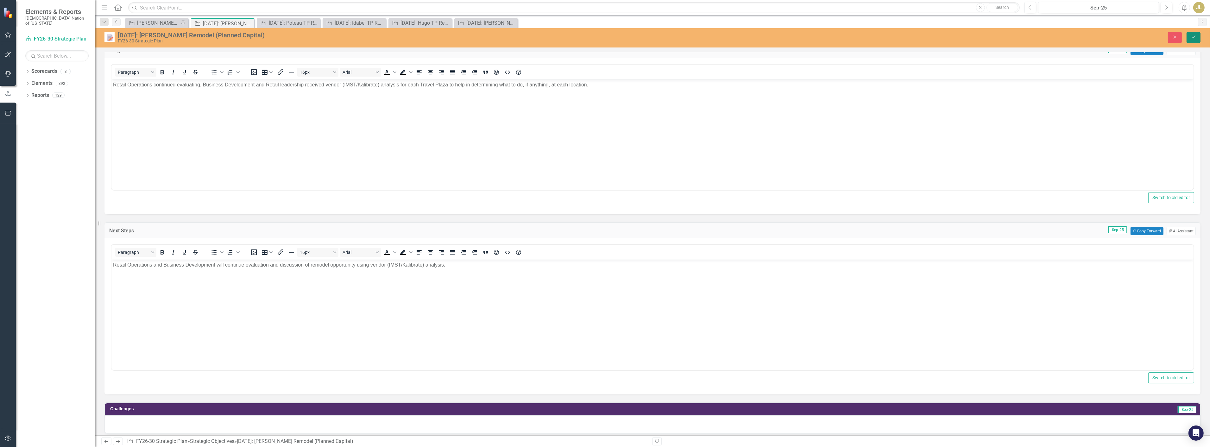
click at [1195, 33] on button "Save" at bounding box center [1194, 37] width 14 height 11
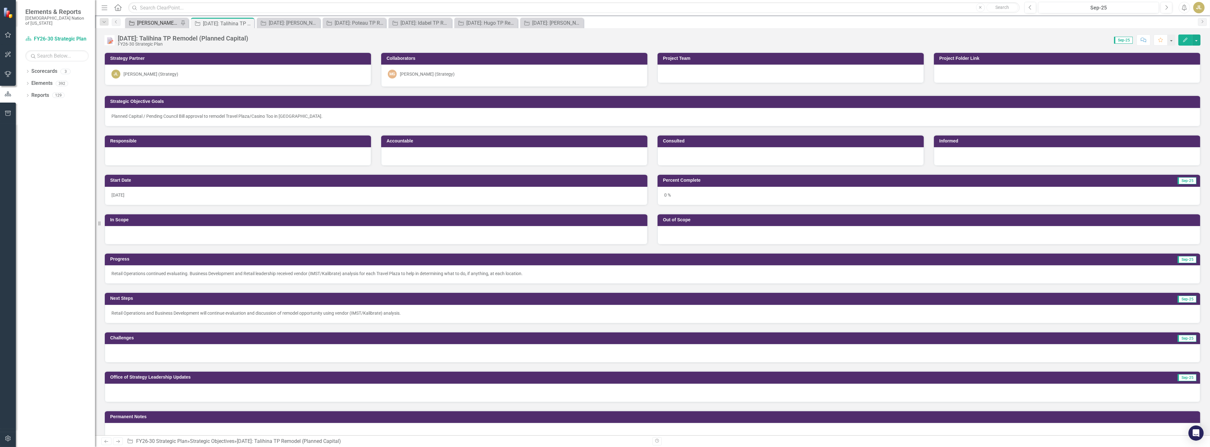
click at [154, 25] on div "[PERSON_NAME] SOs" at bounding box center [158, 23] width 42 height 8
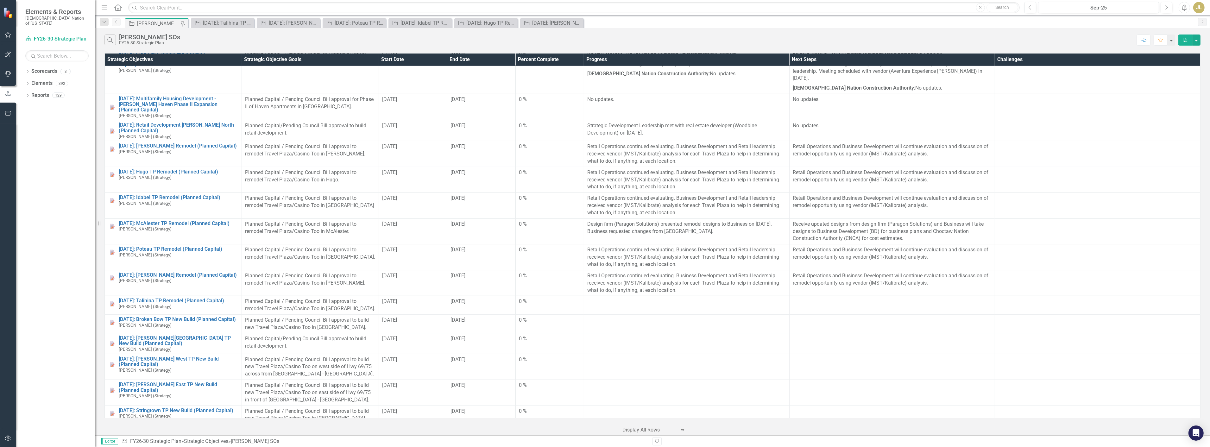
scroll to position [1055, 0]
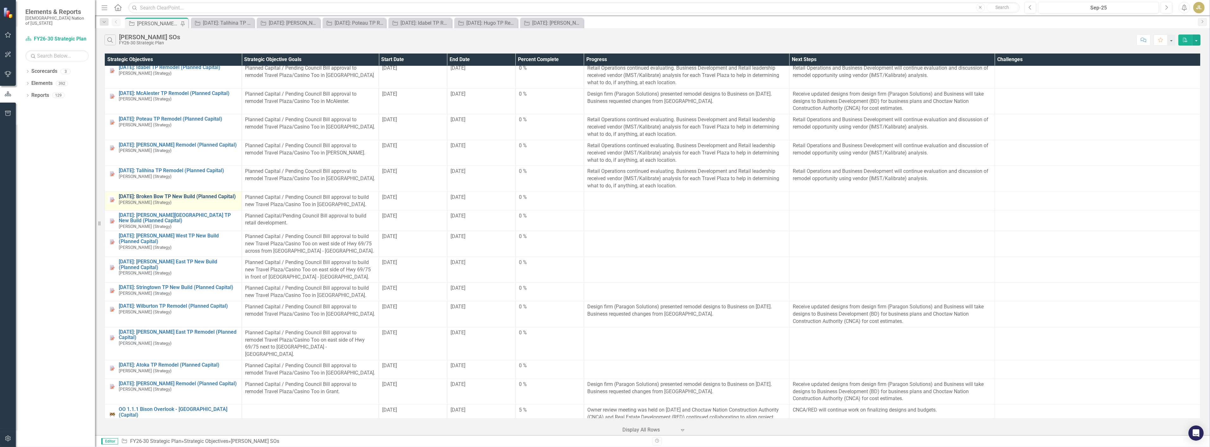
click at [193, 194] on link "[DATE]: Broken Bow TP New Build (Planned Capital)" at bounding box center [179, 197] width 120 height 6
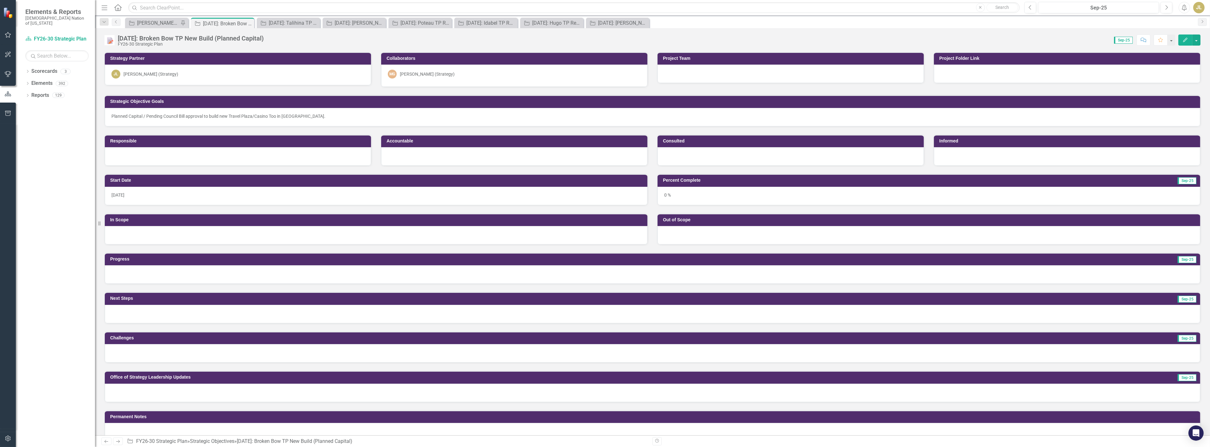
scroll to position [141, 0]
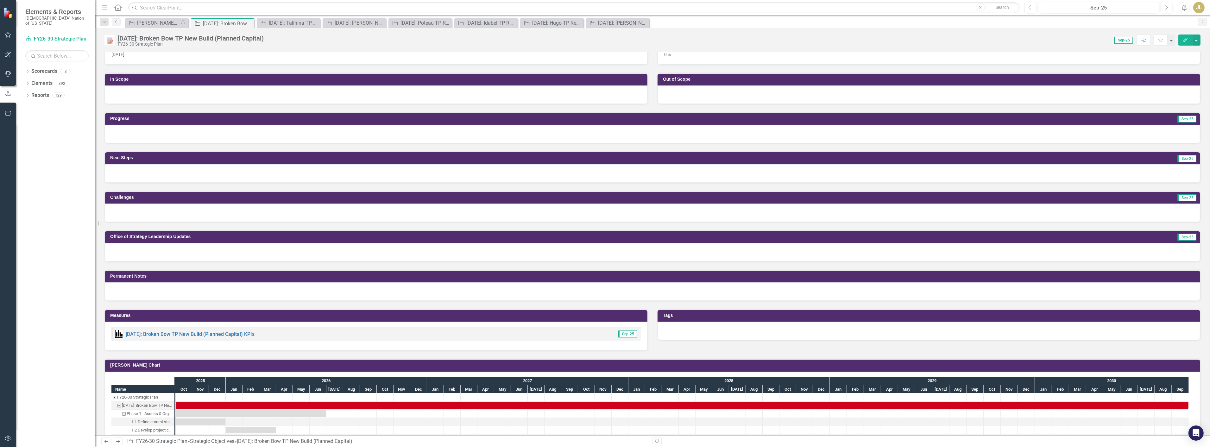
click at [757, 134] on div at bounding box center [652, 134] width 1095 height 18
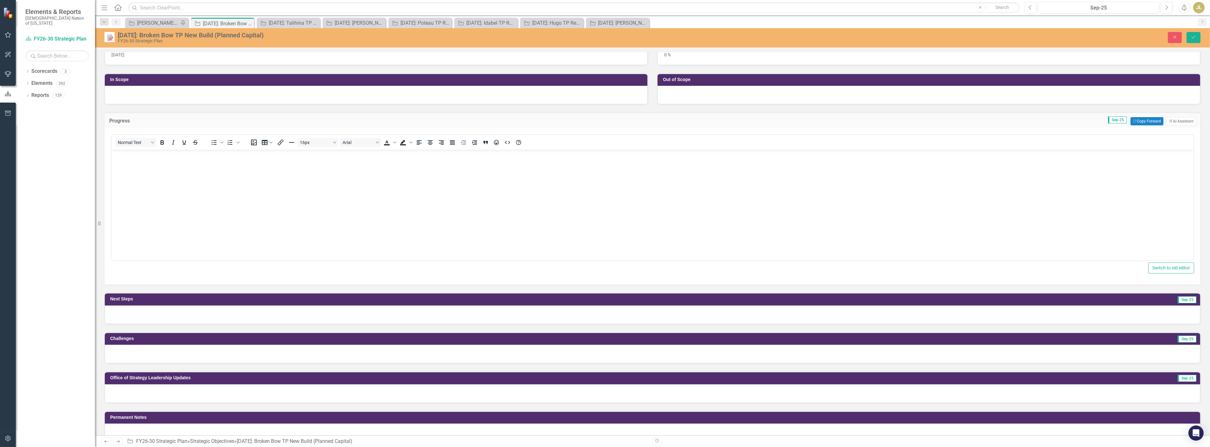
scroll to position [0, 0]
click at [1131, 124] on button "Copy Forward Copy Forward" at bounding box center [1147, 121] width 33 height 8
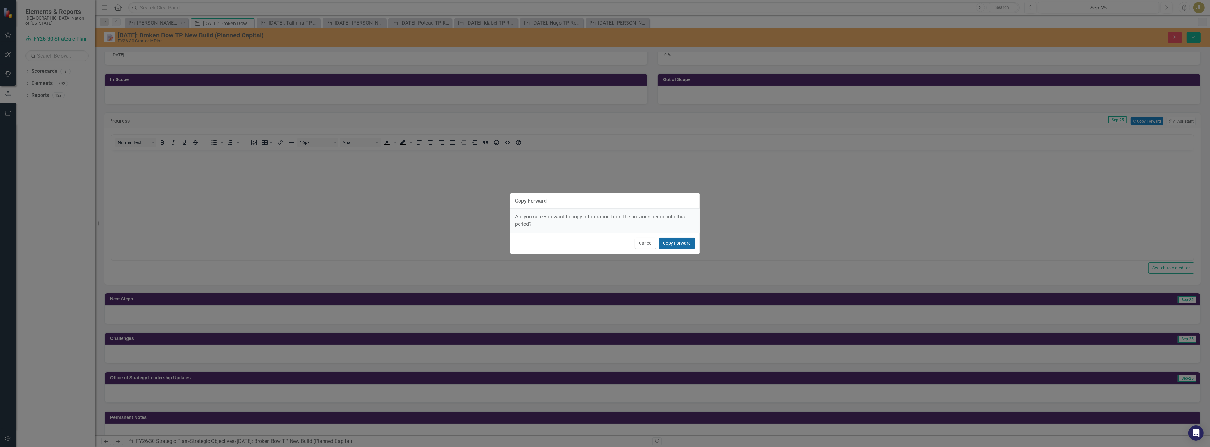
click at [681, 240] on button "Copy Forward" at bounding box center [677, 243] width 36 height 11
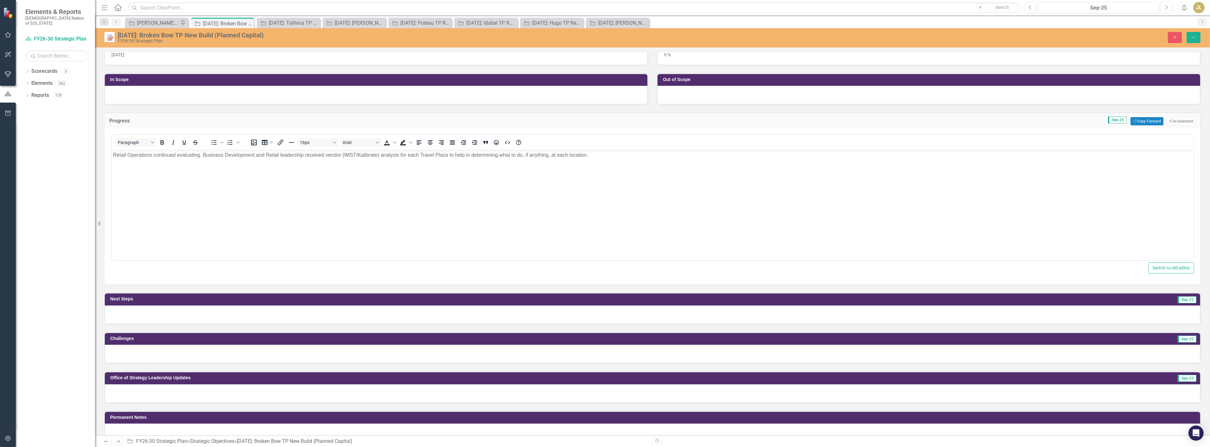
click at [707, 310] on div at bounding box center [652, 315] width 1095 height 18
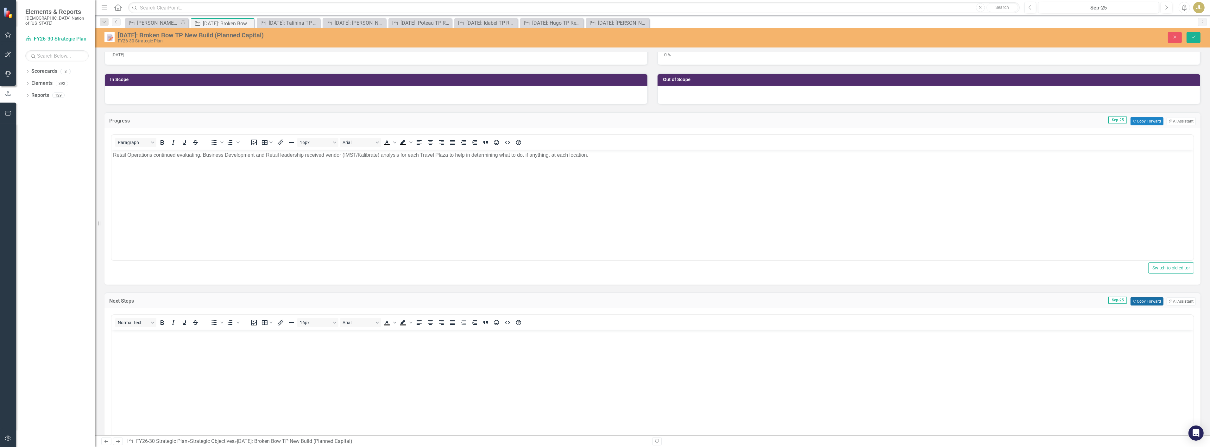
click at [1132, 299] on button "Copy Forward Copy Forward" at bounding box center [1147, 301] width 33 height 8
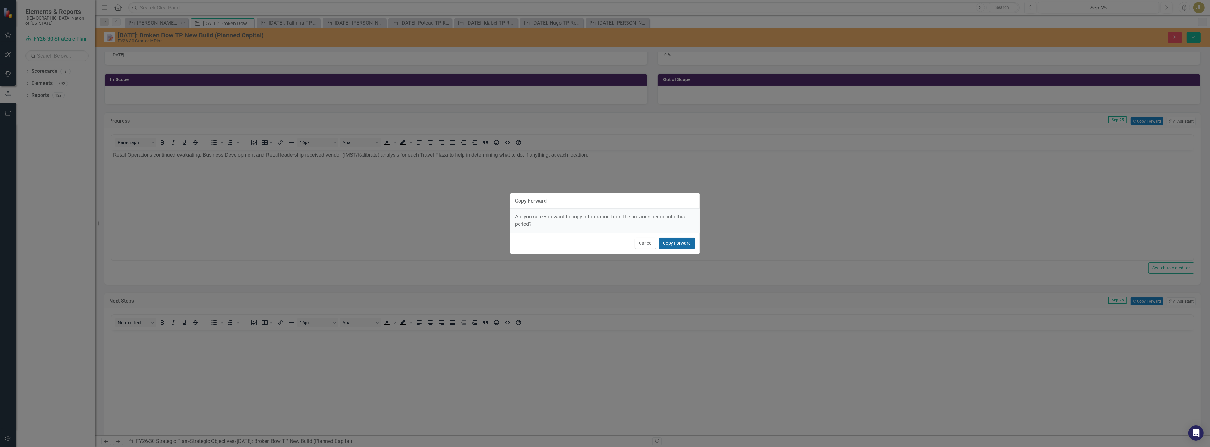
click at [670, 243] on button "Copy Forward" at bounding box center [677, 243] width 36 height 11
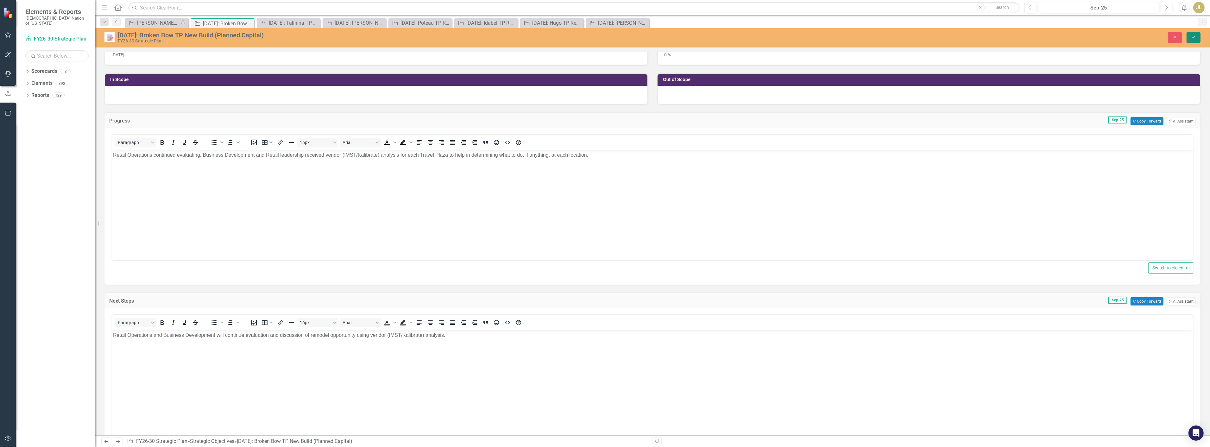
click at [1191, 40] on button "Save" at bounding box center [1194, 37] width 14 height 11
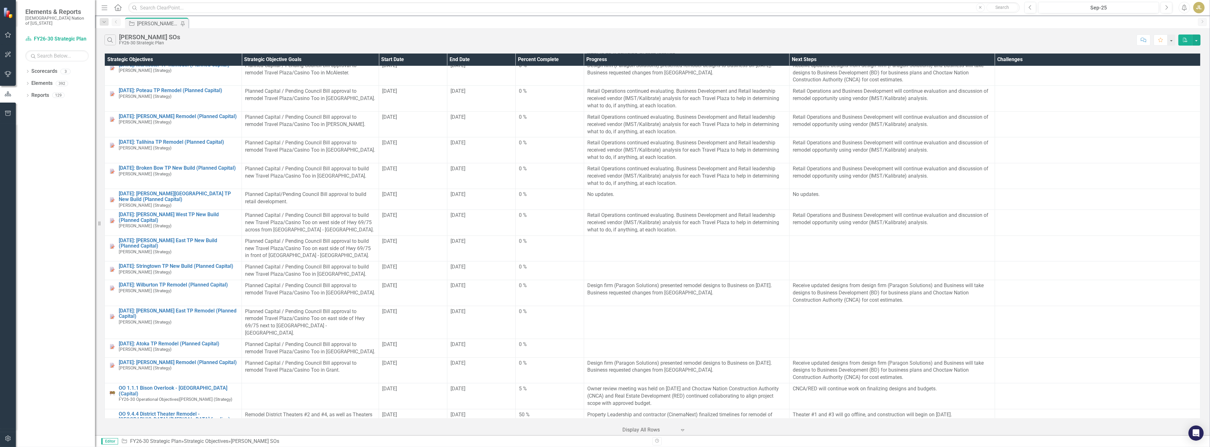
scroll to position [1161, 0]
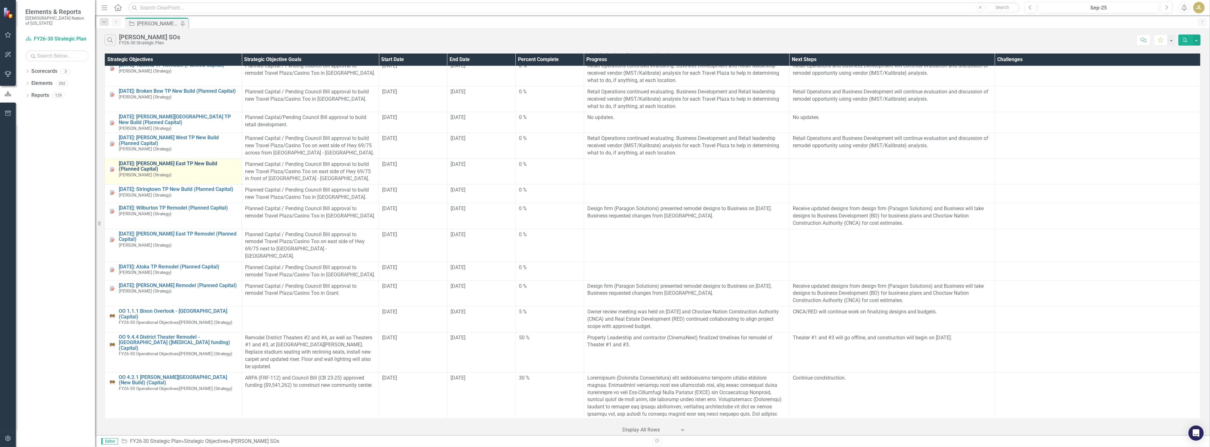
click at [182, 161] on link "[DATE]: [PERSON_NAME] East TP New Build (Planned Capital)" at bounding box center [179, 166] width 120 height 11
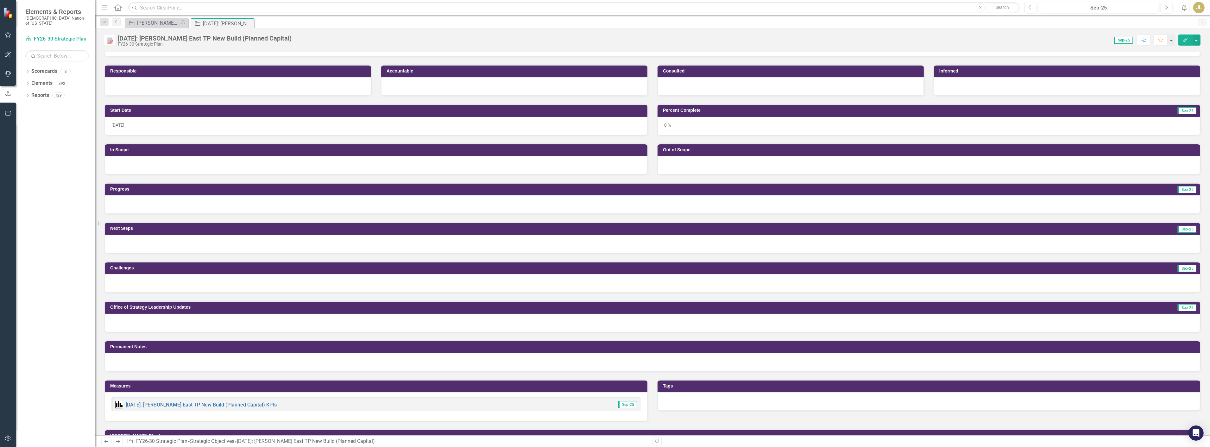
scroll to position [70, 0]
click at [297, 200] on div at bounding box center [652, 204] width 1095 height 18
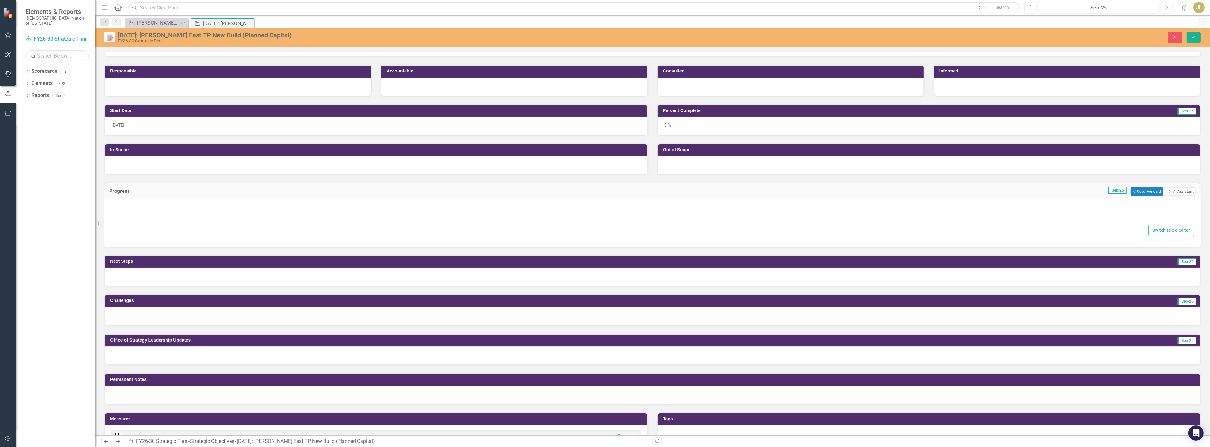
click at [1139, 185] on div "Progress Sep-25 Copy Forward Copy Forward ClearPoint AI AI Assistant" at bounding box center [652, 191] width 1096 height 16
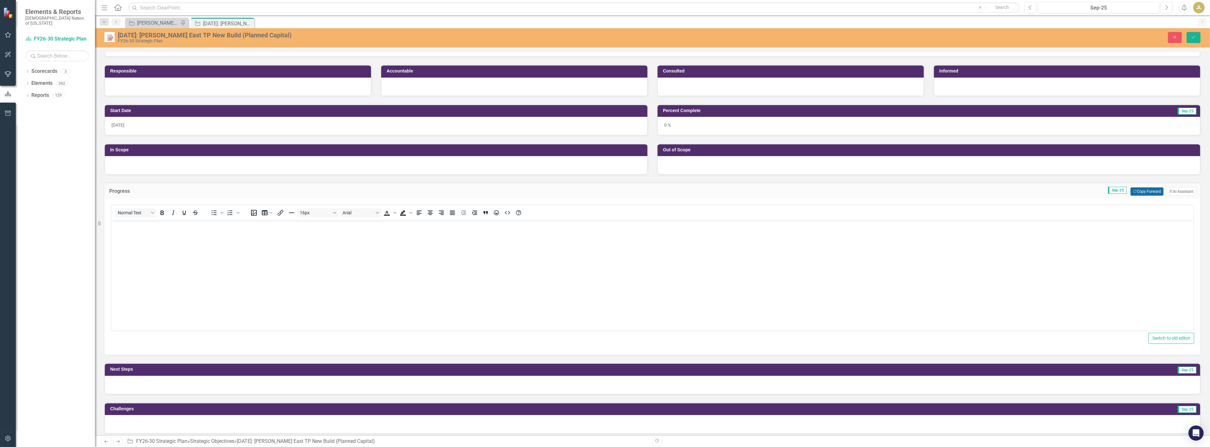
click at [1139, 190] on button "Copy Forward Copy Forward" at bounding box center [1147, 191] width 33 height 8
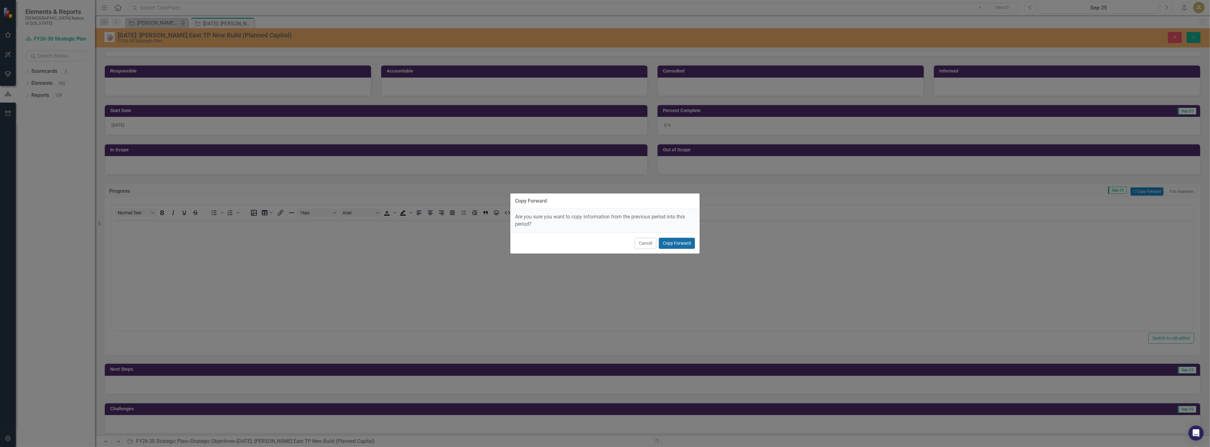
click at [681, 239] on button "Copy Forward" at bounding box center [677, 243] width 36 height 11
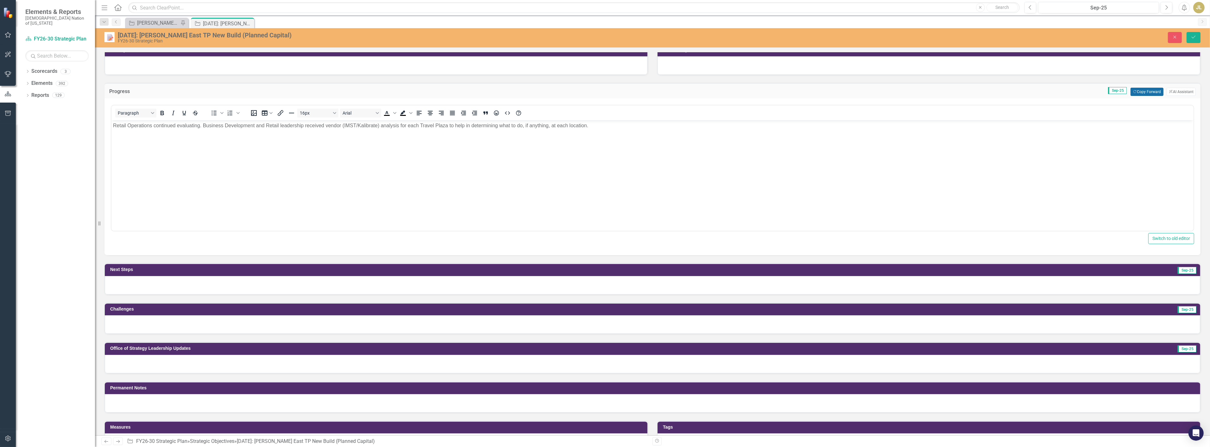
scroll to position [176, 0]
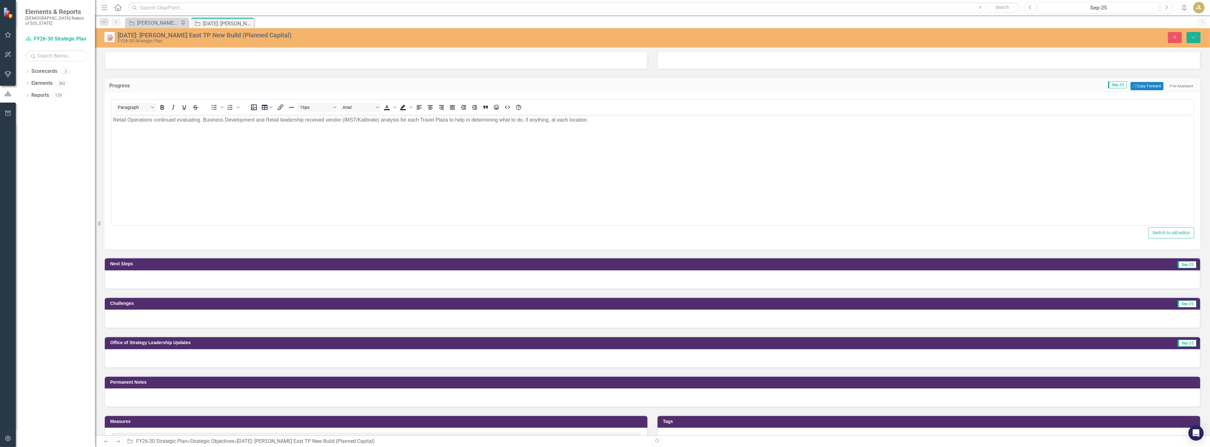
click at [704, 276] on div at bounding box center [652, 279] width 1095 height 18
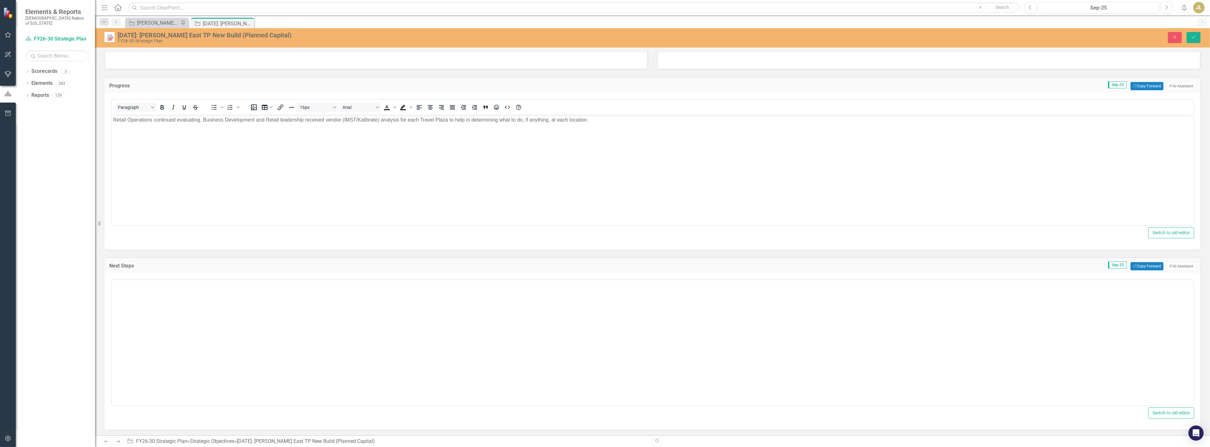
scroll to position [0, 0]
click at [1142, 268] on button "Copy Forward Copy Forward" at bounding box center [1147, 266] width 33 height 8
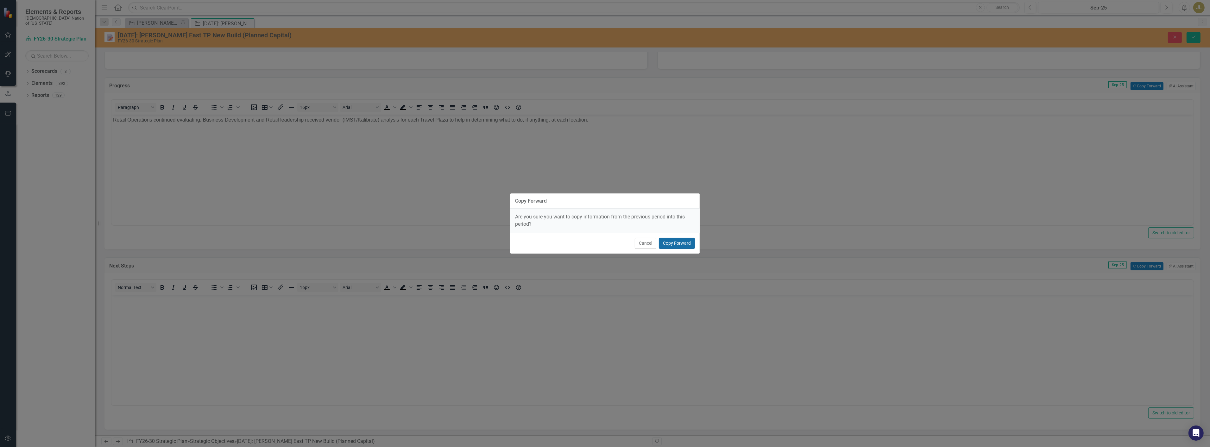
click at [682, 246] on button "Copy Forward" at bounding box center [677, 243] width 36 height 11
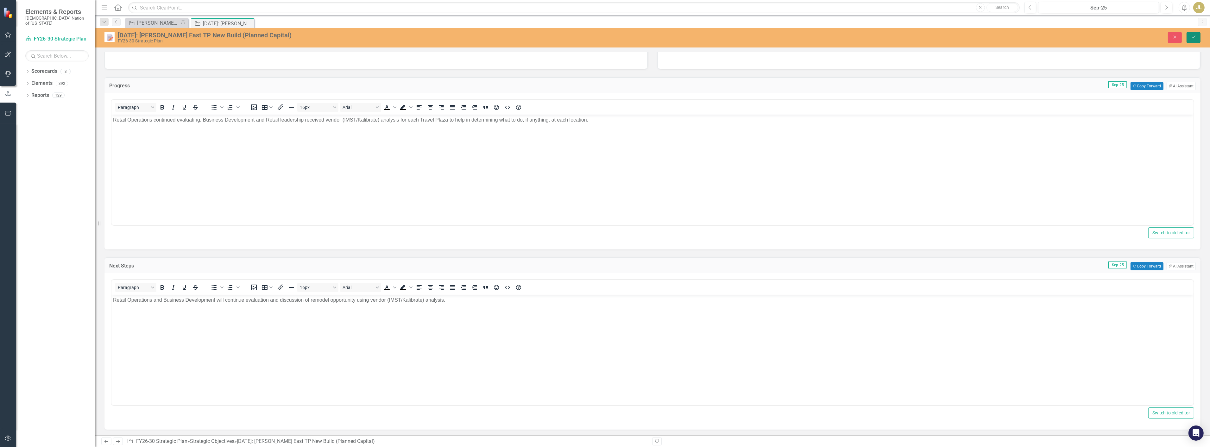
click at [1190, 39] on button "Save" at bounding box center [1194, 37] width 14 height 11
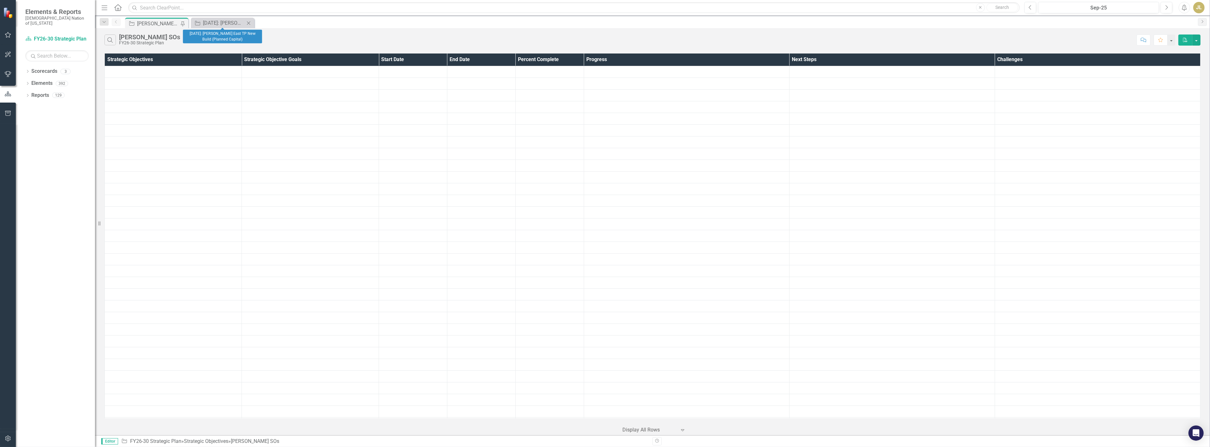
click at [247, 23] on icon "Close" at bounding box center [248, 23] width 6 height 5
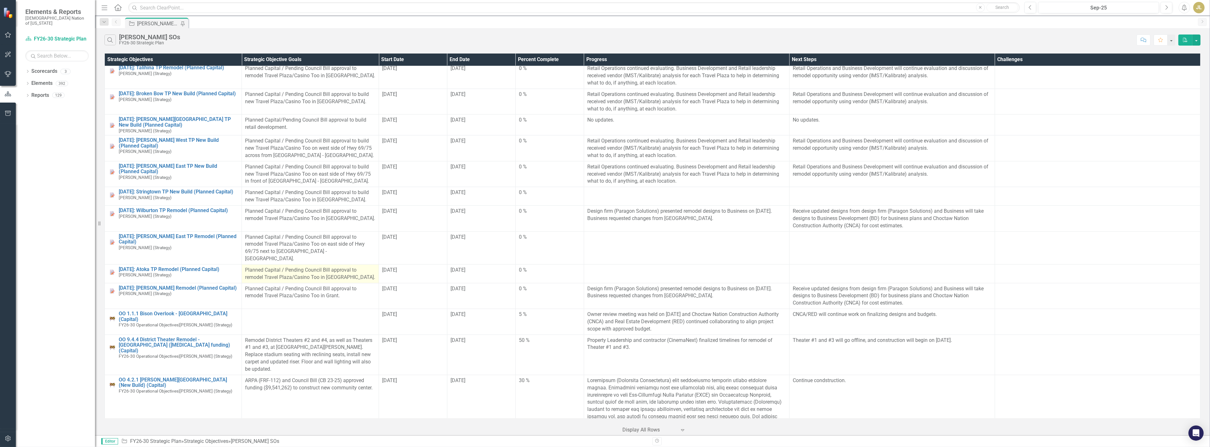
scroll to position [1126, 0]
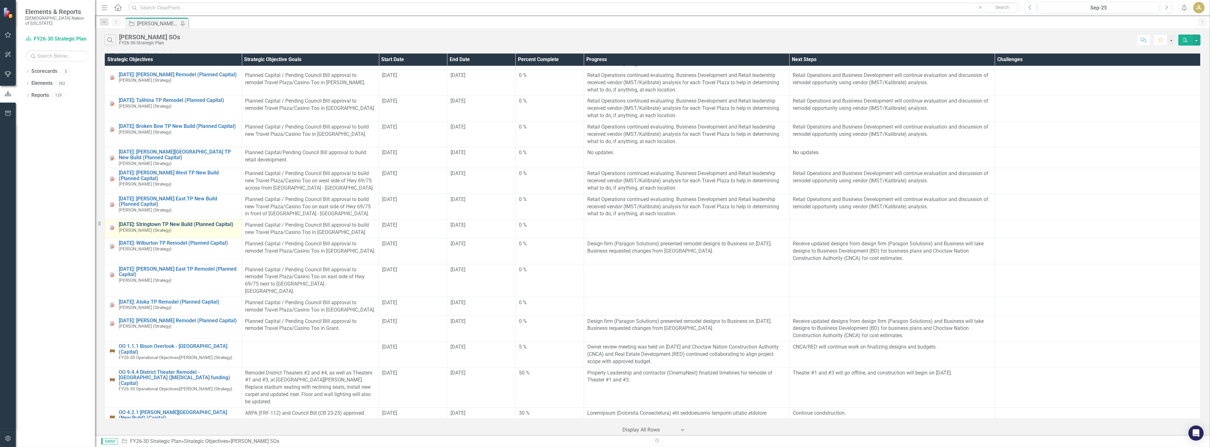
click at [181, 222] on link "[DATE]: Stringtown TP New Build (Planned Capital)" at bounding box center [179, 225] width 120 height 6
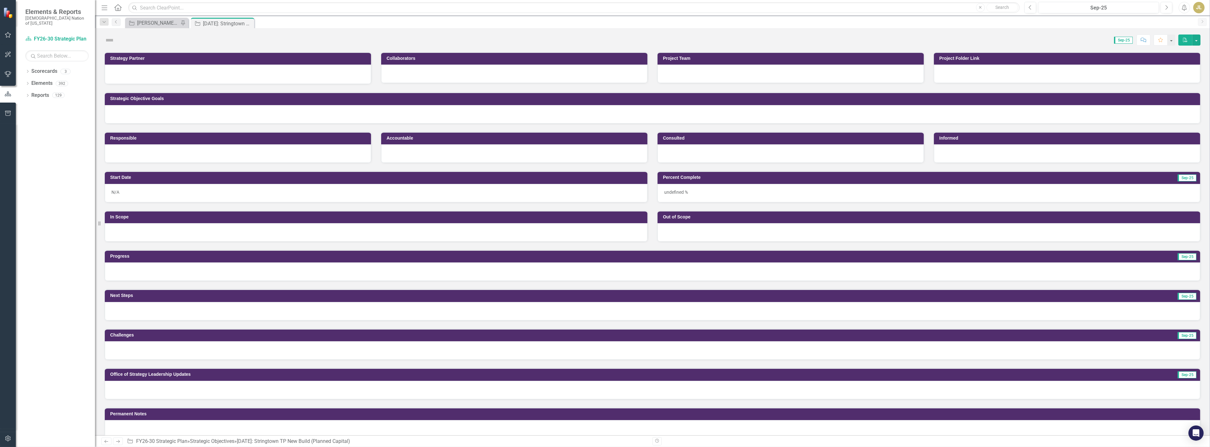
scroll to position [70, 0]
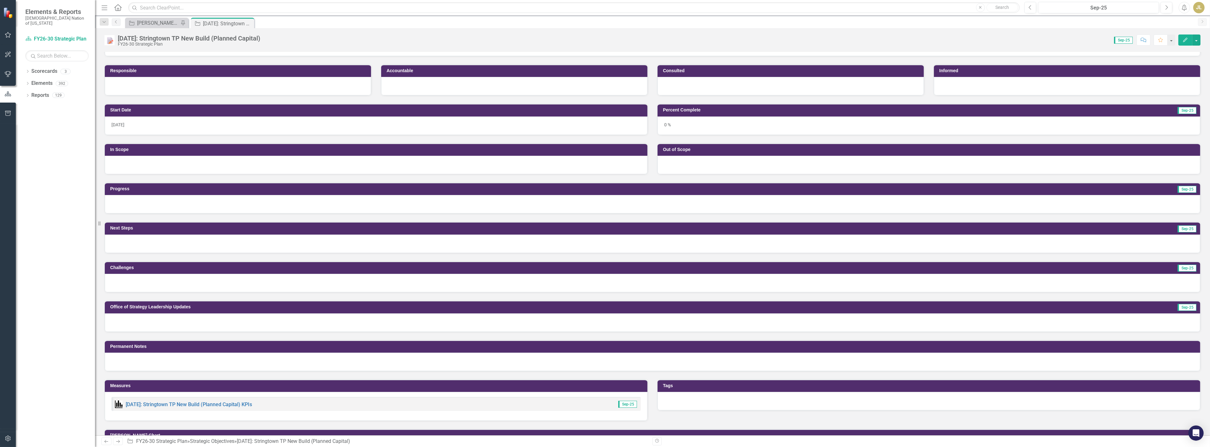
click at [613, 207] on div at bounding box center [652, 204] width 1095 height 18
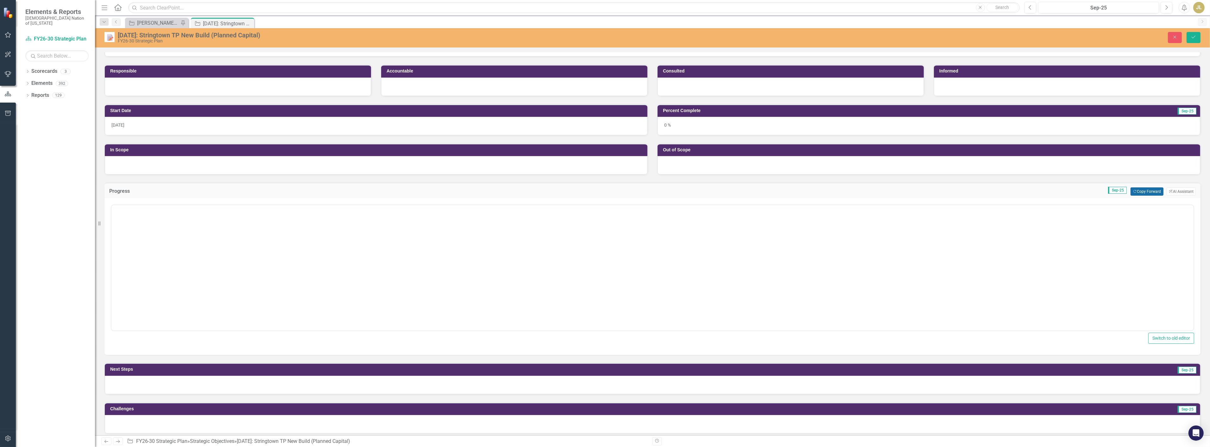
click at [1154, 194] on button "Copy Forward Copy Forward" at bounding box center [1147, 191] width 33 height 8
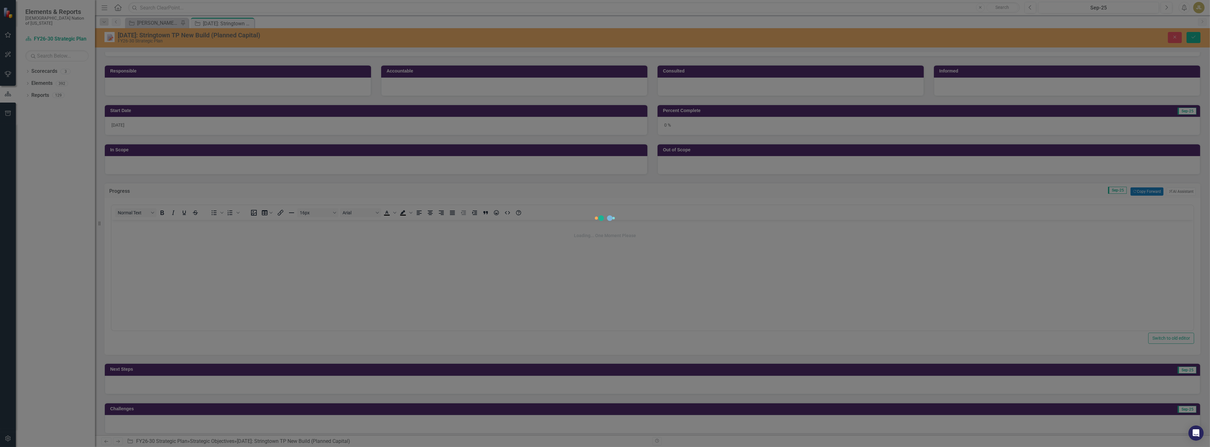
scroll to position [0, 0]
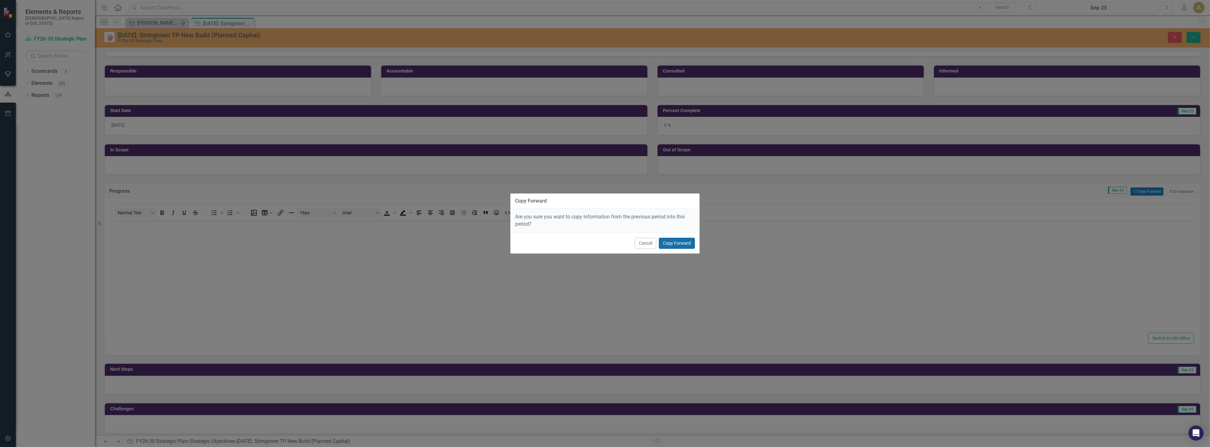
click at [675, 244] on button "Copy Forward" at bounding box center [677, 243] width 36 height 11
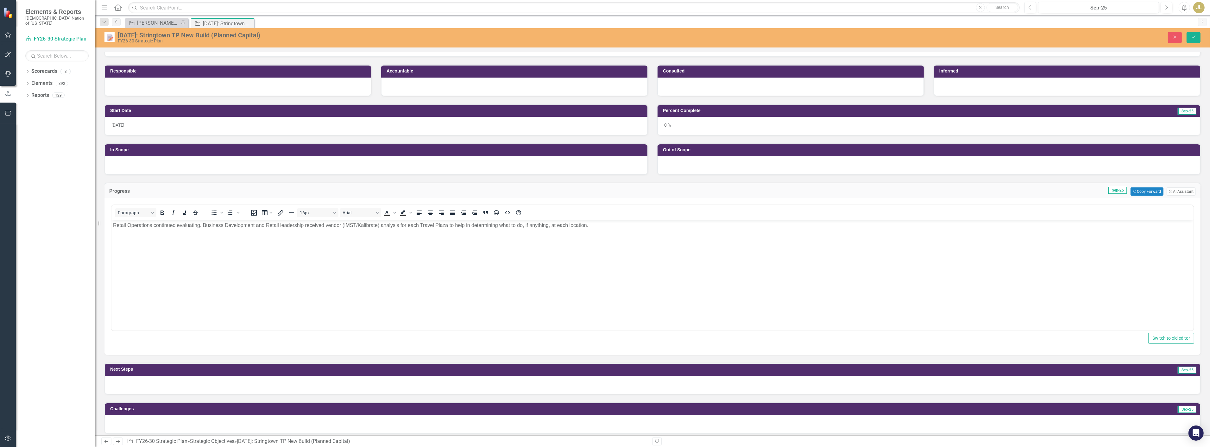
click at [819, 377] on div at bounding box center [652, 385] width 1095 height 18
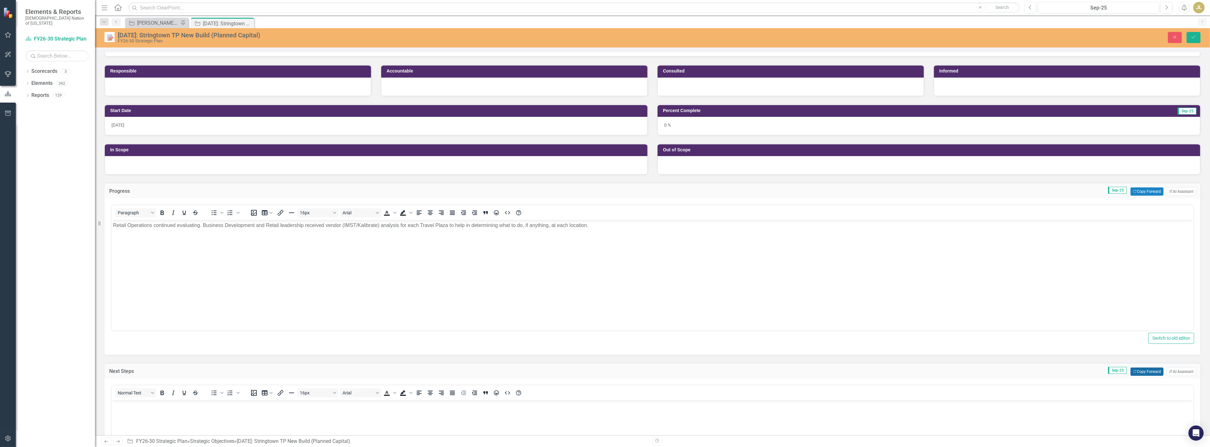
click at [1145, 373] on button "Copy Forward Copy Forward" at bounding box center [1147, 372] width 33 height 8
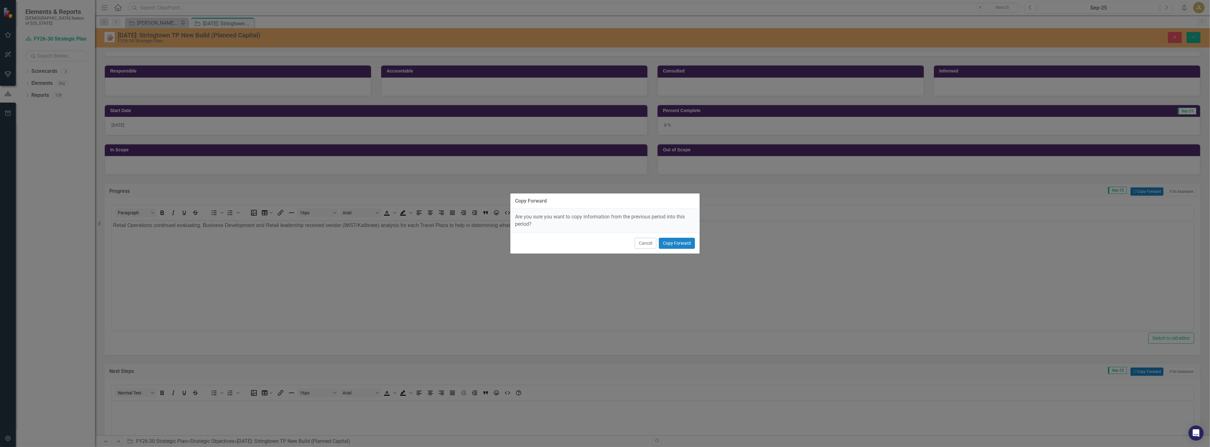
click at [675, 251] on div "Cancel Copy Forward" at bounding box center [604, 243] width 189 height 21
click at [679, 243] on button "Copy Forward" at bounding box center [677, 243] width 36 height 11
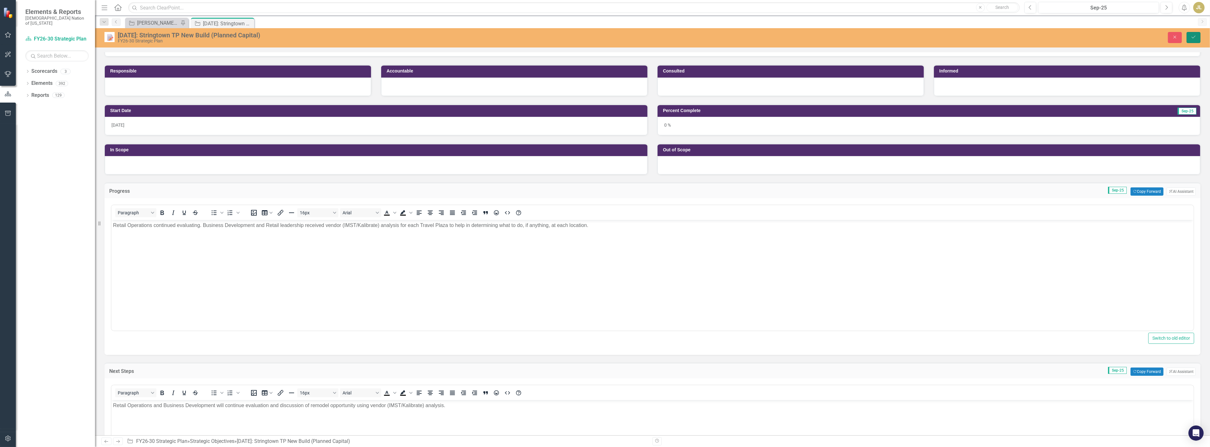
click at [1198, 38] on button "Save" at bounding box center [1194, 37] width 14 height 11
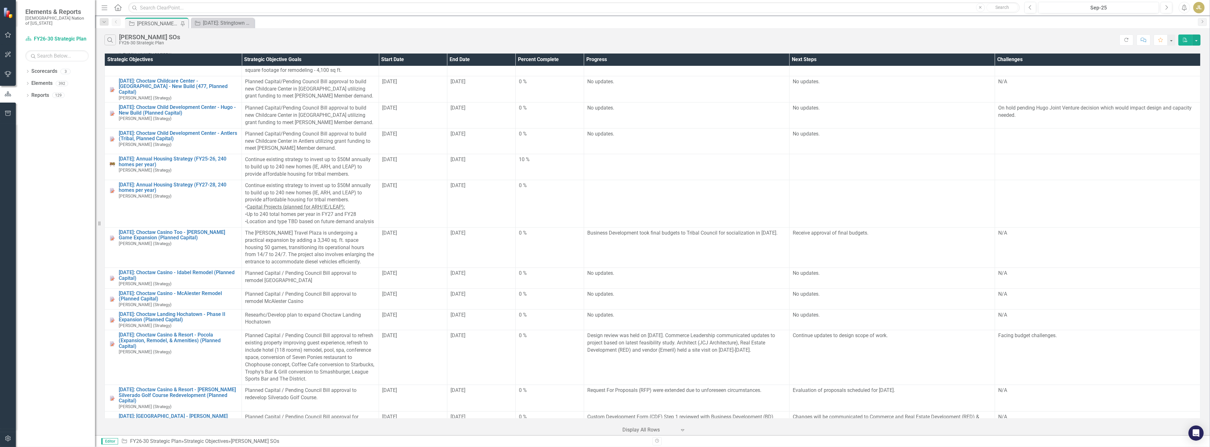
scroll to position [527, 0]
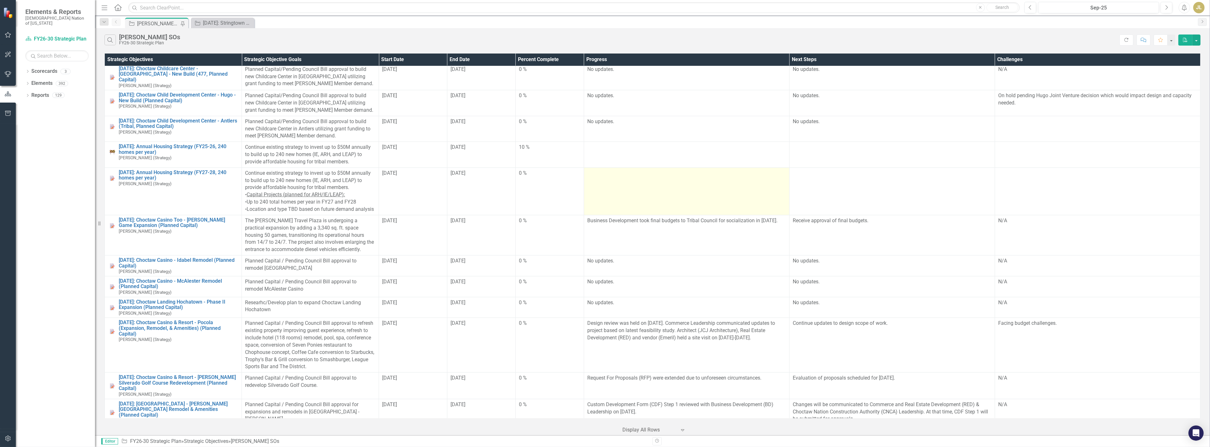
click at [645, 175] on div at bounding box center [686, 174] width 199 height 8
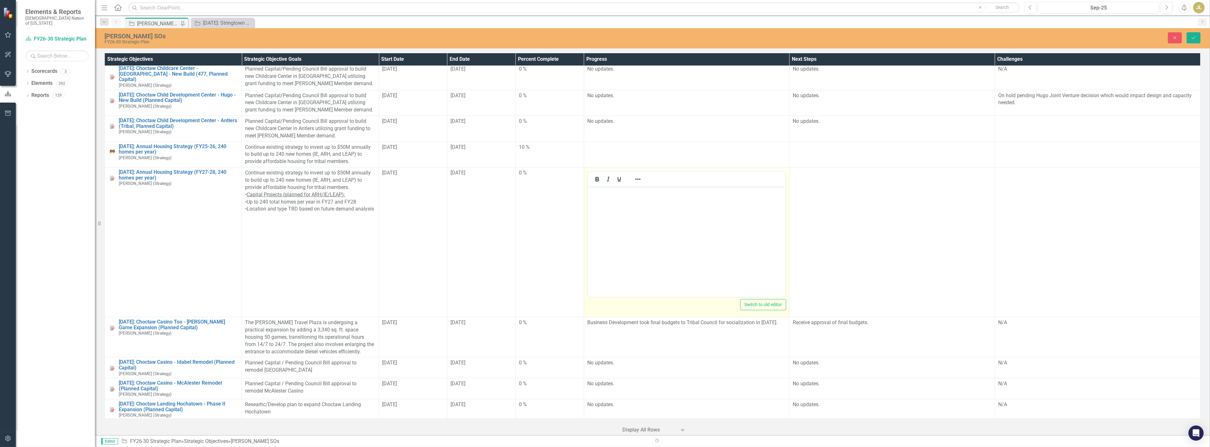
scroll to position [0, 0]
click at [644, 191] on p "Rich Text Area. Press ALT-0 for help." at bounding box center [686, 192] width 194 height 8
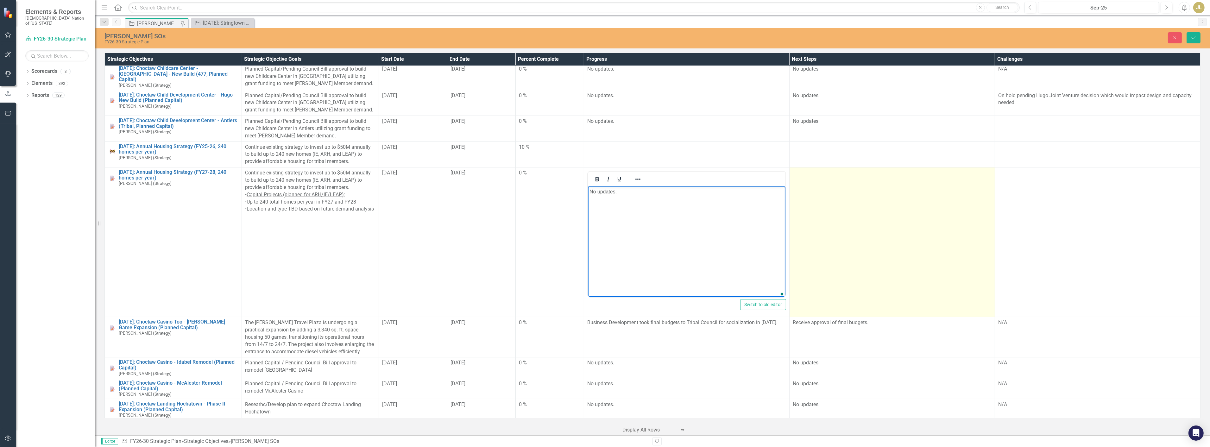
click at [854, 205] on td at bounding box center [891, 242] width 205 height 150
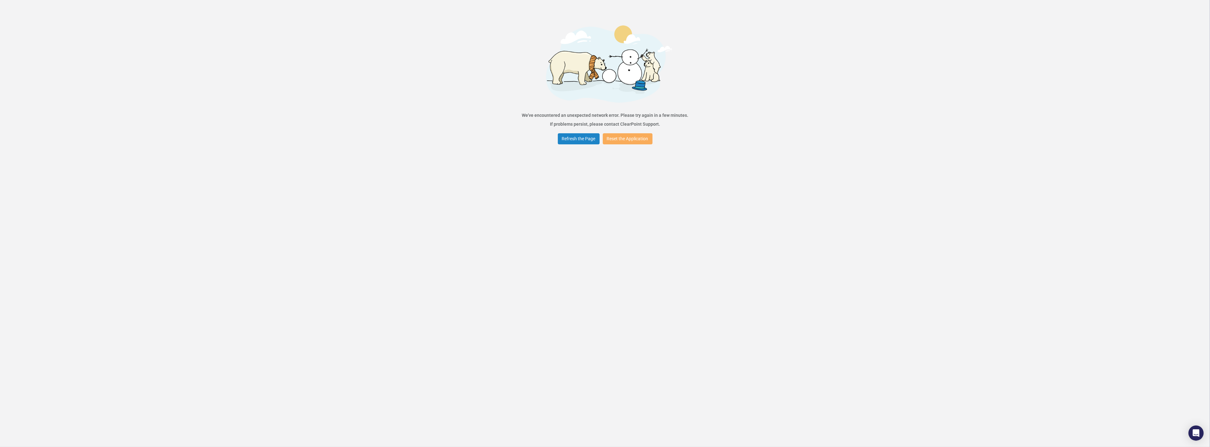
click at [591, 151] on div "Error We've encountered an unexpected network error. Please try again in a few …" at bounding box center [605, 223] width 1210 height 447
click at [589, 136] on button "Refresh the Page" at bounding box center [579, 138] width 42 height 11
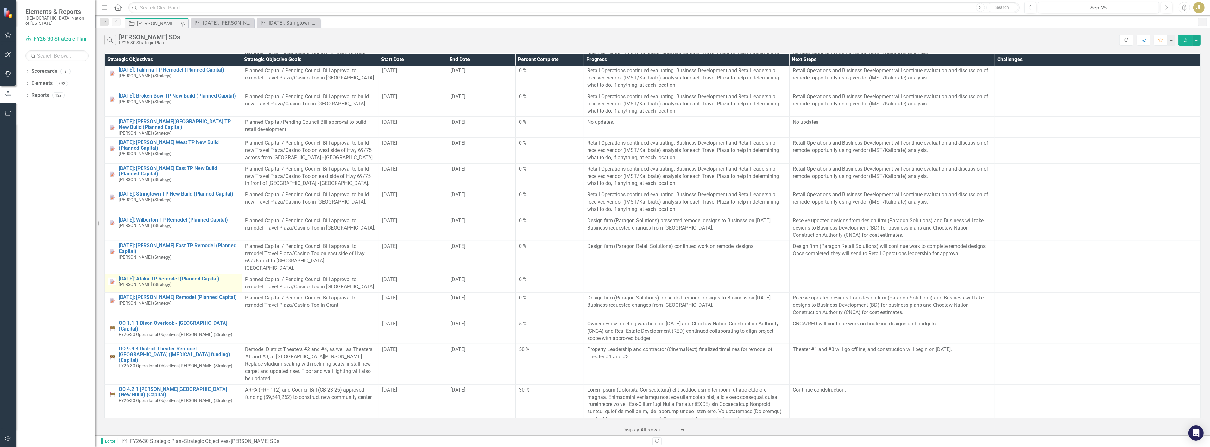
scroll to position [1161, 0]
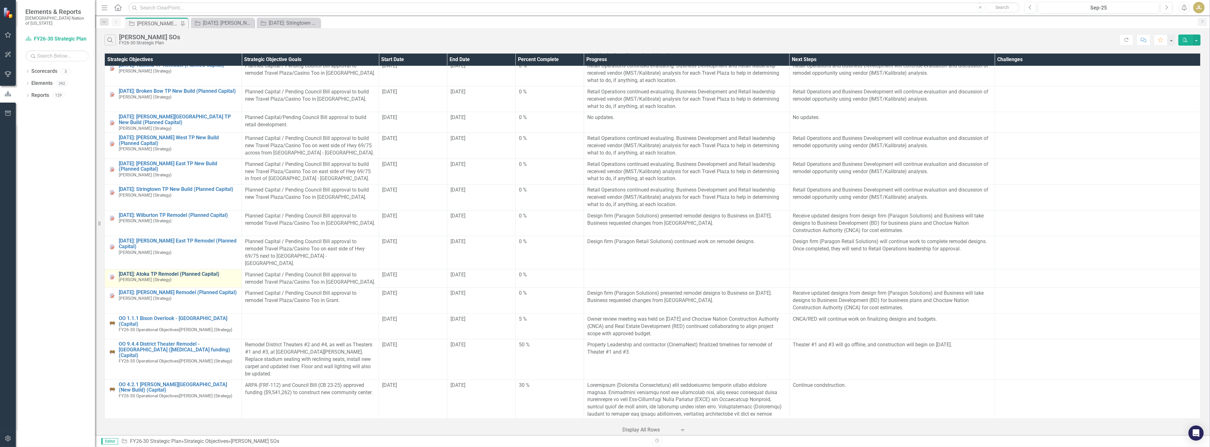
click at [181, 271] on link "[DATE]: Atoka TP Remodel (Planned Capital)" at bounding box center [179, 274] width 120 height 6
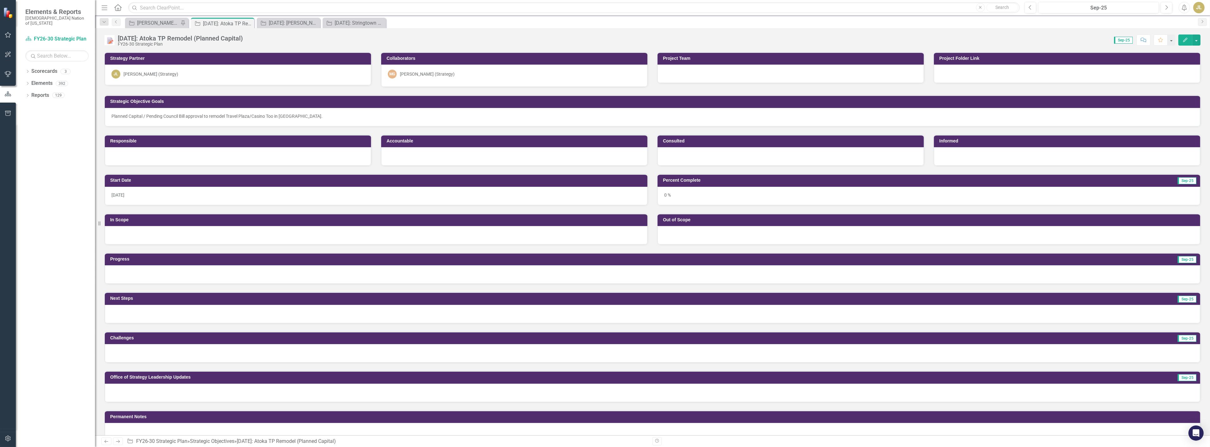
click at [469, 276] on div at bounding box center [652, 274] width 1095 height 18
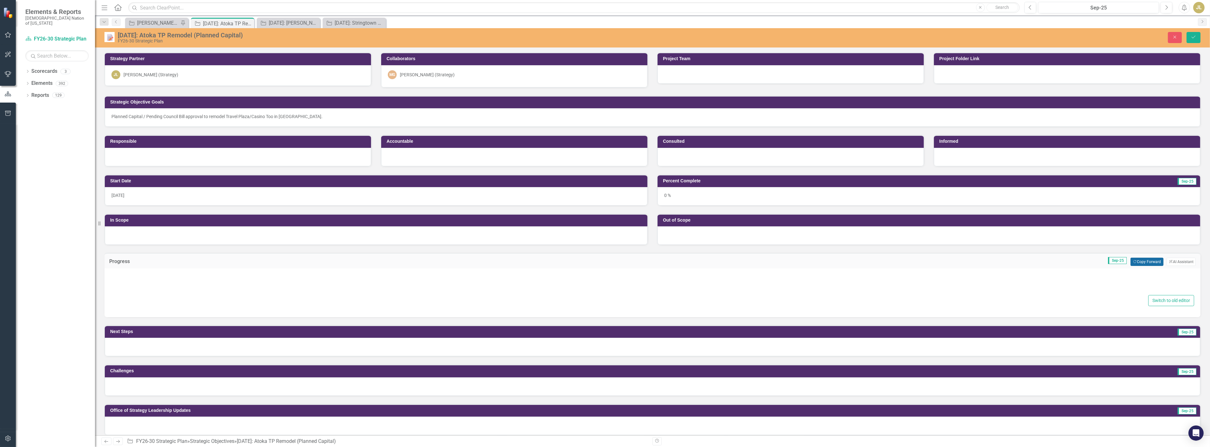
click at [1138, 258] on button "Copy Forward Copy Forward" at bounding box center [1147, 262] width 33 height 8
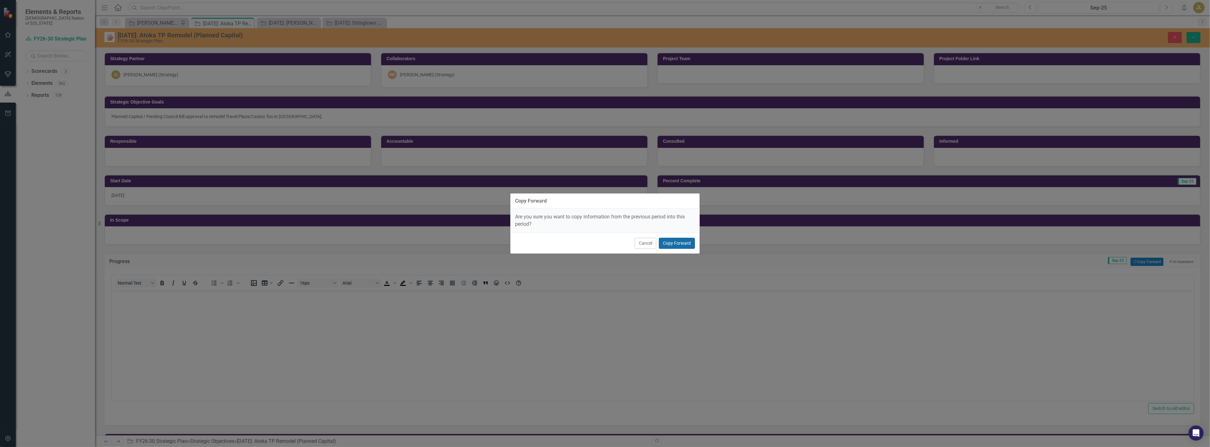
click at [681, 244] on button "Copy Forward" at bounding box center [677, 243] width 36 height 11
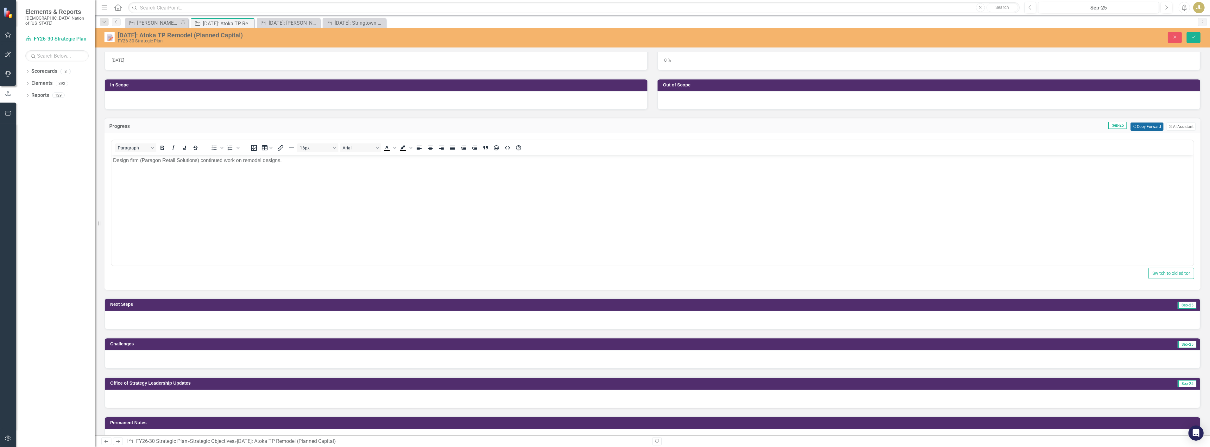
scroll to position [141, 0]
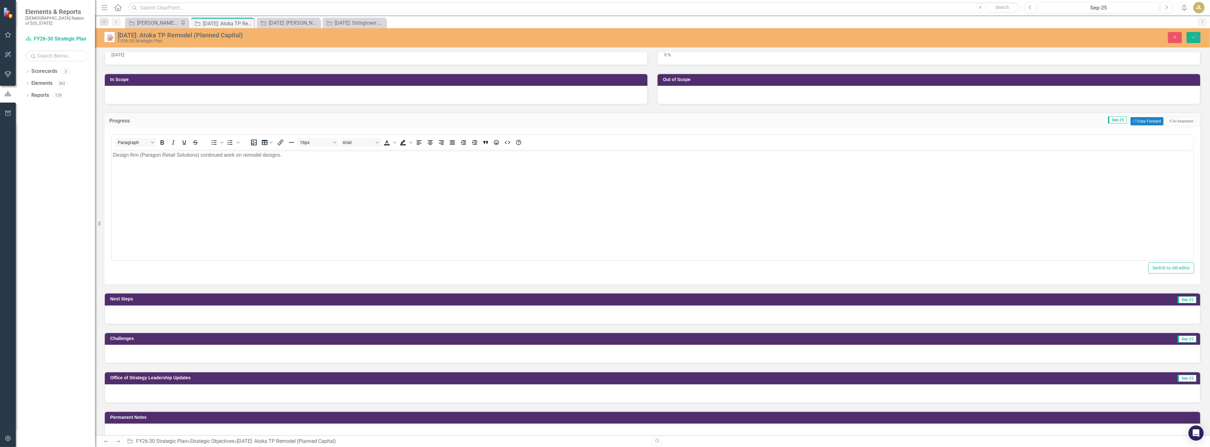
click at [416, 315] on div at bounding box center [652, 315] width 1095 height 18
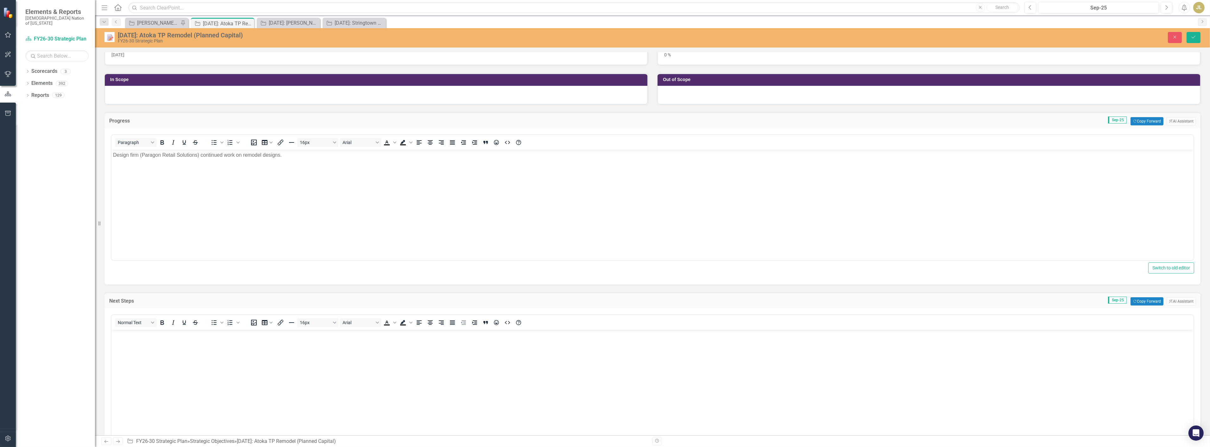
scroll to position [0, 0]
click at [1142, 301] on button "Copy Forward Copy Forward" at bounding box center [1147, 301] width 33 height 8
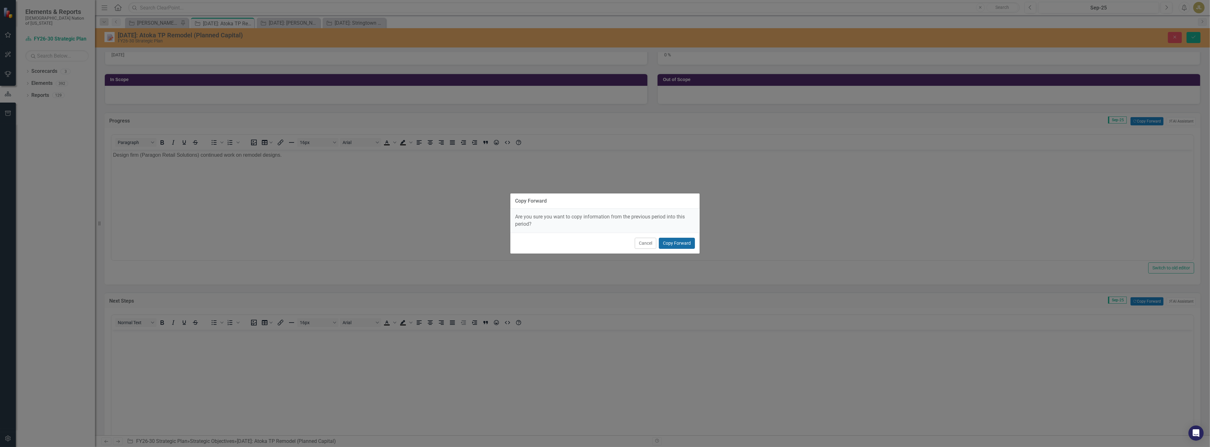
click at [663, 247] on button "Copy Forward" at bounding box center [677, 243] width 36 height 11
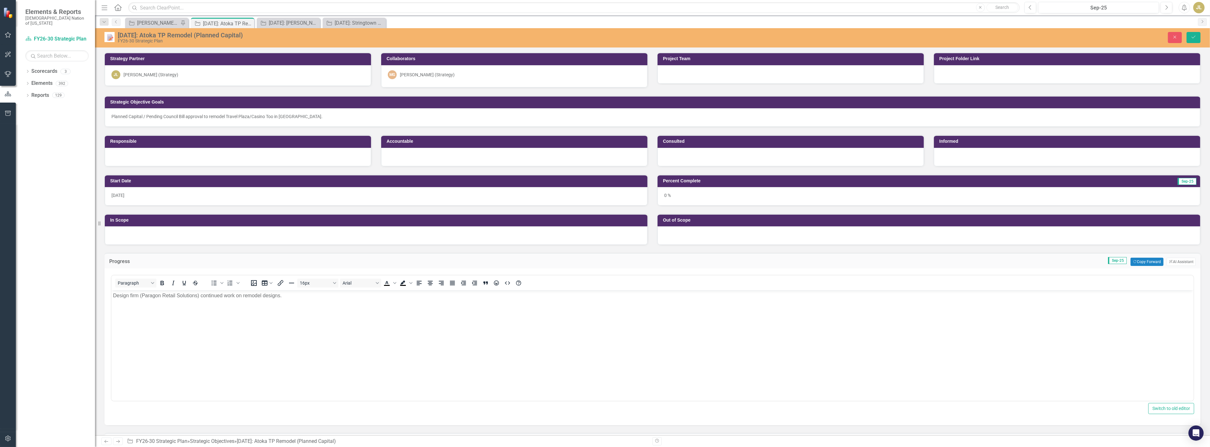
scroll to position [70, 0]
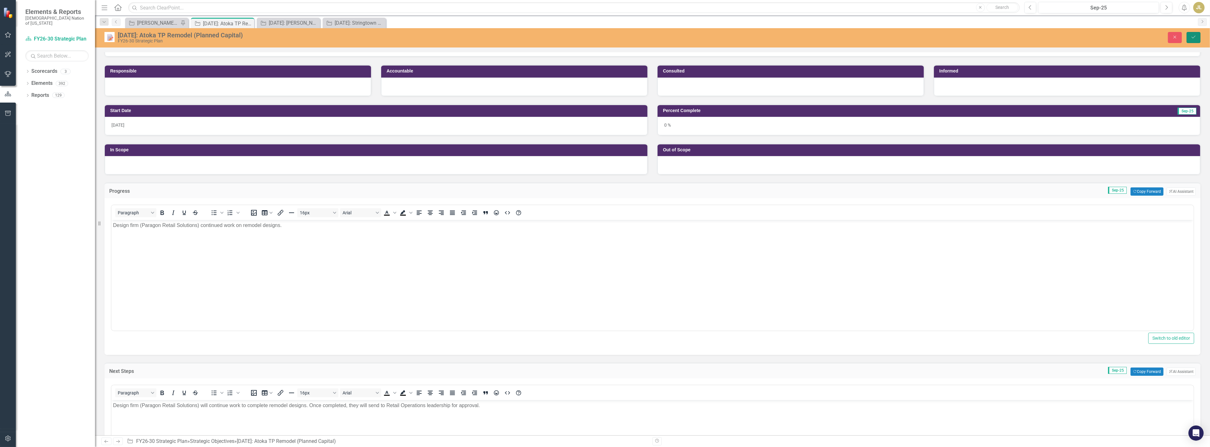
click at [1194, 39] on icon "Save" at bounding box center [1194, 37] width 6 height 4
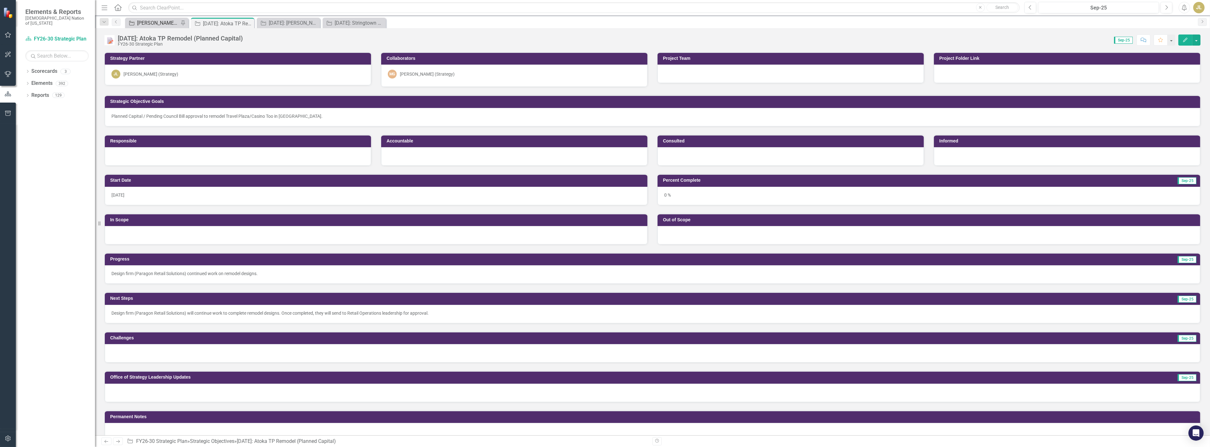
click at [151, 26] on div "[PERSON_NAME] SOs" at bounding box center [158, 23] width 42 height 8
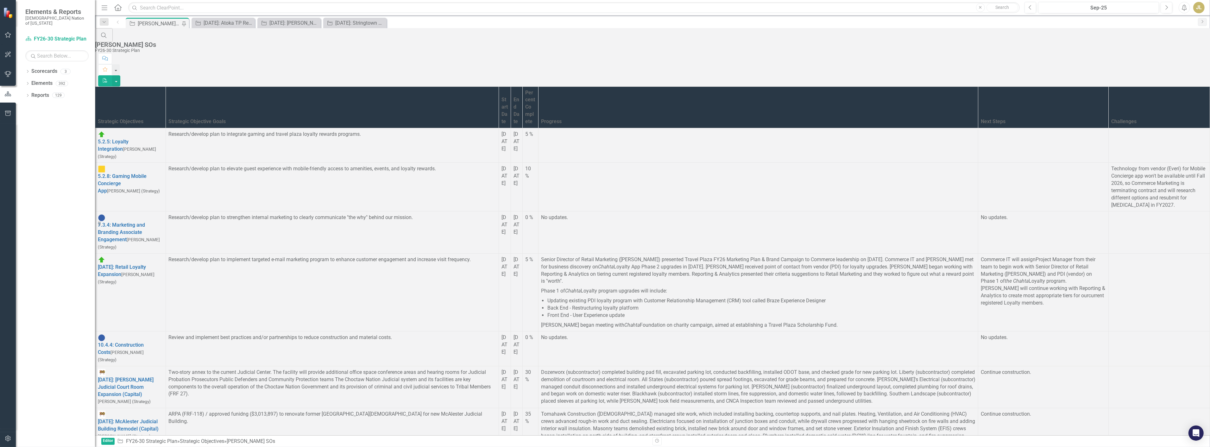
scroll to position [1705, 0]
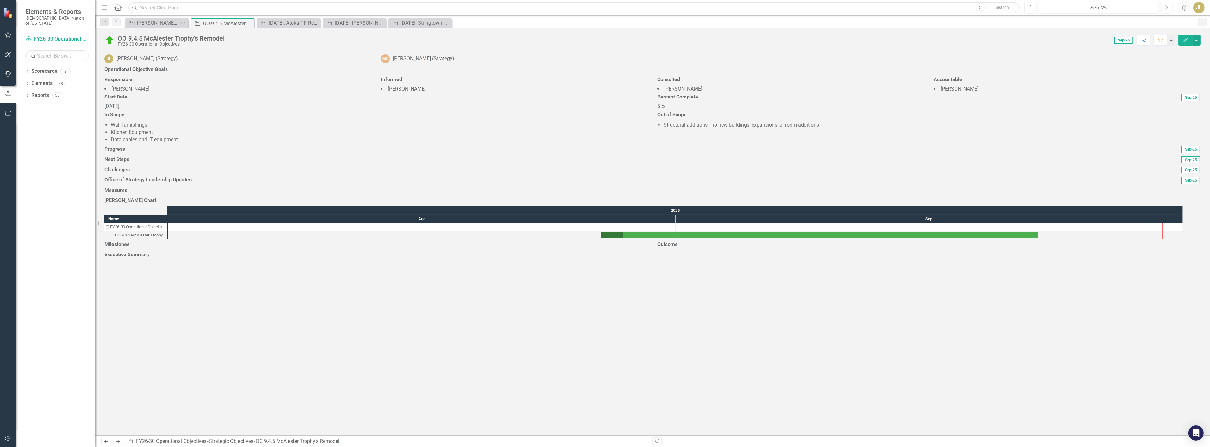
click at [692, 110] on div "5 %" at bounding box center [928, 106] width 543 height 7
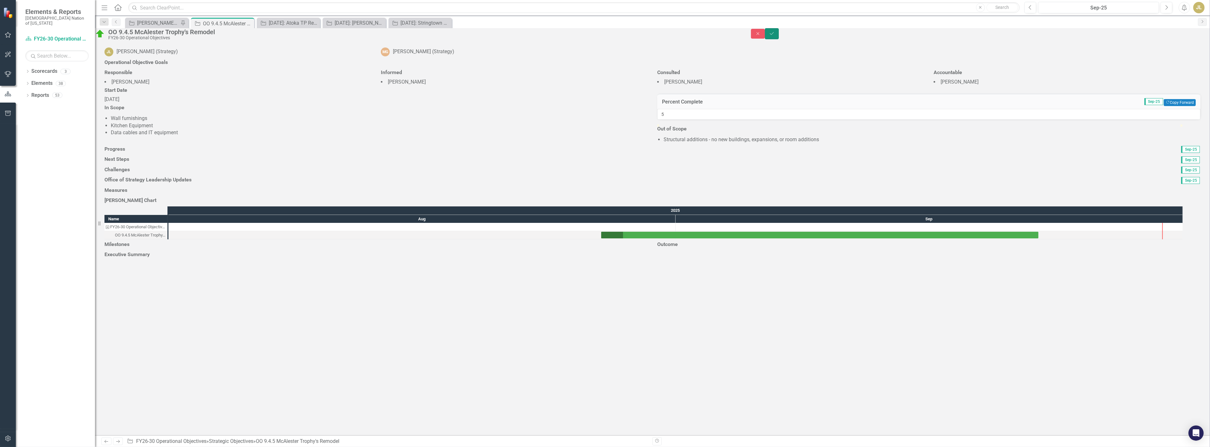
click at [779, 36] on button "Save" at bounding box center [772, 33] width 14 height 11
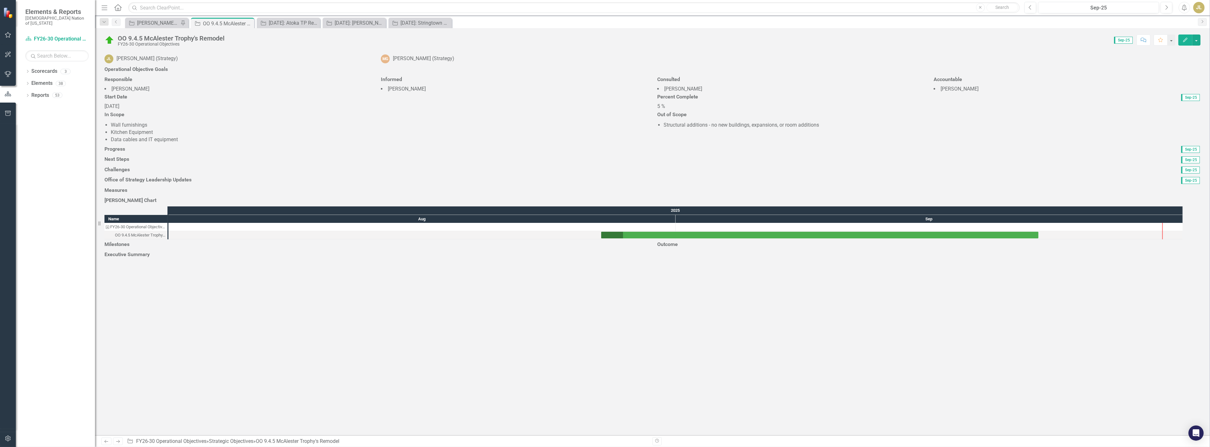
scroll to position [160, 0]
click at [174, 155] on div at bounding box center [652, 155] width 1096 height 0
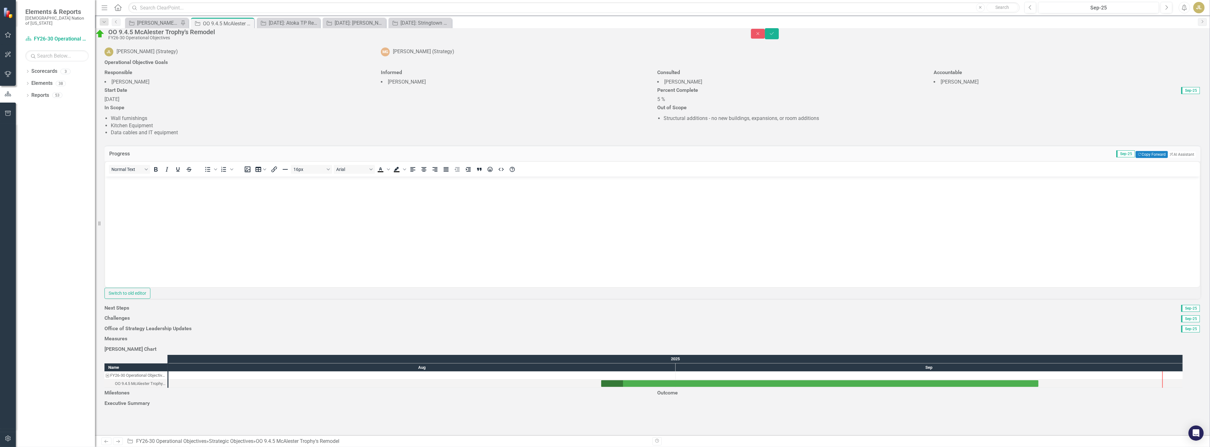
scroll to position [0, 0]
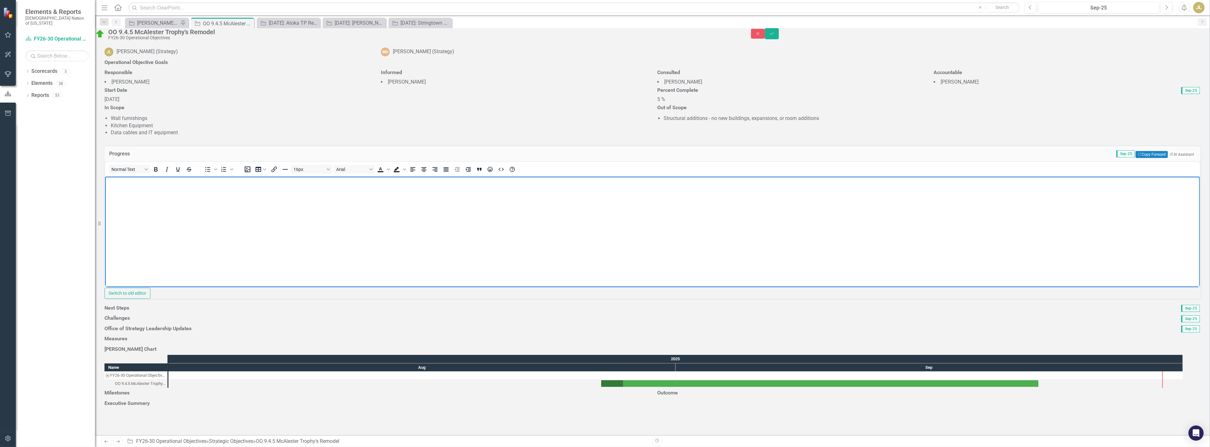
click at [382, 205] on body "Rich Text Area. Press ALT-0 for help." at bounding box center [652, 223] width 1095 height 95
click at [178, 211] on body "To enrich screen reader interactions, please activate Accessibility in Grammarl…" at bounding box center [652, 223] width 1095 height 95
click at [174, 208] on body "To enrich screen reader interactions, please activate Accessibility in Grammarl…" at bounding box center [652, 223] width 1095 height 95
paste body "To enrich screen reader interactions, please activate Accessibility in Grammarl…"
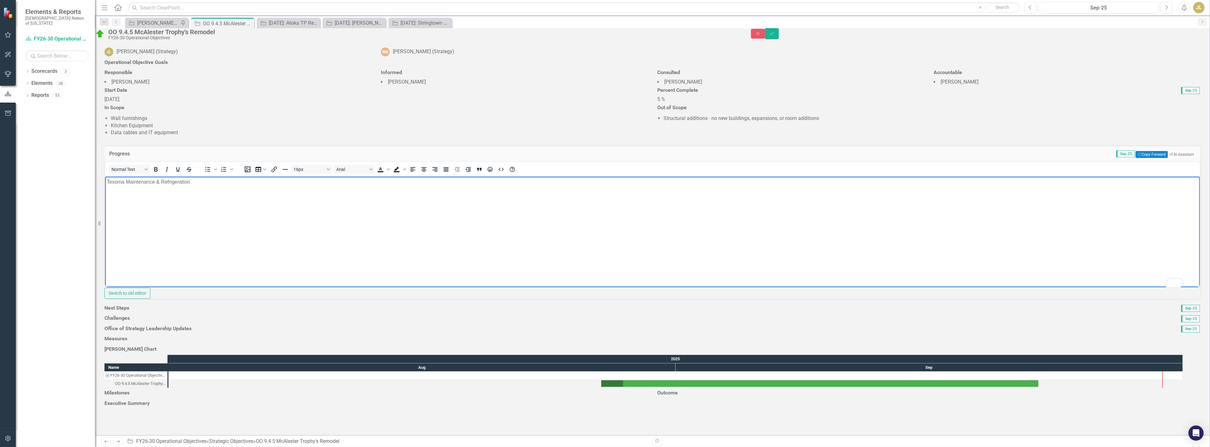
click at [106, 179] on body "Texoma Maintenance & Refrigeration" at bounding box center [652, 223] width 1095 height 95
click at [259, 163] on div "16px Arial To open the popup, press Shift+Enter To open the popup, press Shift+…" at bounding box center [379, 169] width 283 height 12
click at [232, 182] on p "Contractor (Texoma Maintenance & Refrigeration" at bounding box center [652, 182] width 1092 height 8
click at [343, 189] on body "Contractor (Texoma Maintenance & Refrigeration) ripped and replaced all new kit…" at bounding box center [652, 223] width 1095 height 95
click at [392, 184] on p "Contractor (Texoma Maintenance & Refrigeration) ripped and replaced all new kit…" at bounding box center [652, 182] width 1092 height 8
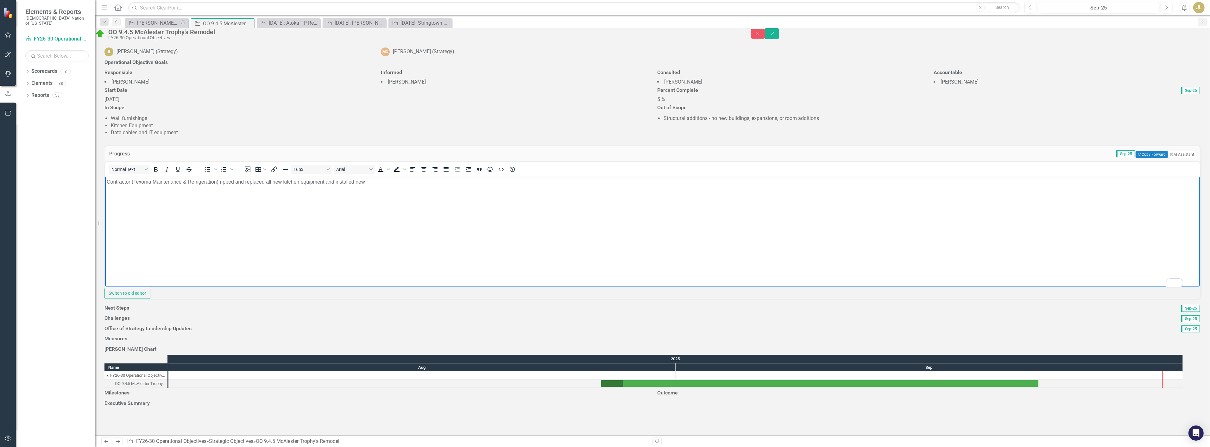
click at [366, 185] on p "Contractor (Texoma Maintenance & Refrigeration) ripped and replaced all new kit…" at bounding box center [652, 182] width 1092 height 8
click at [399, 196] on body "Contractor (Texoma Maintenance & Refrigeration) ripped and replaced all new kit…" at bounding box center [652, 223] width 1095 height 95
click at [268, 265] on body "Contractor (Texoma Maintenance & Refrigeration) ripped and replaced all new kit…" at bounding box center [652, 223] width 1095 height 95
click at [779, 38] on button "Save" at bounding box center [772, 33] width 14 height 11
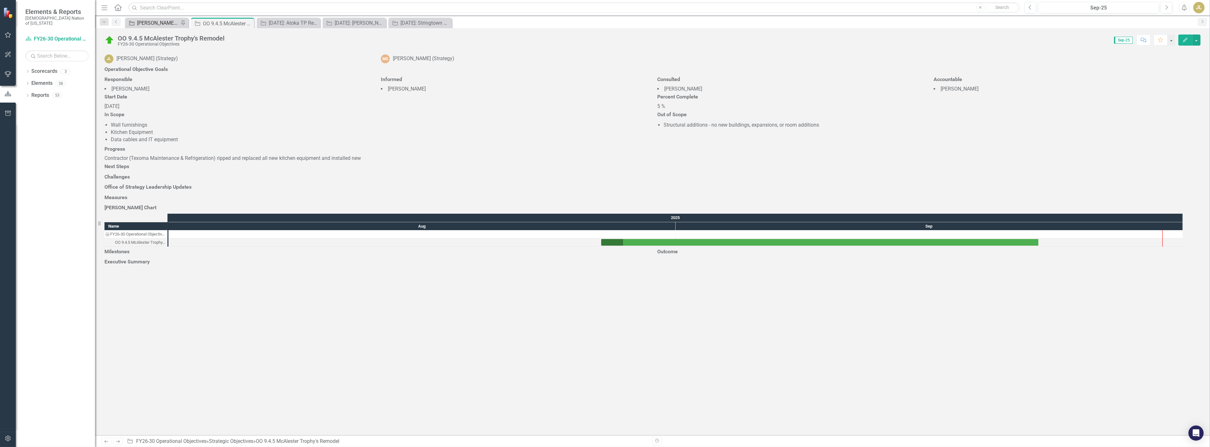
click at [146, 22] on div "[PERSON_NAME] SOs" at bounding box center [158, 23] width 42 height 8
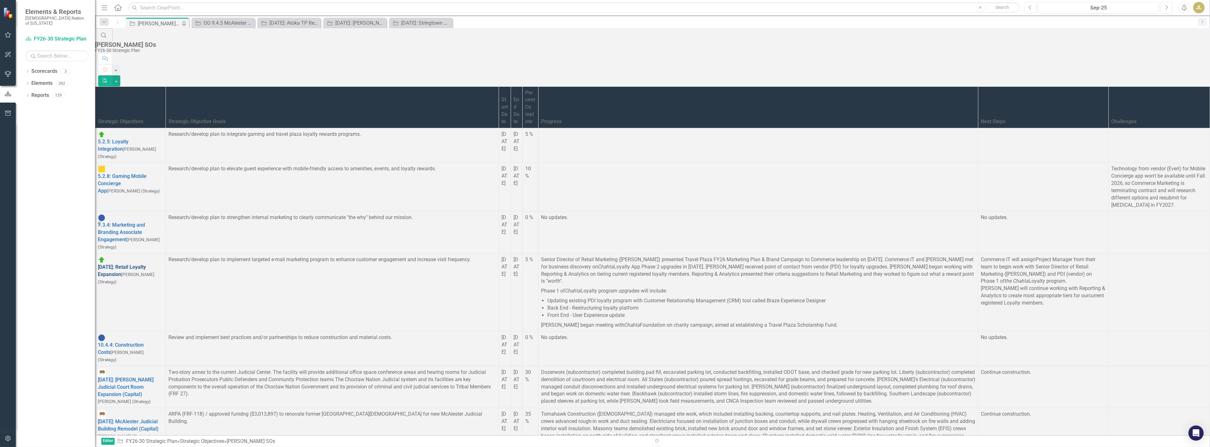
click at [138, 264] on link "[DATE]: Retail Loyalty Expansion" at bounding box center [122, 270] width 48 height 13
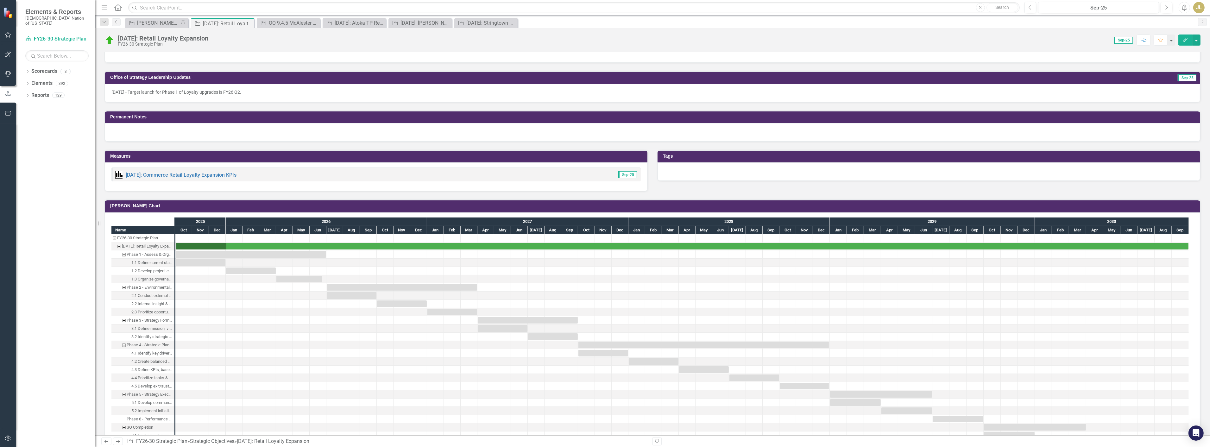
scroll to position [387, 0]
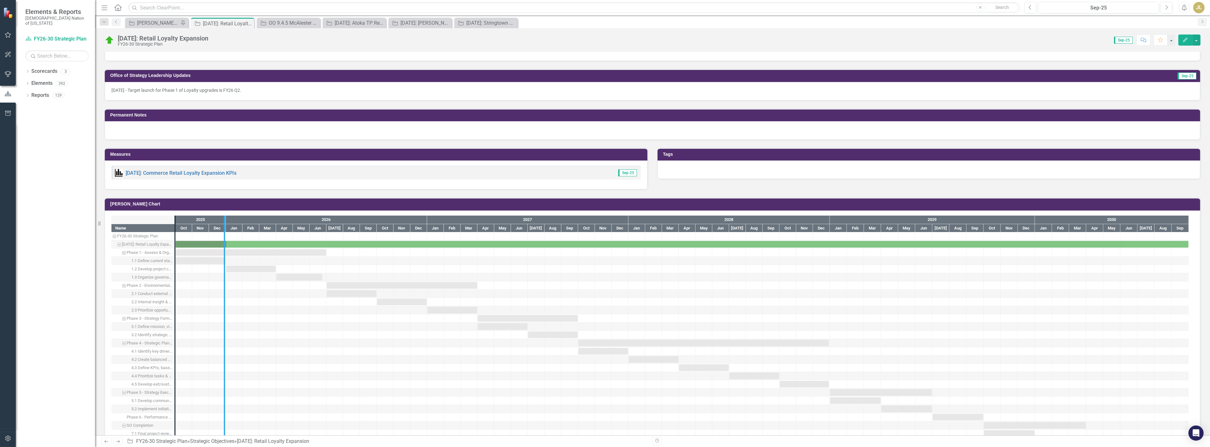
drag, startPoint x: 175, startPoint y: 258, endPoint x: 225, endPoint y: 260, distance: 49.4
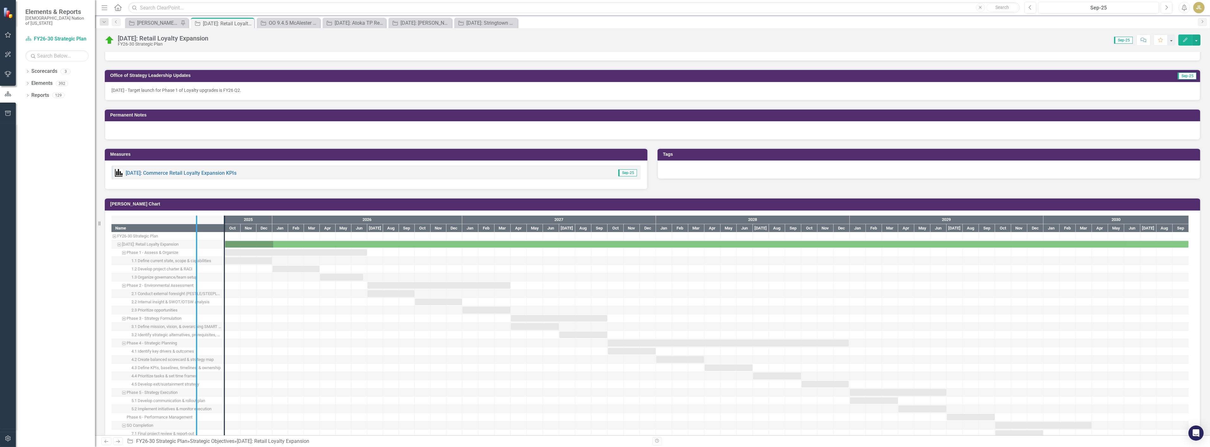
drag, startPoint x: 222, startPoint y: 271, endPoint x: 194, endPoint y: 273, distance: 28.3
drag, startPoint x: 194, startPoint y: 273, endPoint x: 213, endPoint y: 273, distance: 18.7
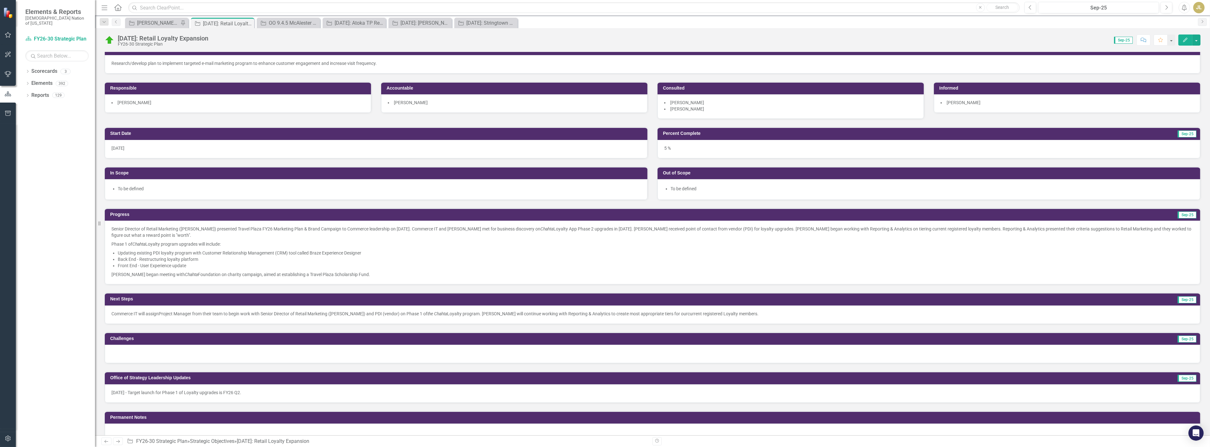
scroll to position [0, 0]
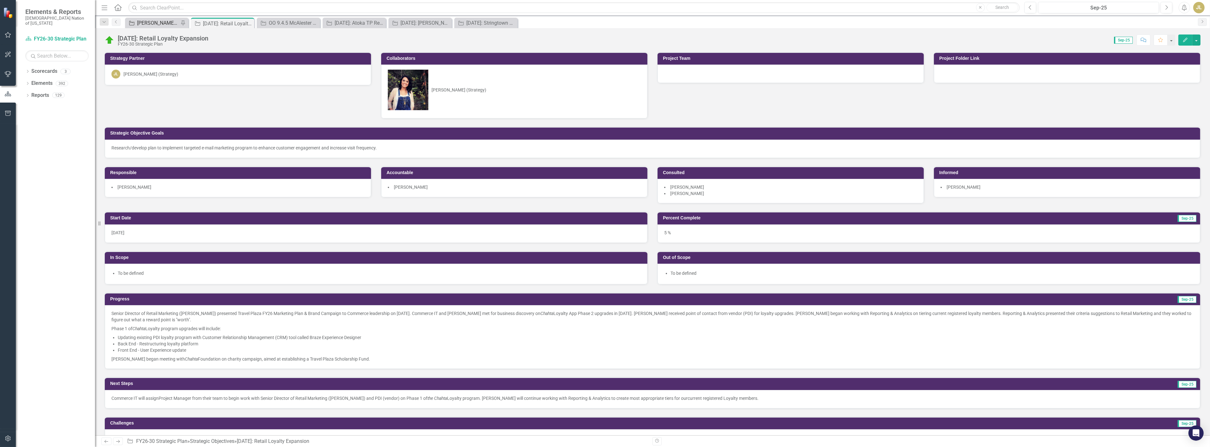
click at [155, 26] on div "[PERSON_NAME] SOs" at bounding box center [158, 23] width 42 height 8
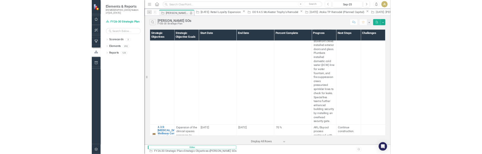
scroll to position [1744, 0]
